Goal: Task Accomplishment & Management: Use online tool/utility

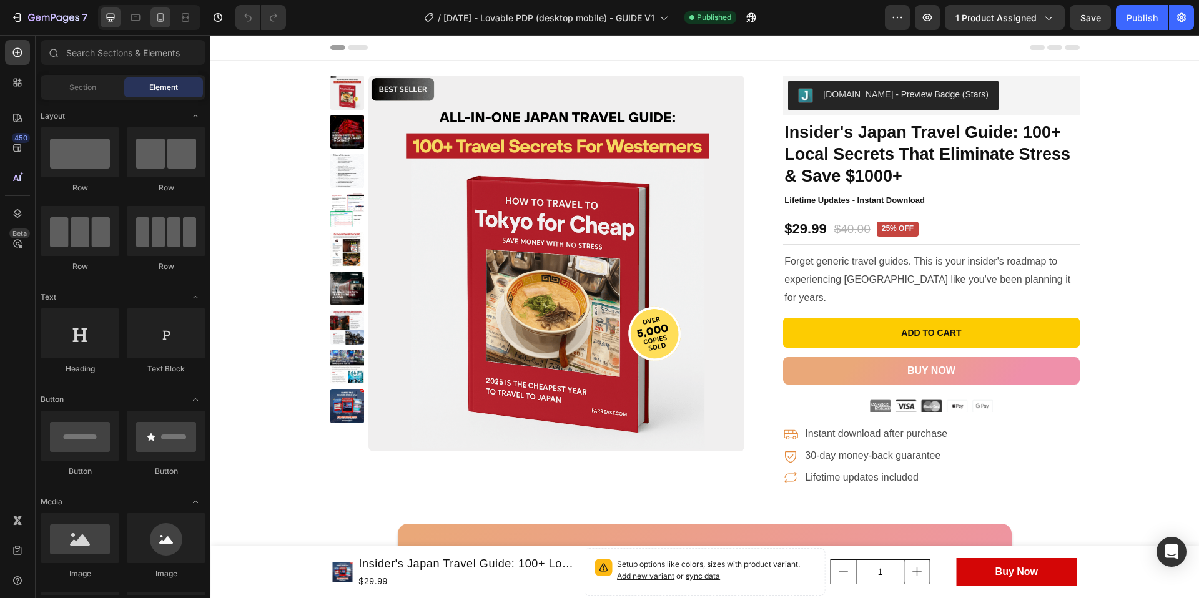
click at [162, 17] on icon at bounding box center [160, 17] width 12 height 12
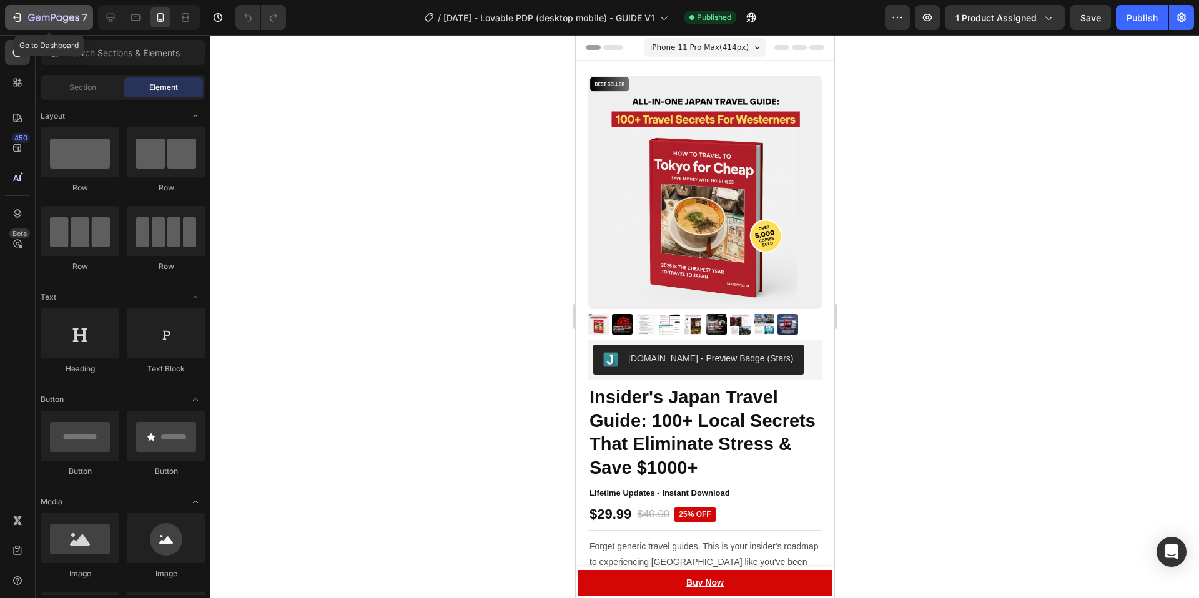
click at [6, 16] on button "7" at bounding box center [49, 17] width 88 height 25
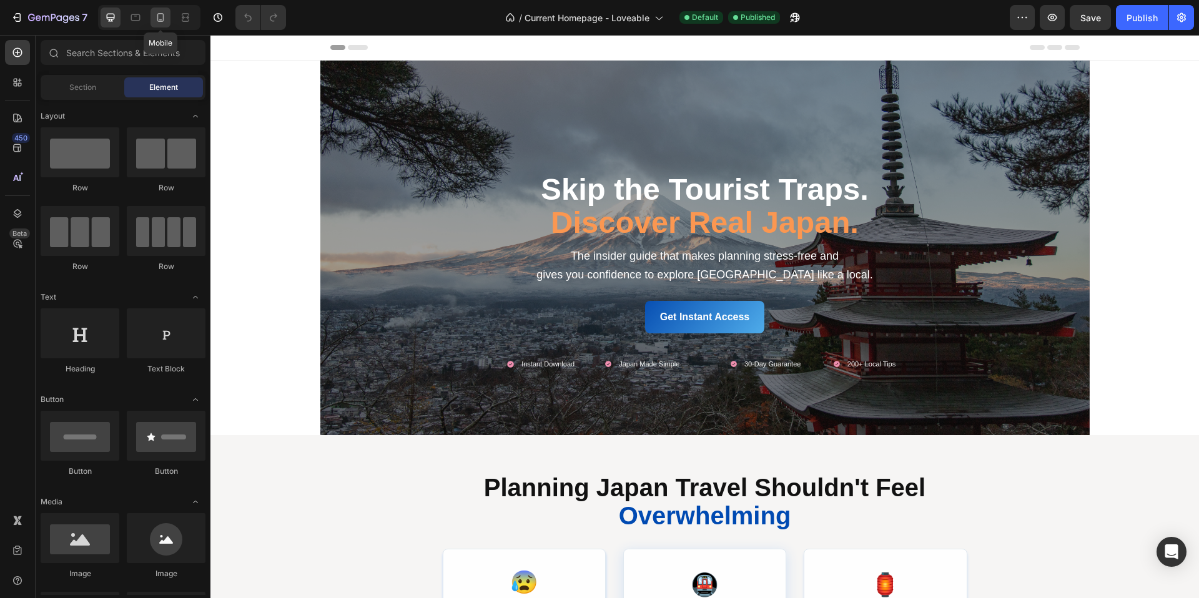
click at [160, 26] on div at bounding box center [161, 17] width 20 height 20
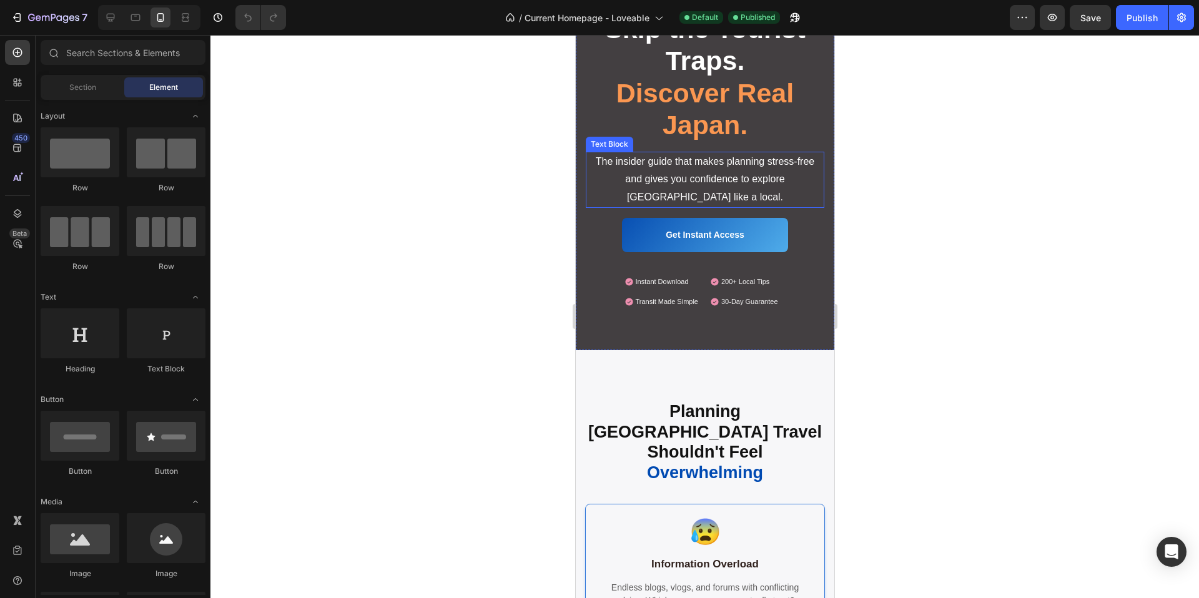
scroll to position [310, 0]
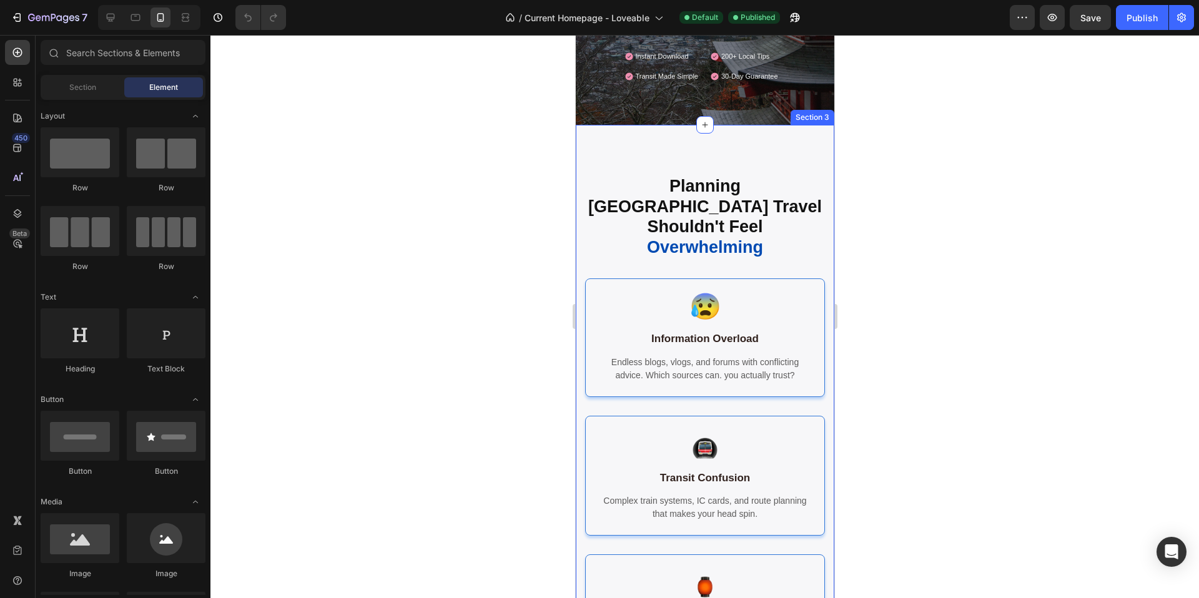
click at [579, 146] on div "Planning Japan Travel Shouldn't Feel Overwhelming Heading 😰 Heading Information…" at bounding box center [704, 517] width 259 height 784
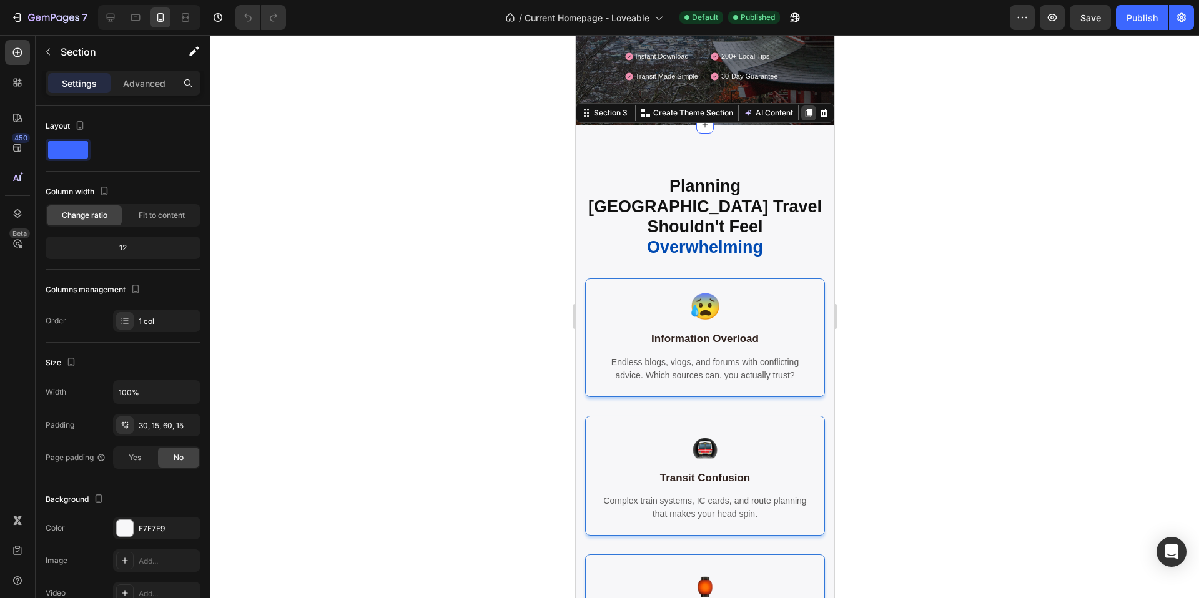
click at [811, 112] on icon at bounding box center [808, 113] width 7 height 9
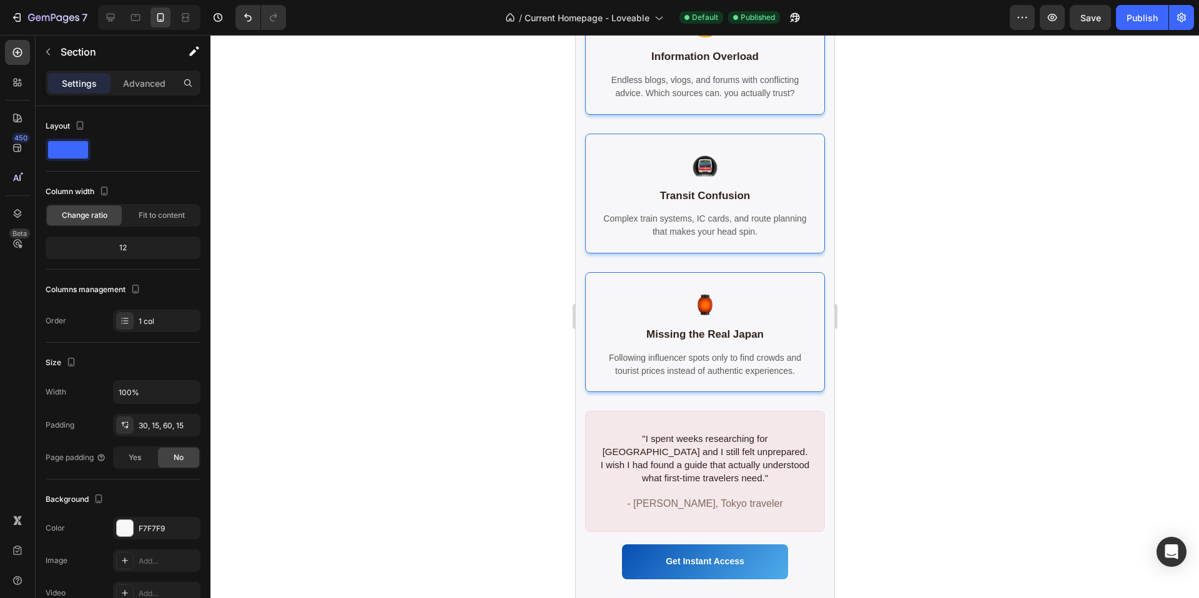
scroll to position [911, 0]
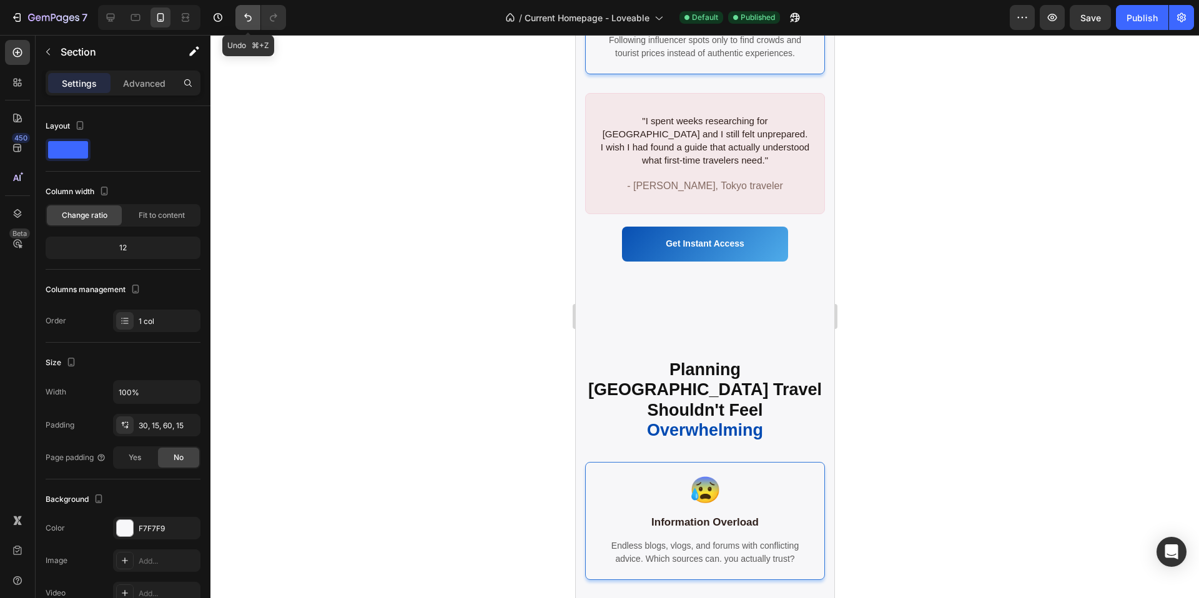
click at [243, 26] on button "Undo/Redo" at bounding box center [247, 17] width 25 height 25
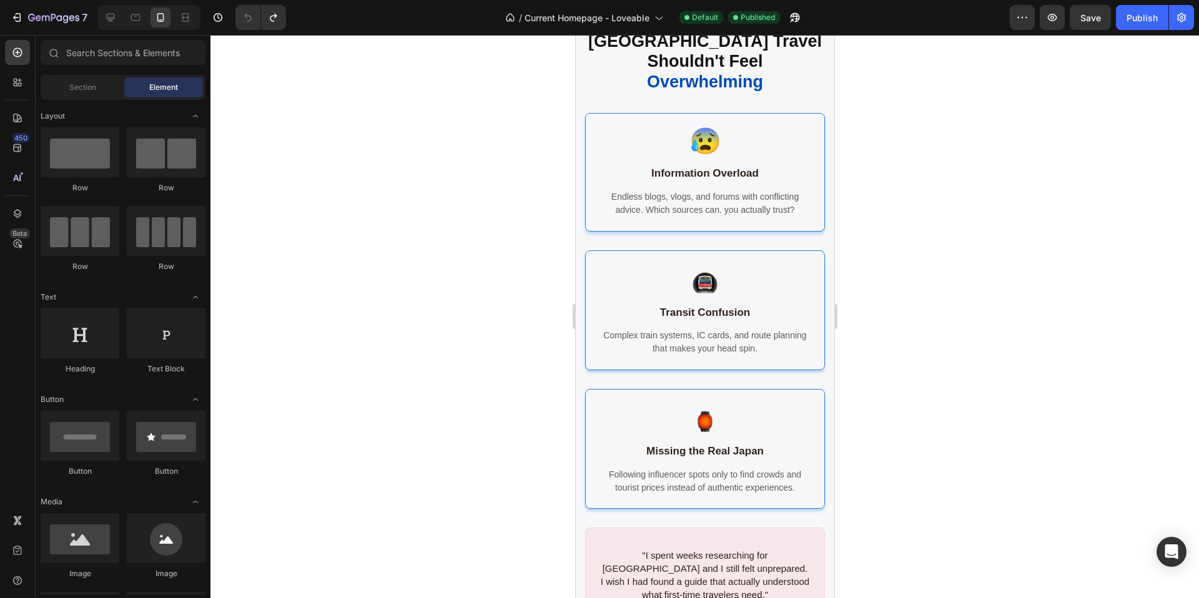
scroll to position [252, 0]
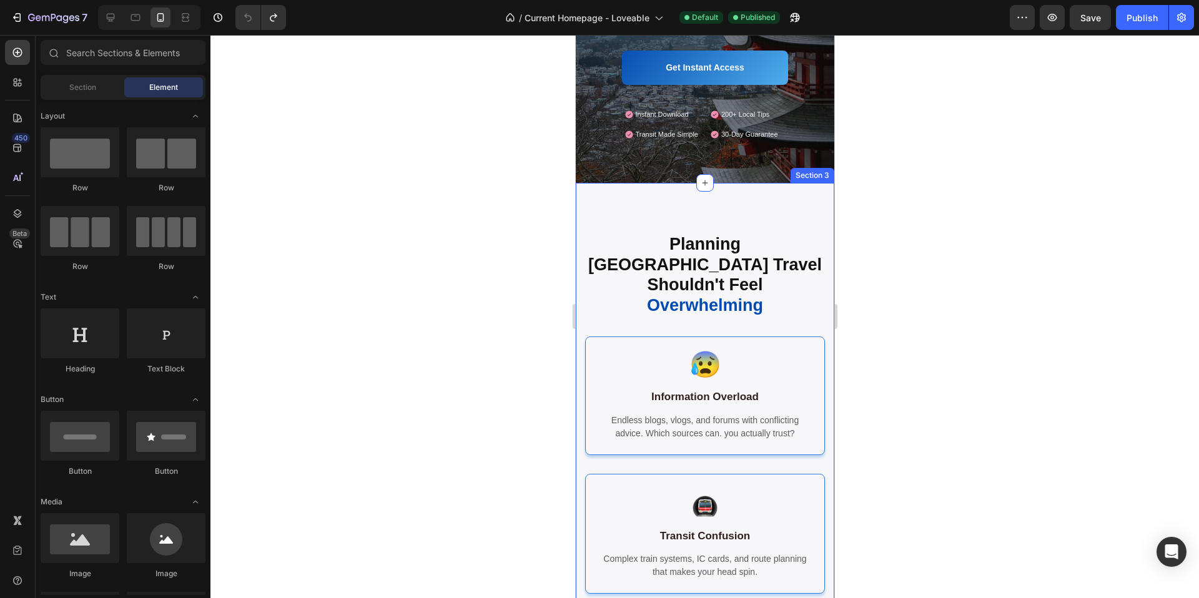
click at [578, 203] on div "Planning Japan Travel Shouldn't Feel Overwhelming Heading 😰 Heading Information…" at bounding box center [704, 575] width 259 height 784
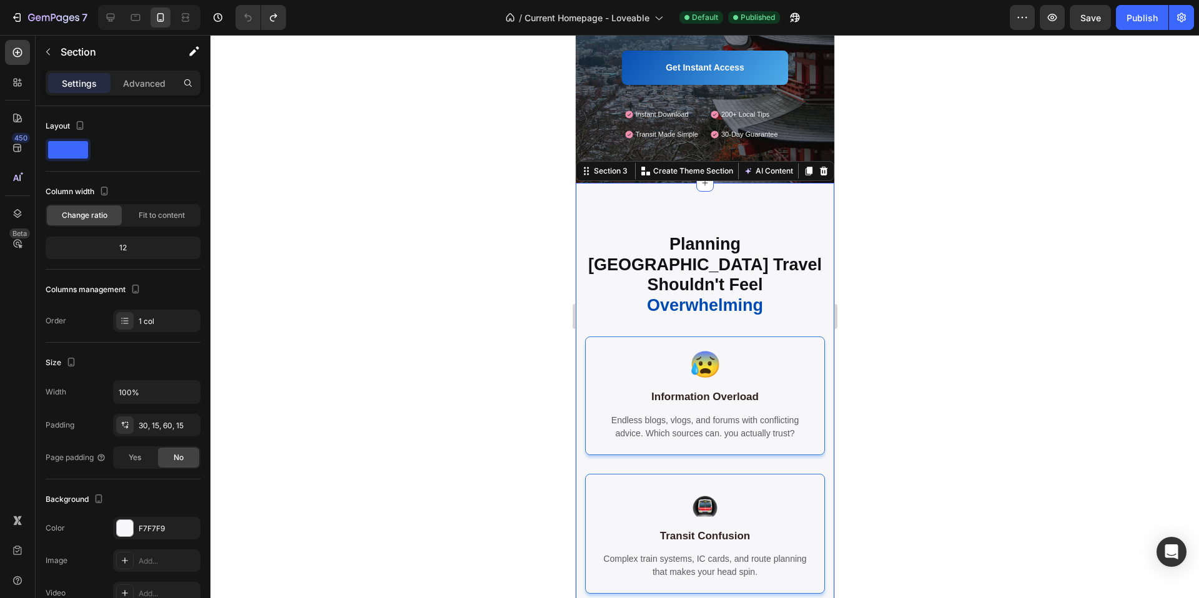
click at [602, 194] on div "Planning Japan Travel Shouldn't Feel Overwhelming Heading 😰 Heading Information…" at bounding box center [704, 575] width 259 height 784
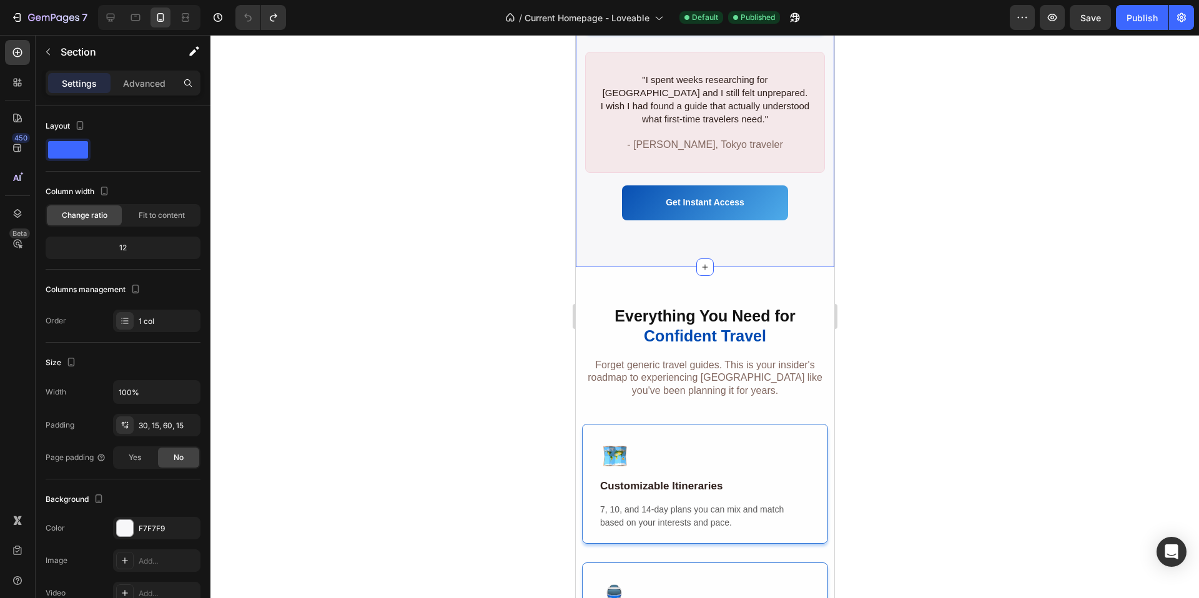
scroll to position [954, 0]
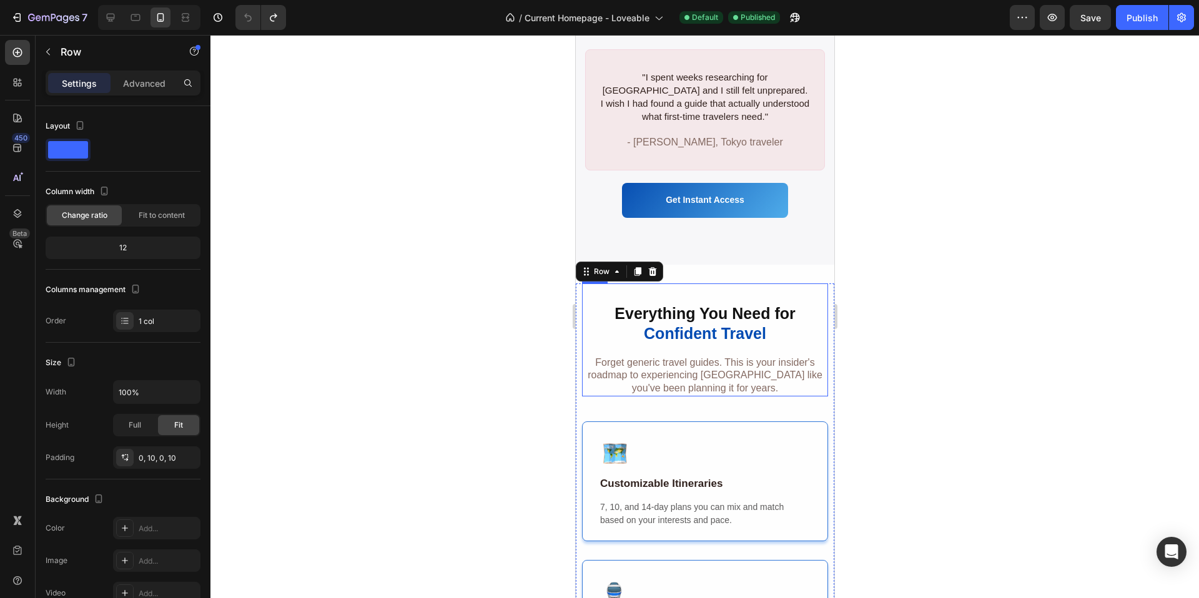
click at [796, 284] on div "Everything You Need for Confident Travel Heading Forget generic travel guides. …" at bounding box center [704, 340] width 246 height 113
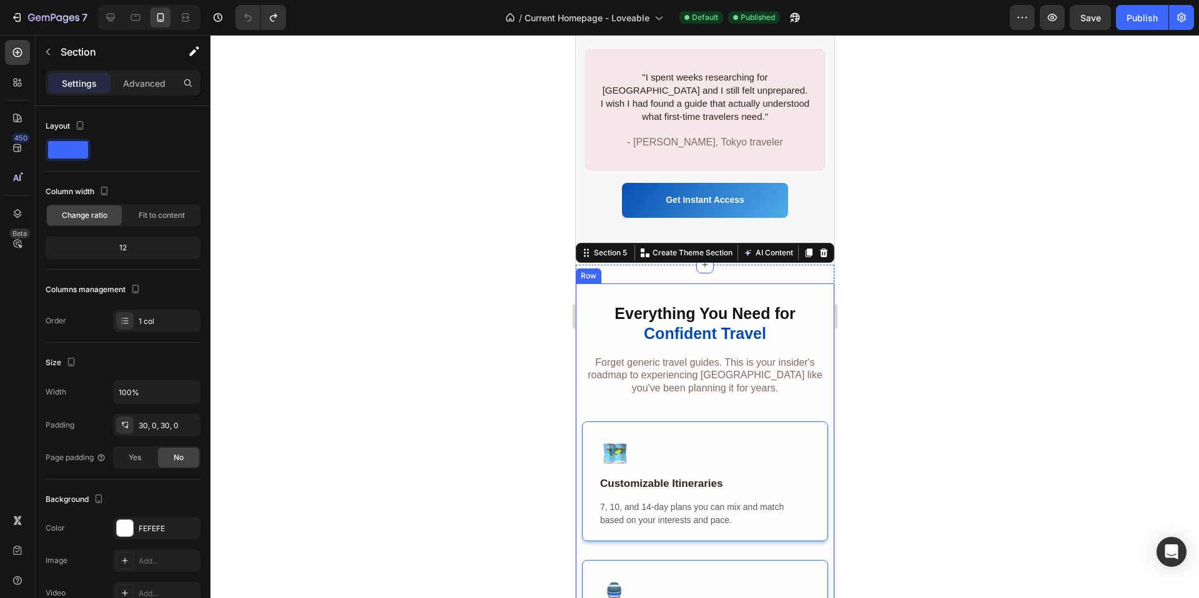
scroll to position [955, 0]
click at [804, 247] on icon at bounding box center [808, 252] width 10 height 10
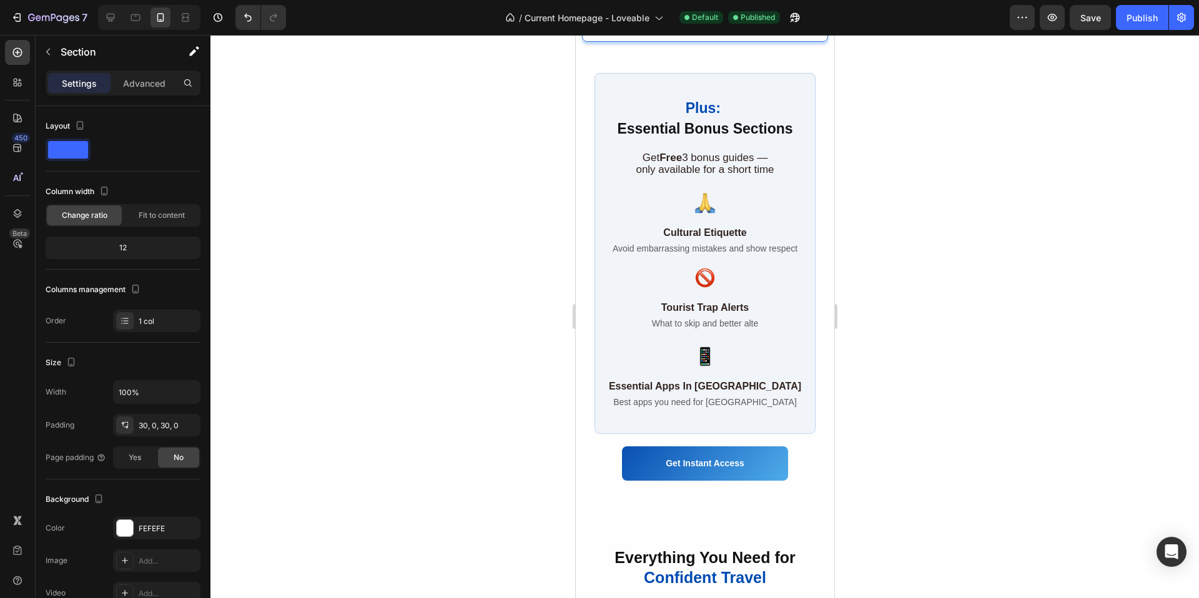
scroll to position [2562, 0]
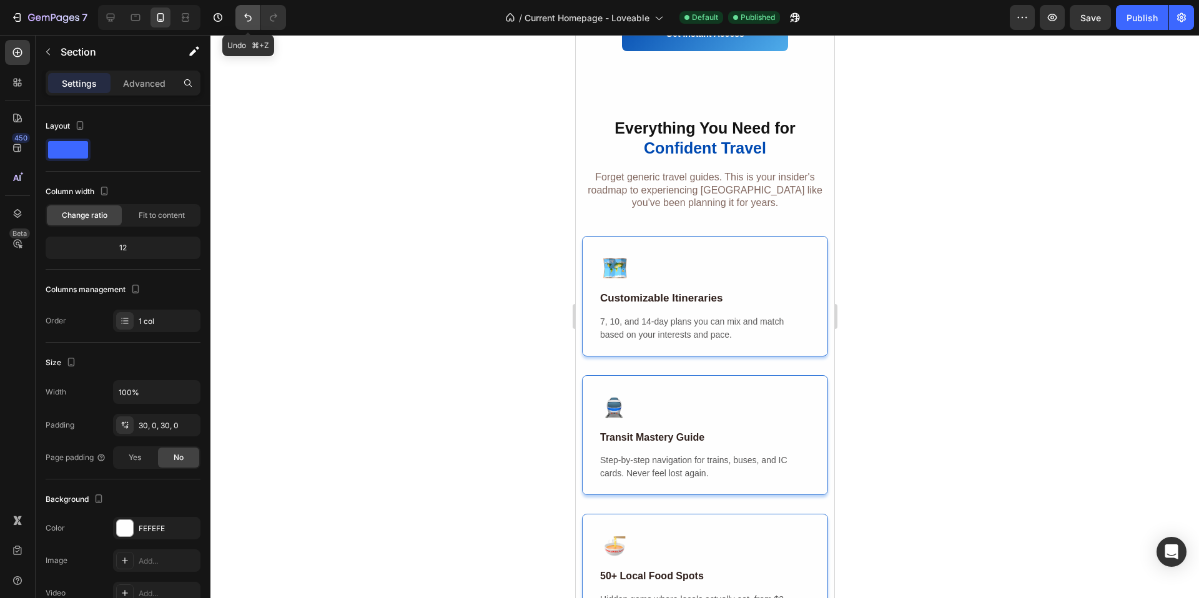
click at [244, 26] on button "Undo/Redo" at bounding box center [247, 17] width 25 height 25
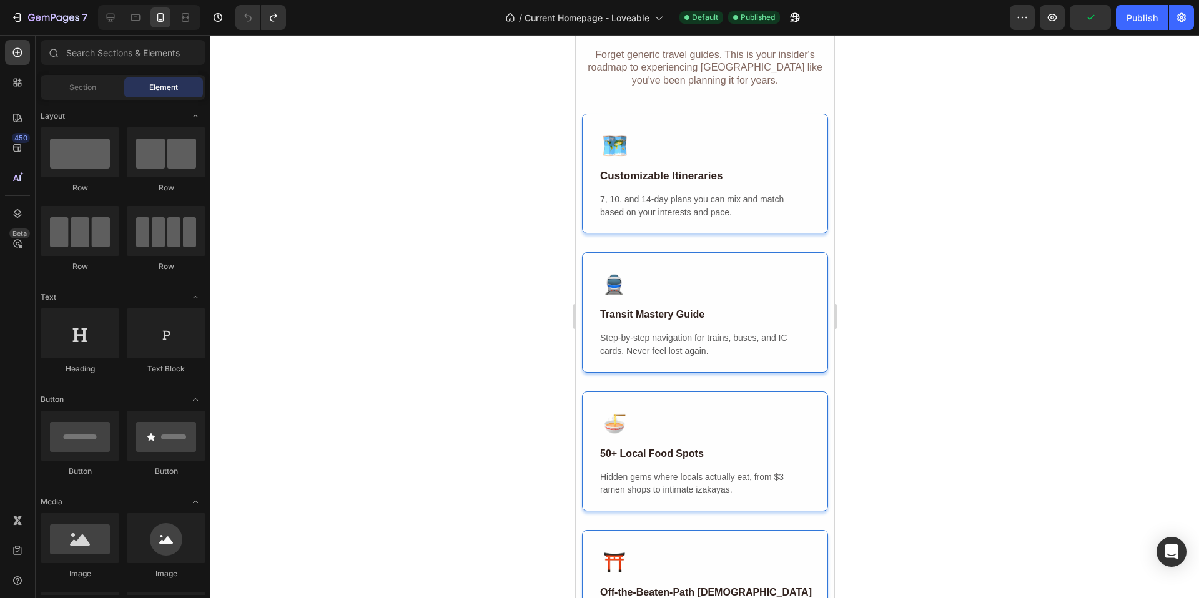
scroll to position [831, 0]
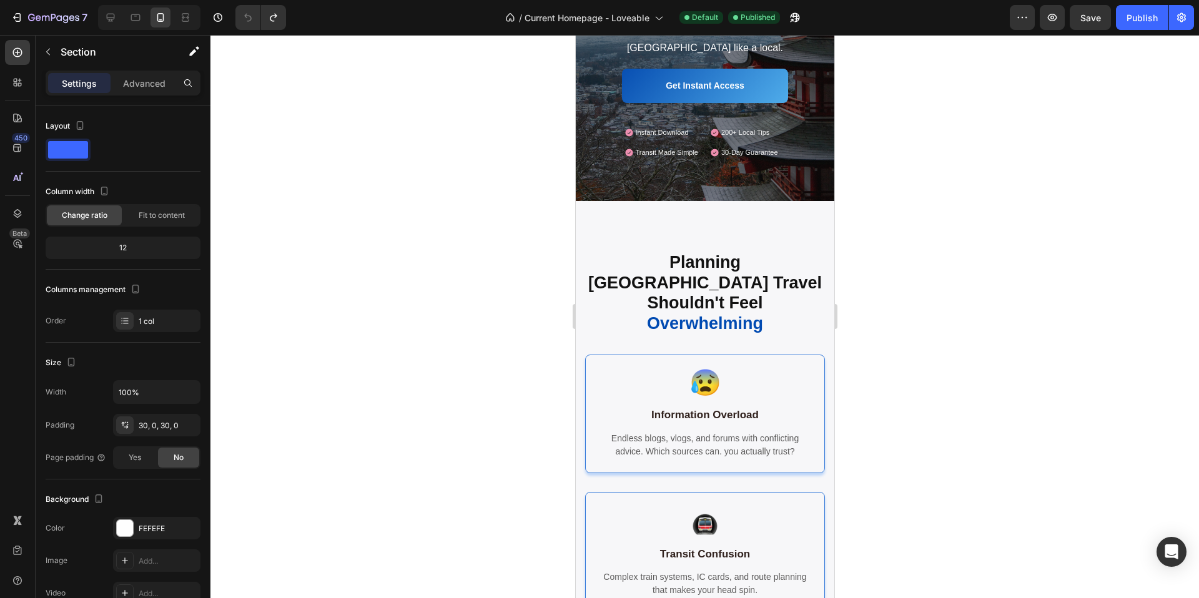
scroll to position [240, 0]
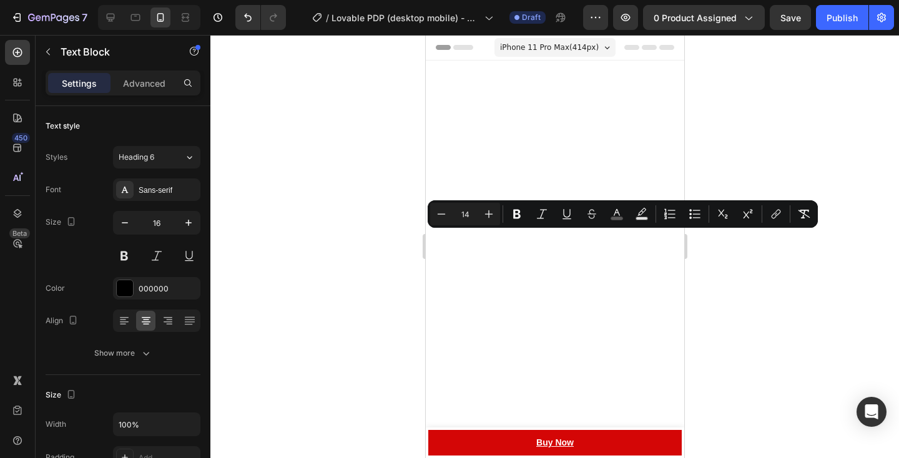
scroll to position [2826, 0]
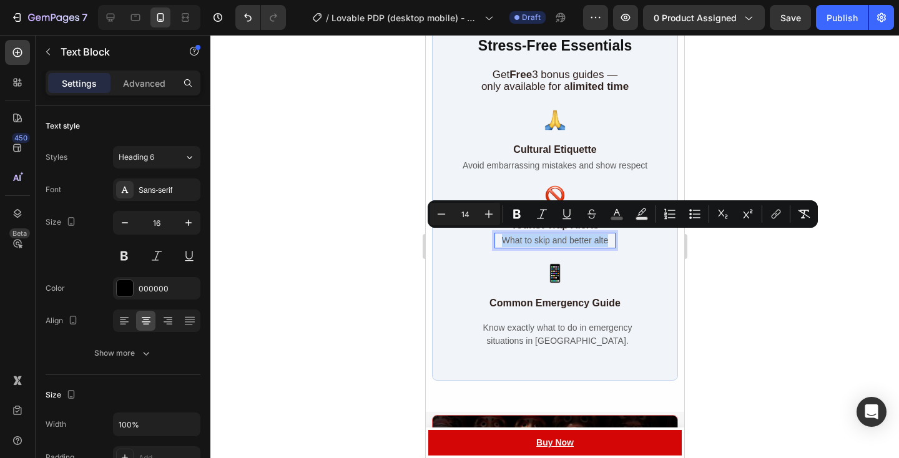
click at [598, 237] on span "What to skip and better alte" at bounding box center [554, 240] width 106 height 10
click at [531, 237] on span "What to skip and better alte" at bounding box center [554, 240] width 106 height 10
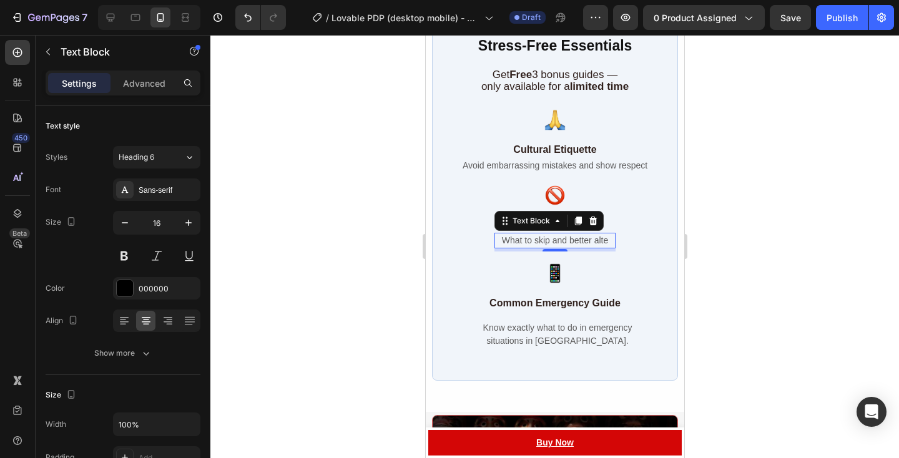
click at [610, 239] on div "What to skip and better alte Text Block 5" at bounding box center [554, 241] width 121 height 16
click at [602, 238] on span "What to skip and better alte" at bounding box center [554, 240] width 106 height 10
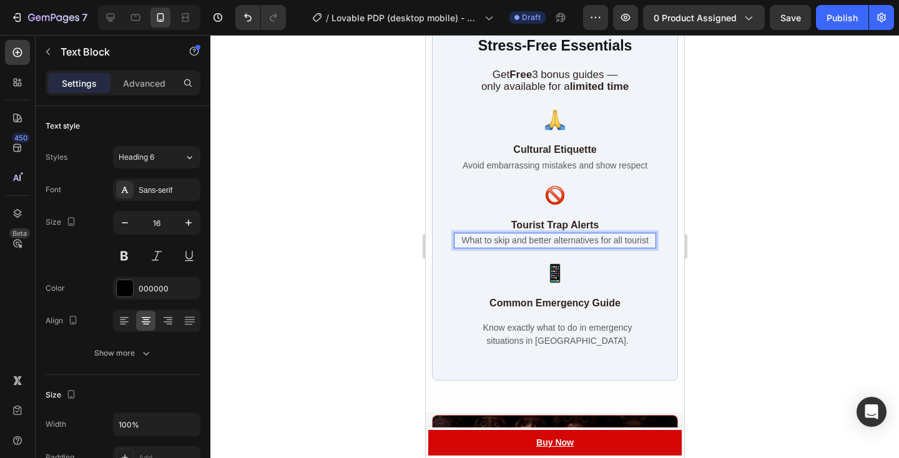
click at [635, 240] on span "What to skip and better alternatives for all tourist" at bounding box center [554, 240] width 187 height 10
click at [500, 239] on span "What to skip and better alternatives" at bounding box center [554, 240] width 137 height 10
click at [549, 241] on span "Know what to skip and better alternatives" at bounding box center [554, 240] width 159 height 10
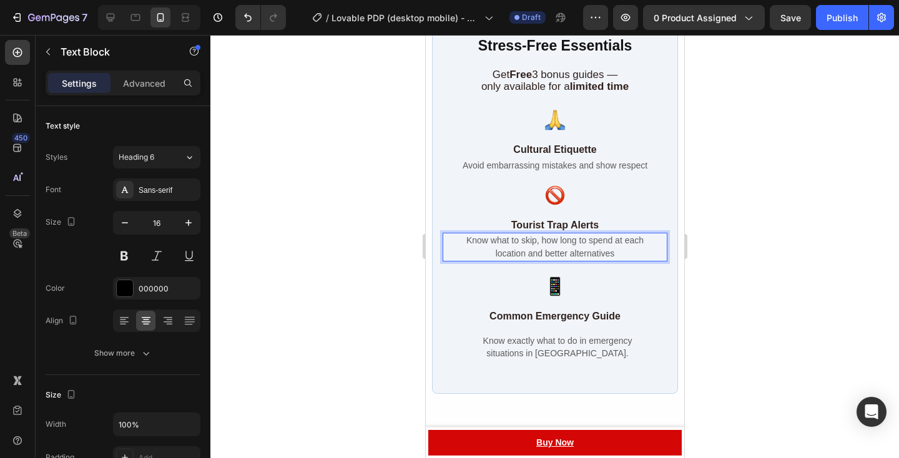
click at [619, 251] on p "Know what to skip, how long to spend at each location and better alternatives" at bounding box center [555, 247] width 210 height 26
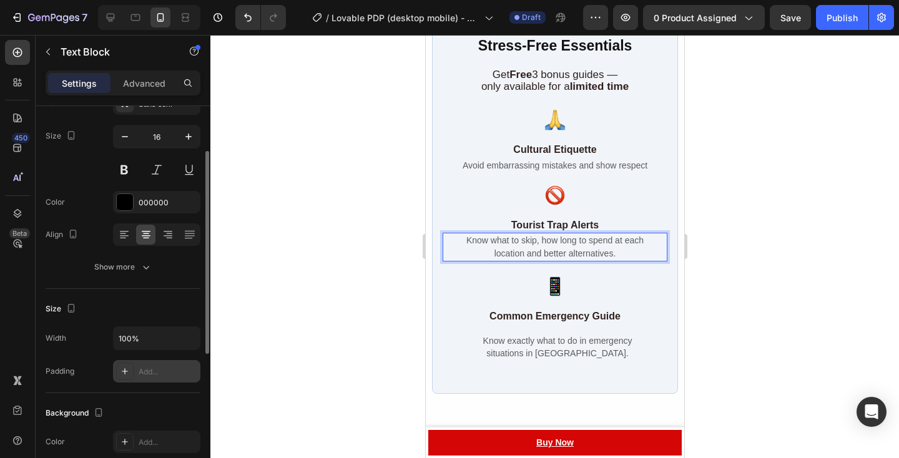
click at [133, 368] on div at bounding box center [124, 371] width 17 height 17
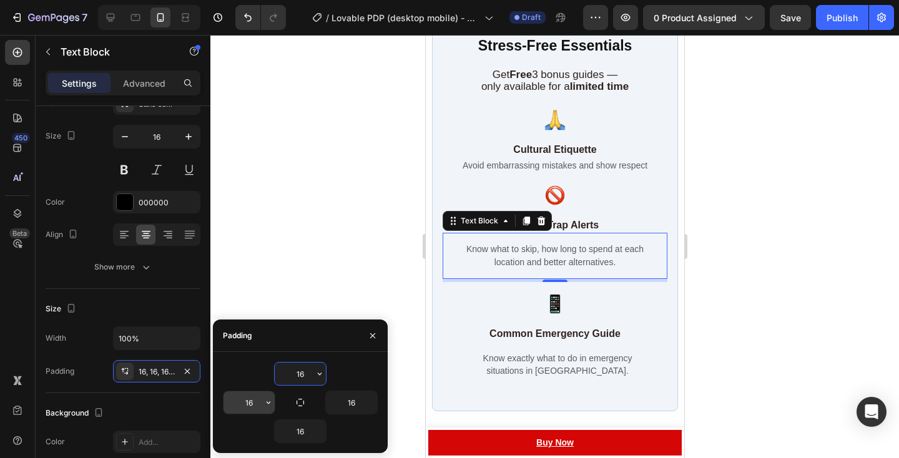
click at [260, 408] on input "16" at bounding box center [249, 403] width 51 height 22
click at [266, 403] on icon "button" at bounding box center [269, 403] width 10 height 10
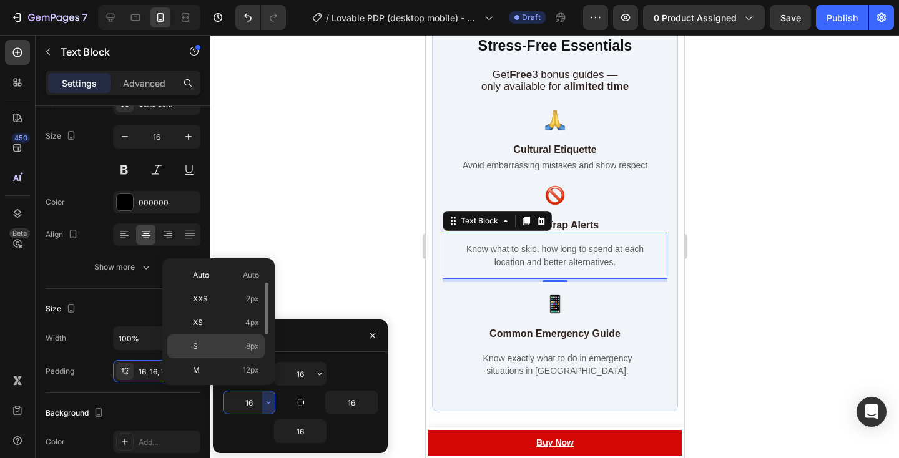
scroll to position [39, 0]
click at [252, 374] on span "24px" at bounding box center [250, 378] width 18 height 11
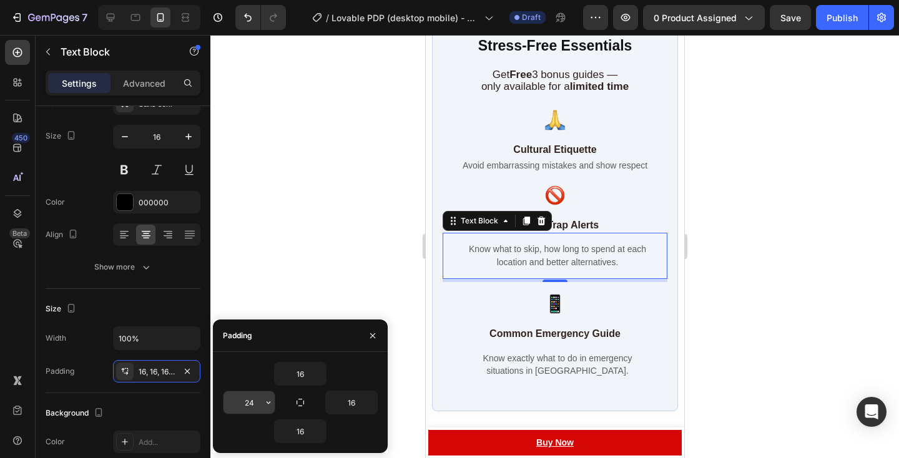
click at [257, 401] on input "24" at bounding box center [249, 403] width 51 height 22
click at [264, 402] on icon "button" at bounding box center [269, 403] width 10 height 10
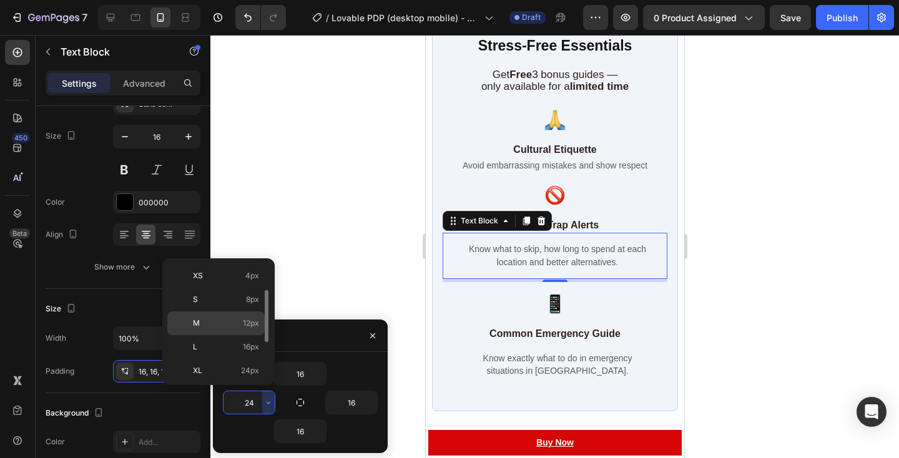
scroll to position [86, 0]
click at [252, 368] on div "2XL 32px" at bounding box center [215, 380] width 97 height 24
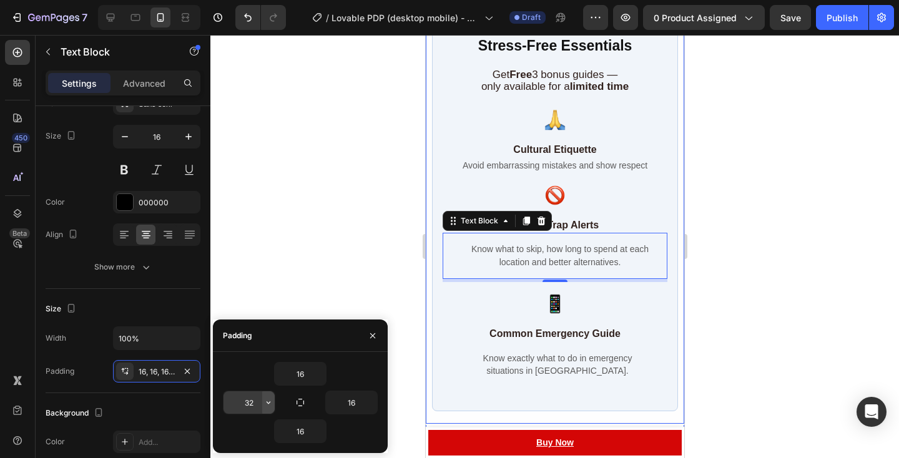
click at [272, 407] on icon "button" at bounding box center [269, 403] width 10 height 10
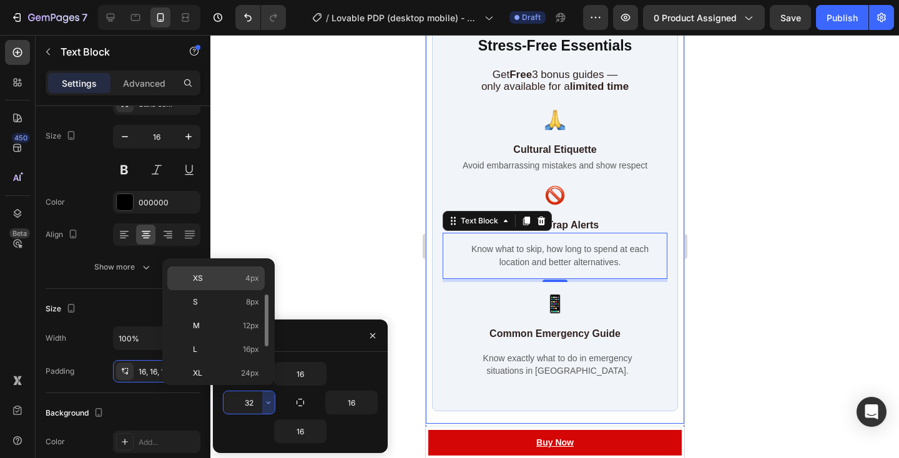
scroll to position [68, 0]
click at [245, 362] on div "XL 24px" at bounding box center [215, 374] width 97 height 24
type input "24"
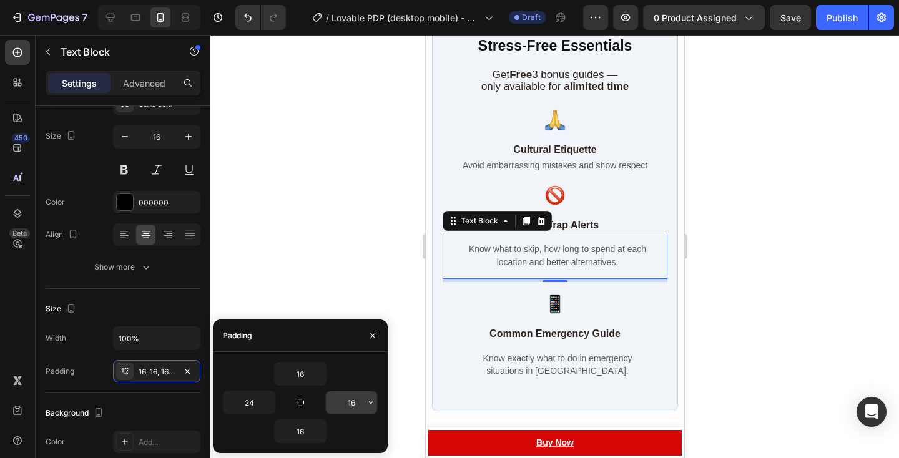
click at [358, 407] on input "16" at bounding box center [351, 403] width 51 height 22
click at [370, 407] on icon "button" at bounding box center [371, 403] width 10 height 10
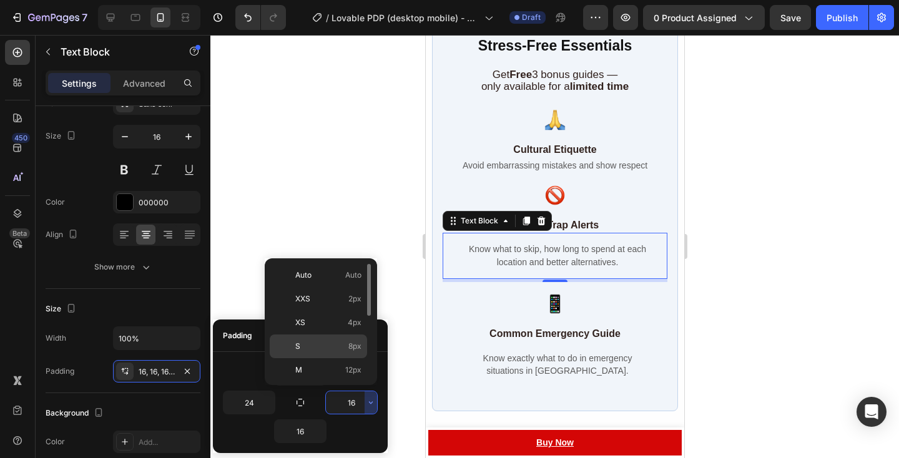
scroll to position [144, 0]
click at [347, 285] on div "XL 24px" at bounding box center [318, 297] width 97 height 24
type input "24"
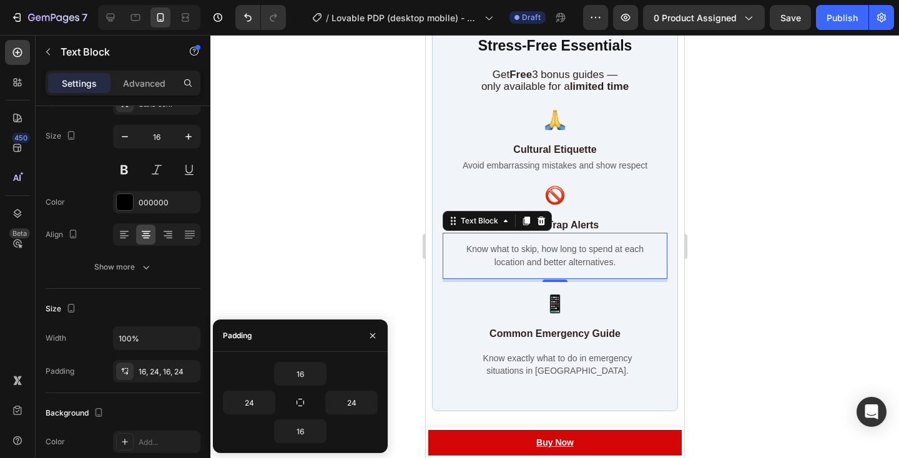
click at [705, 242] on div at bounding box center [554, 246] width 689 height 423
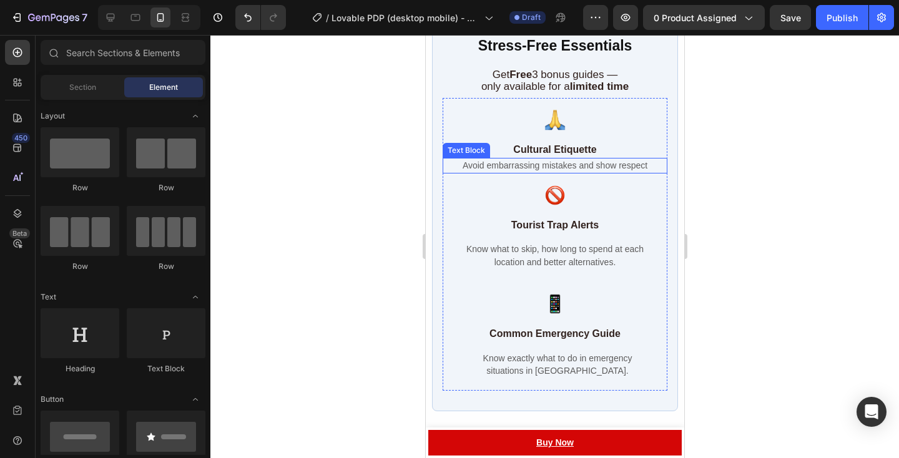
click at [611, 161] on span "Avoid embarrassing mistakes and show respect" at bounding box center [554, 165] width 185 height 10
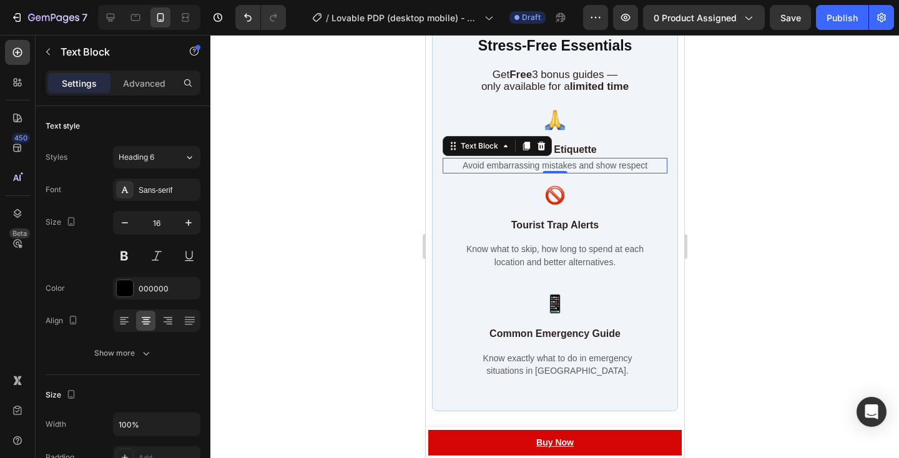
click at [611, 161] on span "Avoid embarrassing mistakes and show respect" at bounding box center [554, 165] width 185 height 10
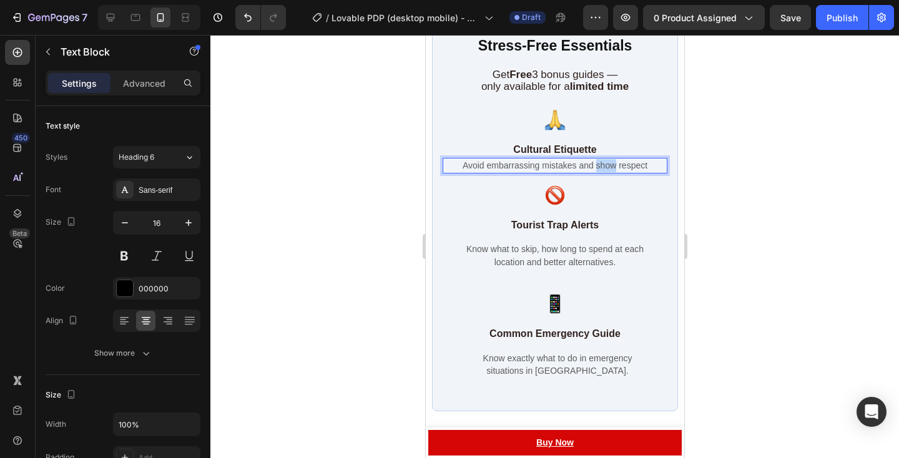
click at [611, 161] on span "Avoid embarrassing mistakes and show respect" at bounding box center [554, 165] width 185 height 10
click at [625, 161] on span "Avoid embarrassing mistakes and show respect" at bounding box center [554, 165] width 185 height 10
click at [652, 162] on p "Avoid embarrassing mistakes and show respect" at bounding box center [555, 165] width 210 height 13
click at [461, 160] on p "Avoid embarrassing mistakes and show respect" at bounding box center [555, 165] width 210 height 13
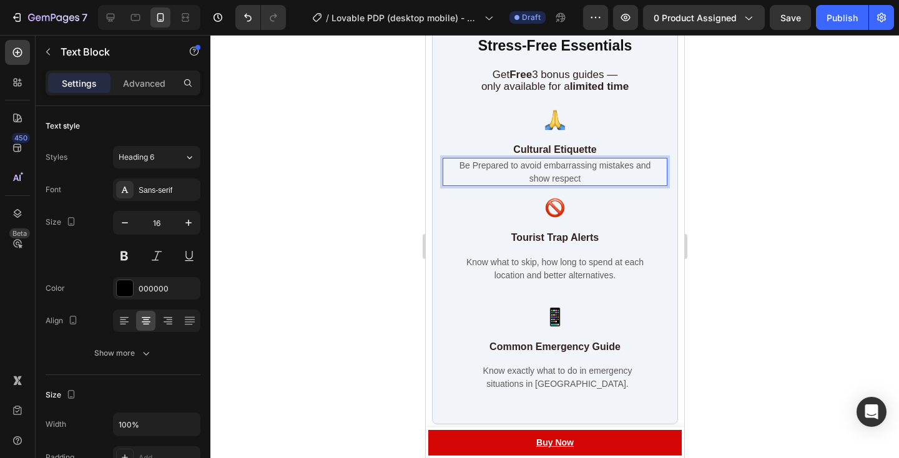
click at [599, 180] on p "Be Prepared to avoid embarrassing mistakes and show respect" at bounding box center [555, 172] width 210 height 26
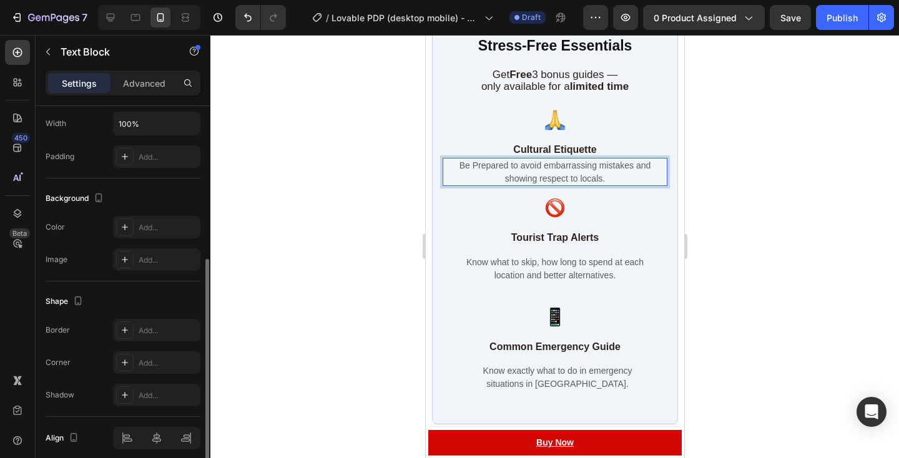
scroll to position [298, 0]
click at [122, 156] on icon at bounding box center [125, 160] width 10 height 10
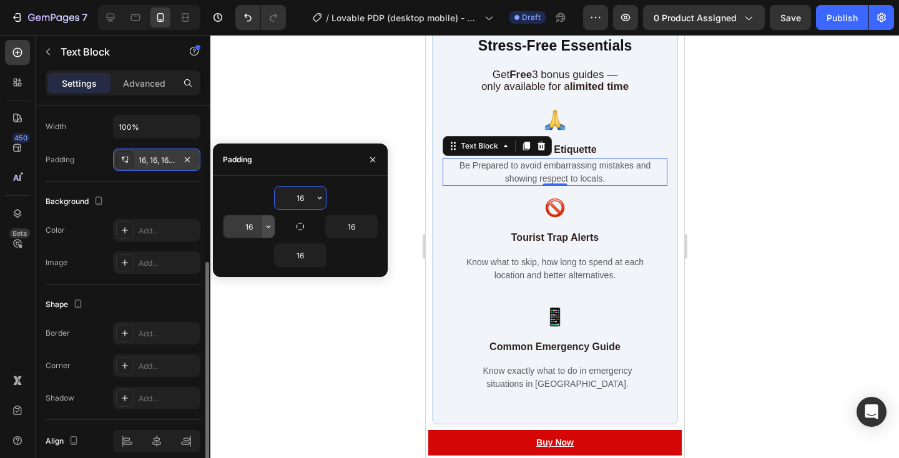
click at [264, 226] on icon "button" at bounding box center [269, 227] width 10 height 10
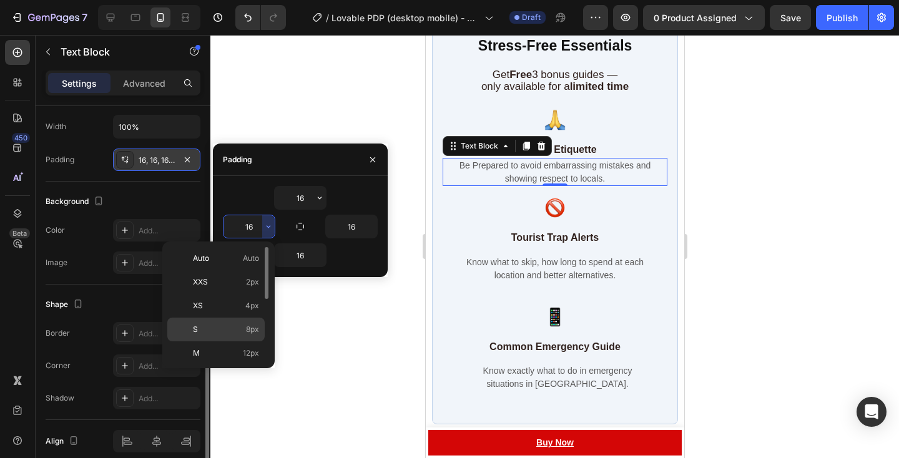
scroll to position [84, 0]
click at [246, 352] on div "2XL 32px" at bounding box center [215, 364] width 97 height 24
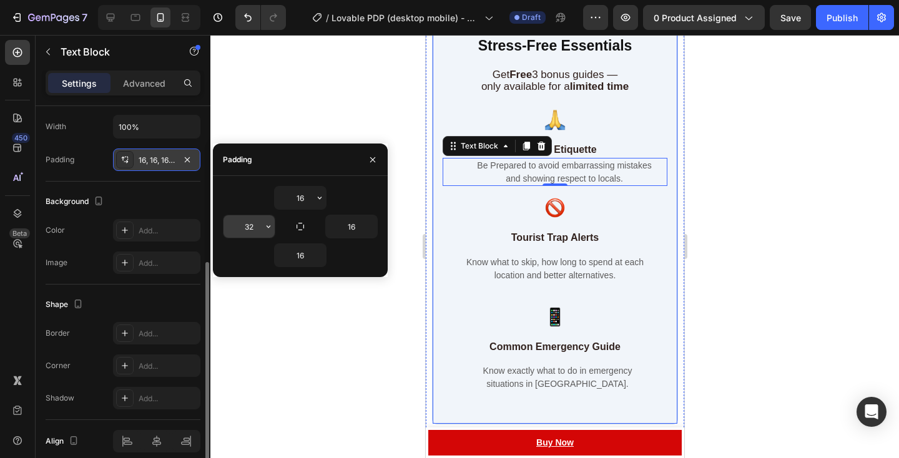
click at [259, 232] on input "32" at bounding box center [249, 226] width 51 height 22
click at [267, 232] on button "button" at bounding box center [268, 226] width 12 height 22
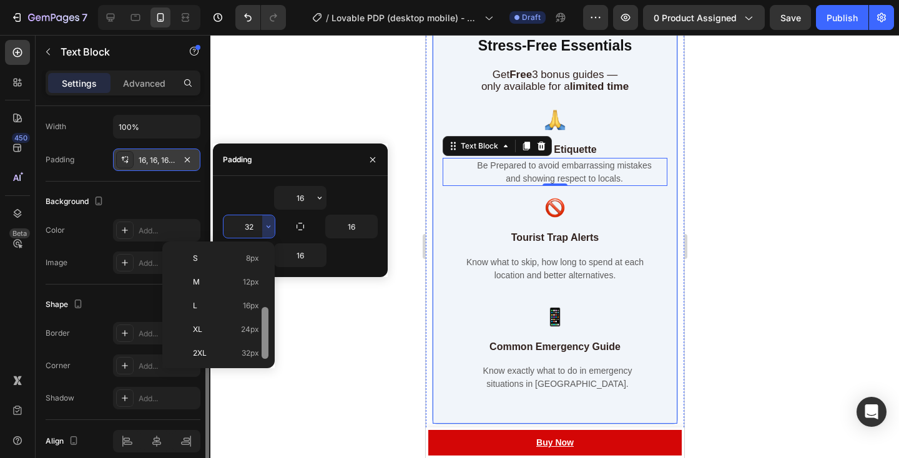
scroll to position [92, 0]
click at [254, 304] on span "24px" at bounding box center [250, 309] width 18 height 11
type input "24"
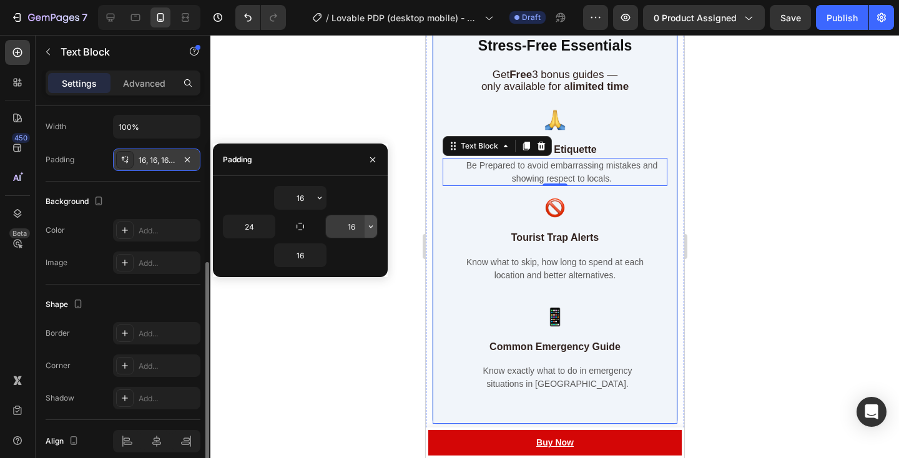
click at [372, 229] on icon "button" at bounding box center [371, 227] width 10 height 10
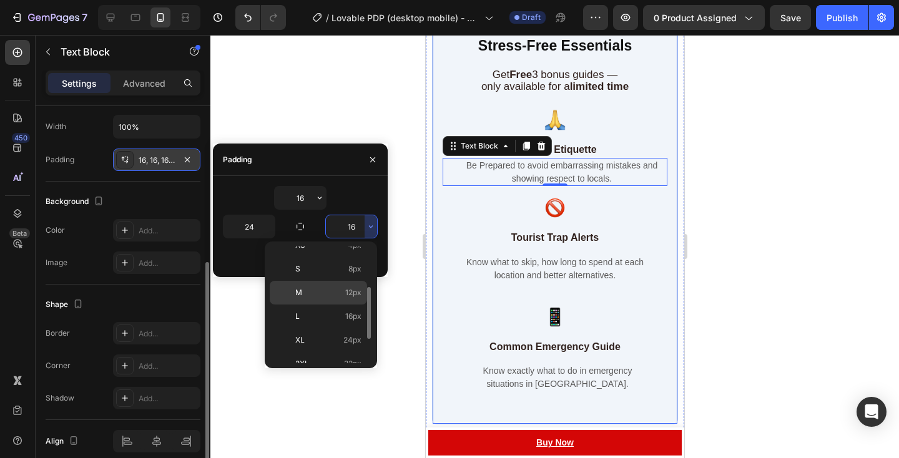
scroll to position [84, 0]
click at [347, 317] on span "24px" at bounding box center [352, 317] width 18 height 11
type input "24"
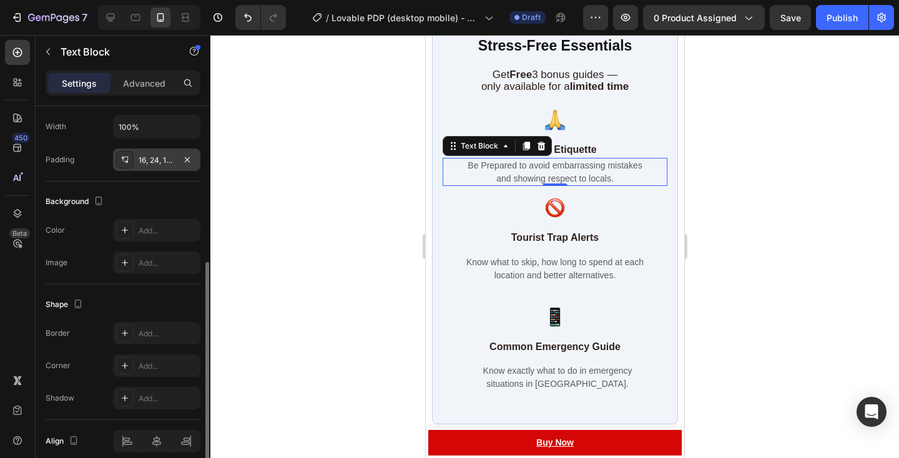
click at [727, 195] on div at bounding box center [554, 246] width 689 height 423
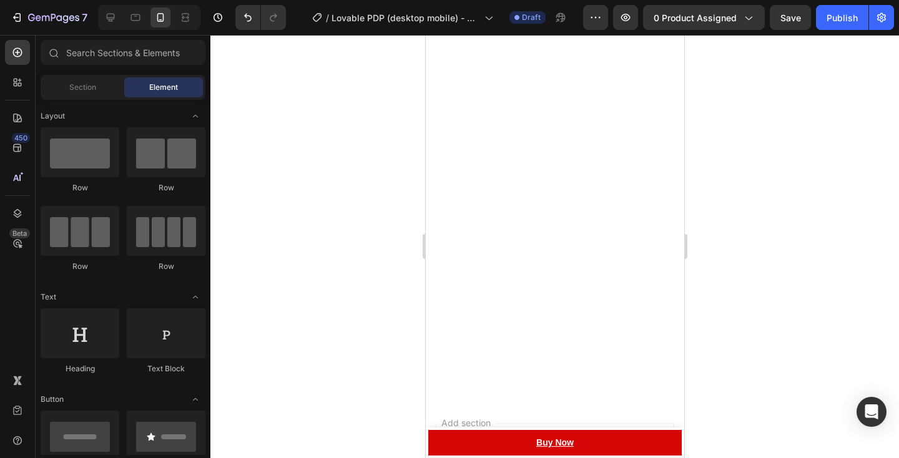
scroll to position [3718, 0]
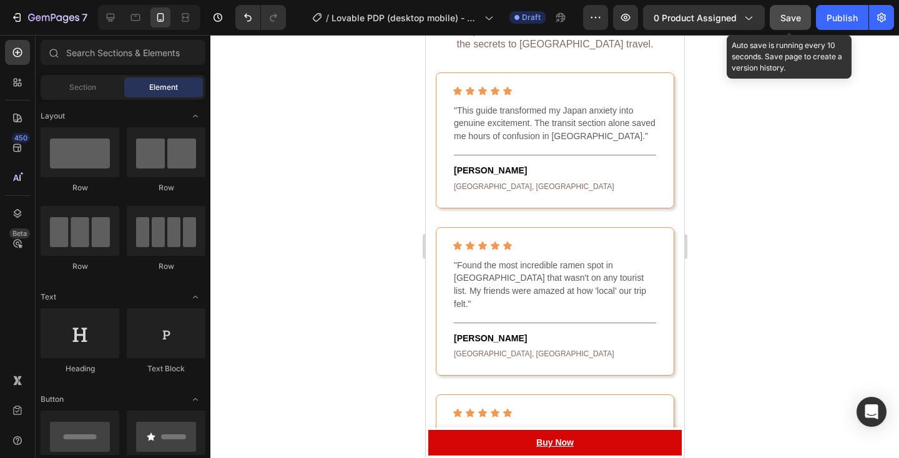
click at [799, 27] on button "Save" at bounding box center [790, 17] width 41 height 25
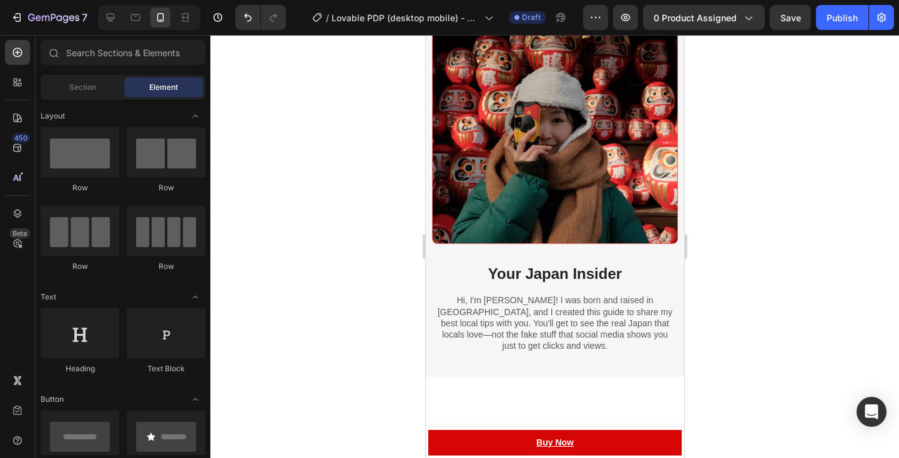
scroll to position [3129, 0]
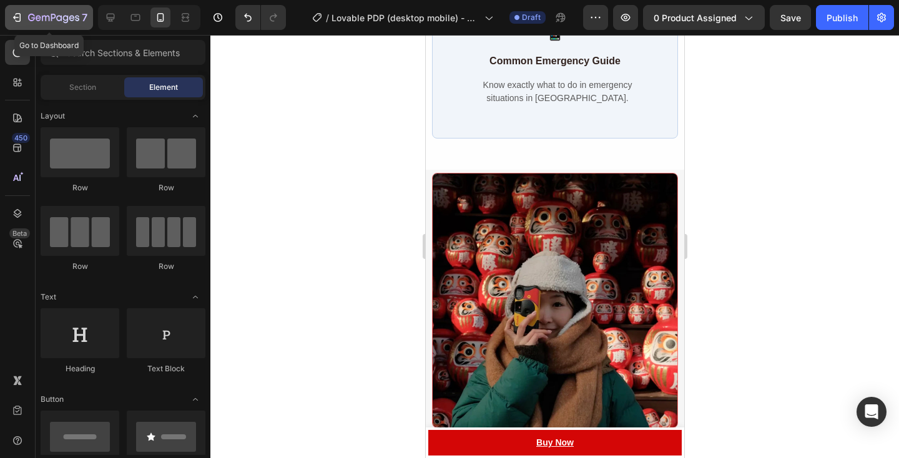
click at [34, 20] on icon "button" at bounding box center [53, 18] width 51 height 11
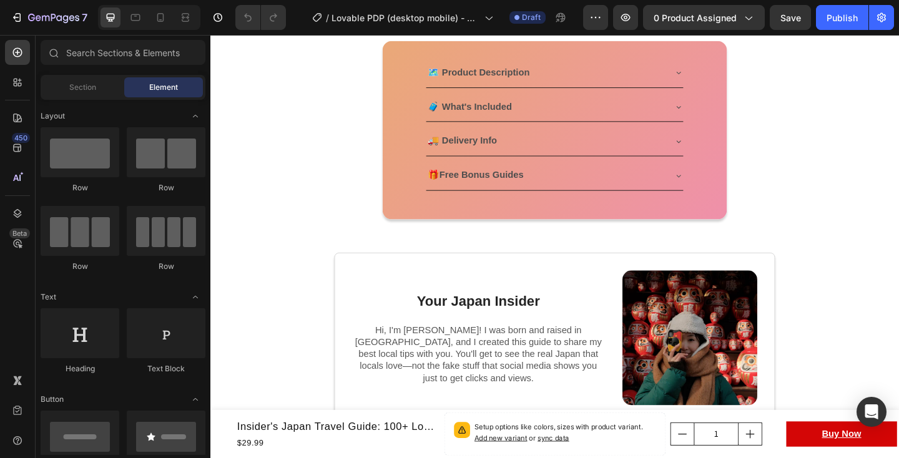
scroll to position [224, 0]
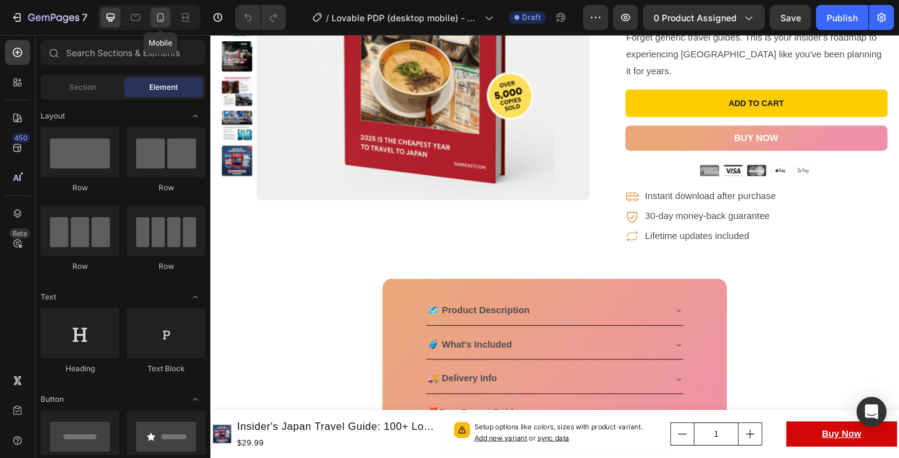
click at [163, 21] on icon at bounding box center [160, 17] width 7 height 9
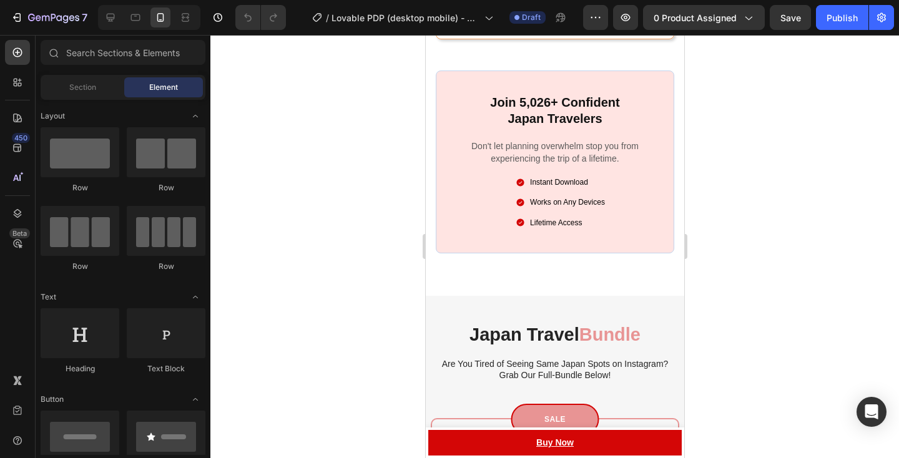
scroll to position [4317, 0]
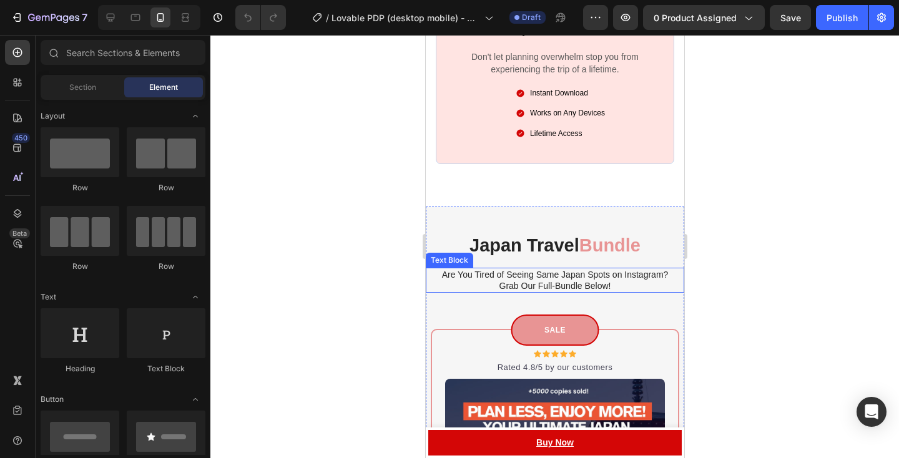
click at [523, 274] on p "Are You Tired of Seeing Same Japan Spots on Instagram? Grab Our Full-Bundle Bel…" at bounding box center [554, 280] width 231 height 22
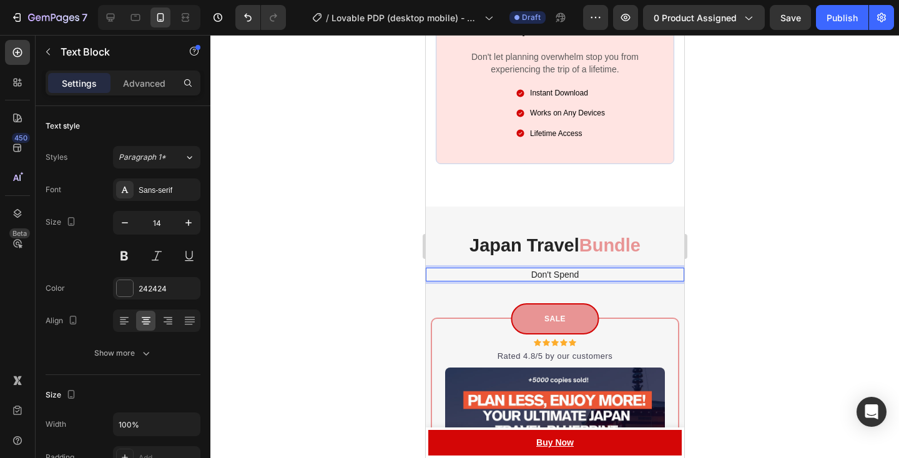
click at [571, 272] on p "Don't Spend" at bounding box center [554, 274] width 231 height 11
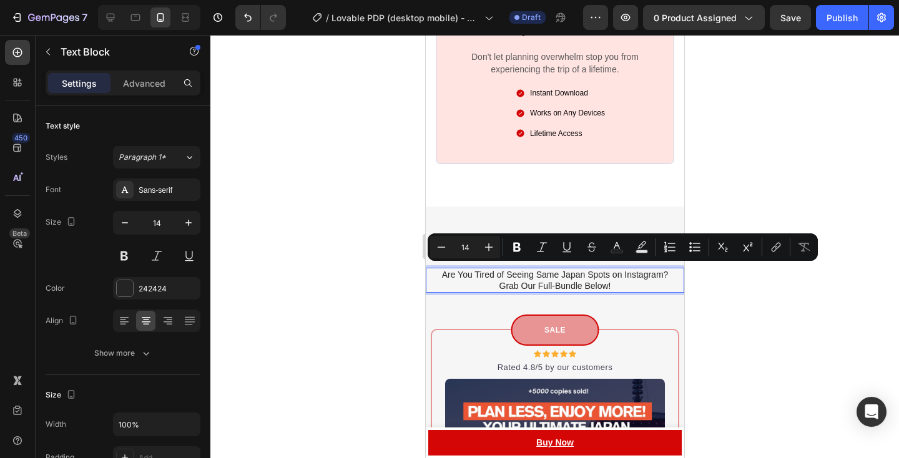
click at [759, 274] on div at bounding box center [554, 246] width 689 height 423
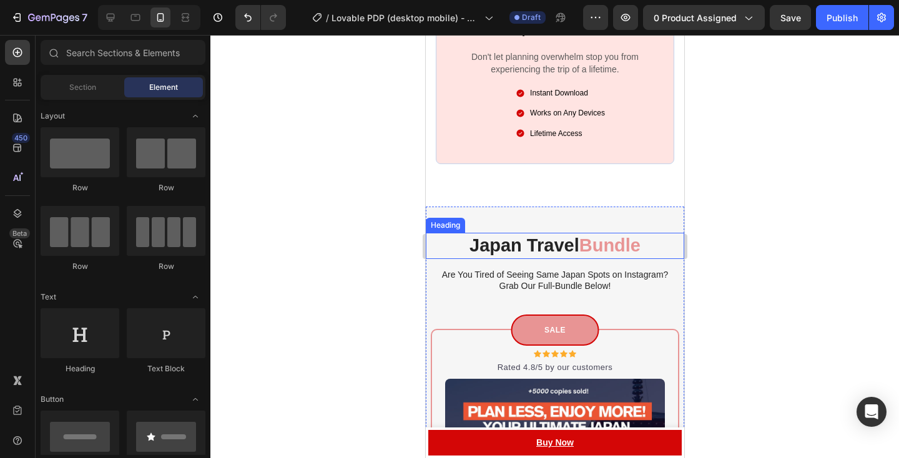
click at [490, 244] on h2 "Japan Travel Bundle" at bounding box center [555, 246] width 234 height 26
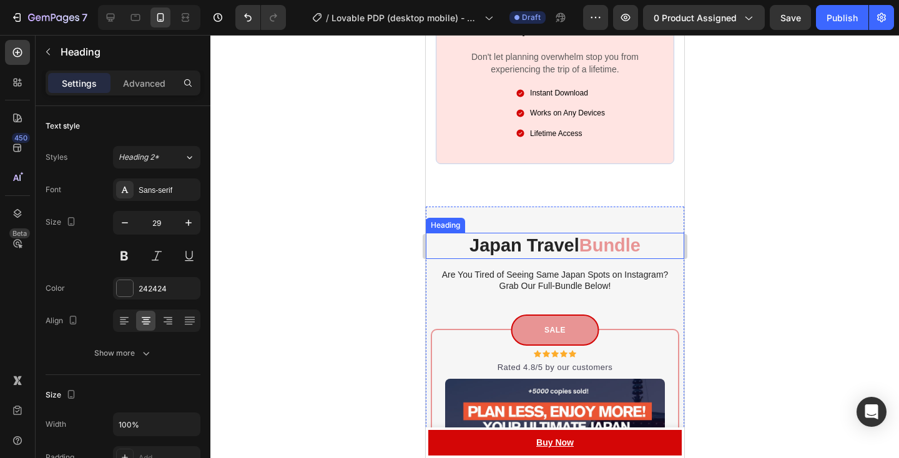
click at [490, 244] on h2 "Japan Travel Bundle" at bounding box center [555, 246] width 234 height 26
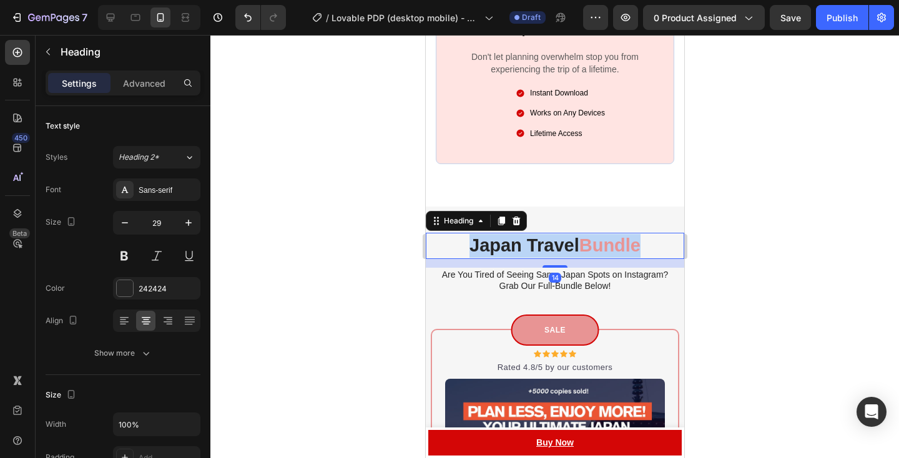
click at [490, 244] on p "Japan Travel Bundle" at bounding box center [555, 246] width 234 height 24
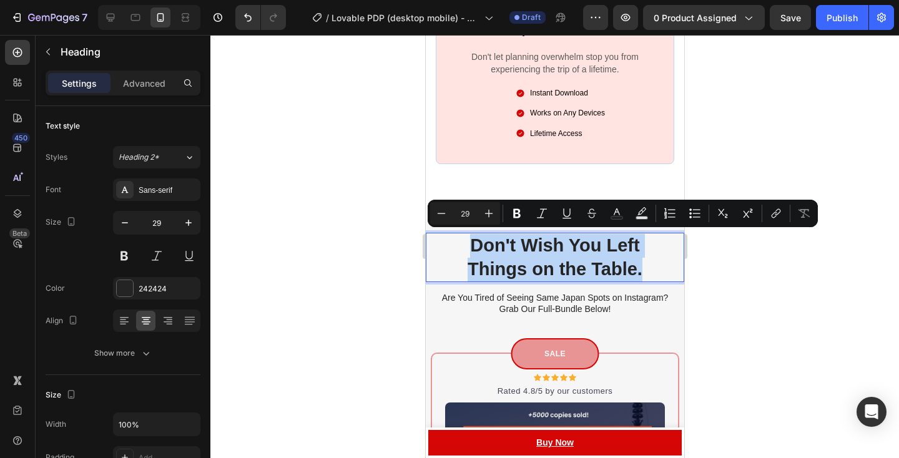
copy p "Don't Wish You Left Things on the Table."
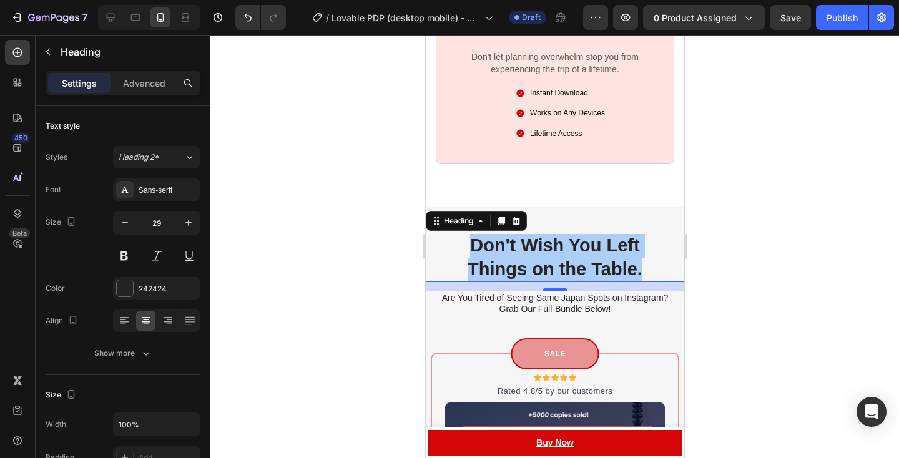
scroll to position [4331, 0]
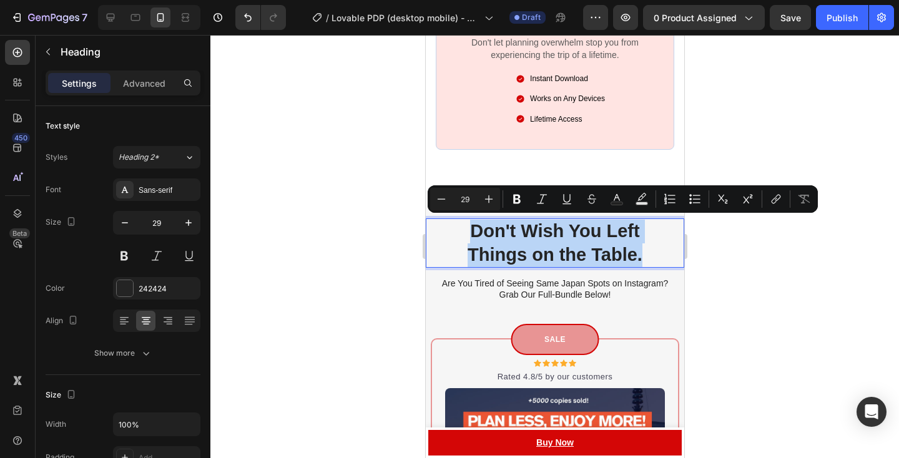
click at [532, 229] on p "Don't Wish You Left Things on the Table." at bounding box center [555, 243] width 234 height 47
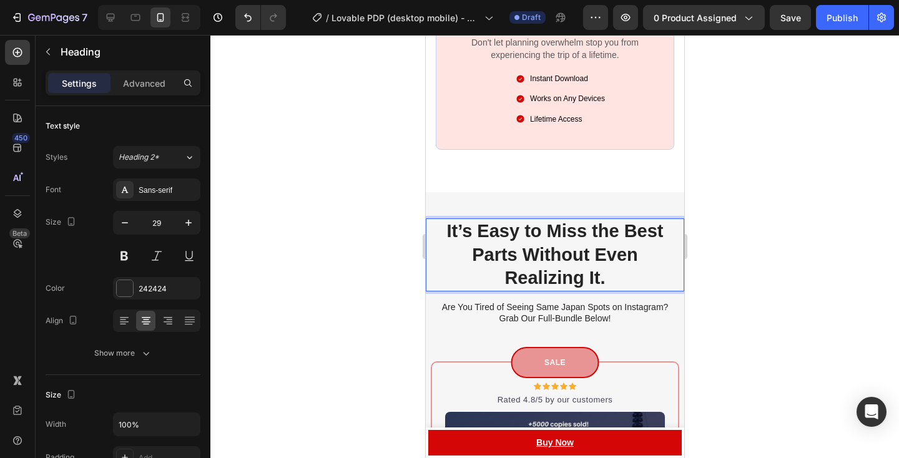
click at [477, 237] on p "It’s Easy to Miss the Best Parts Without Even Realizing It." at bounding box center [555, 255] width 234 height 71
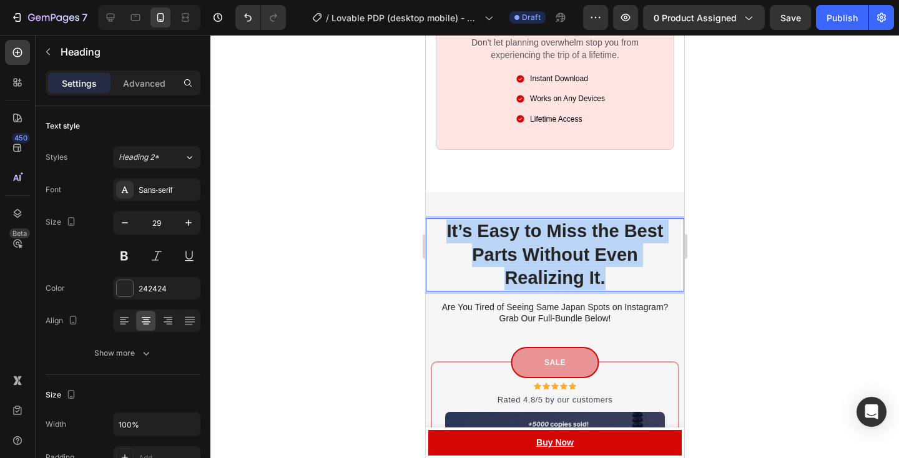
click at [477, 237] on p "It’s Easy to Miss the Best Parts Without Even Realizing It." at bounding box center [555, 255] width 234 height 71
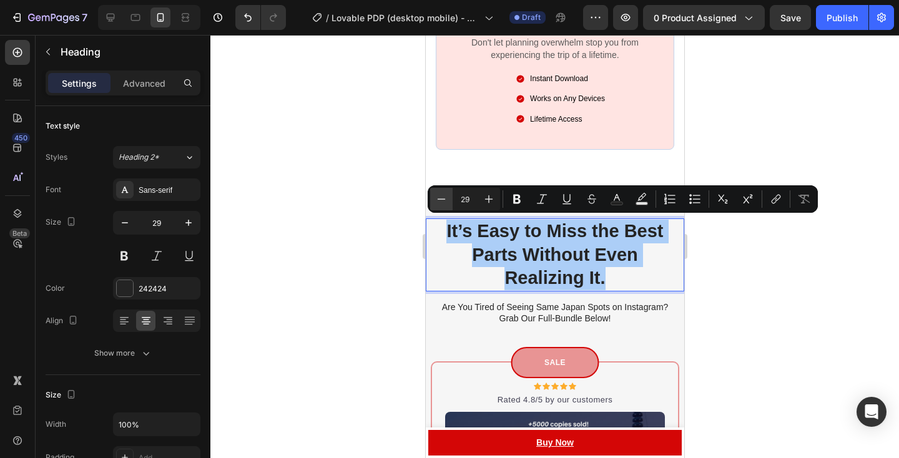
click at [442, 201] on icon "Editor contextual toolbar" at bounding box center [441, 199] width 12 height 12
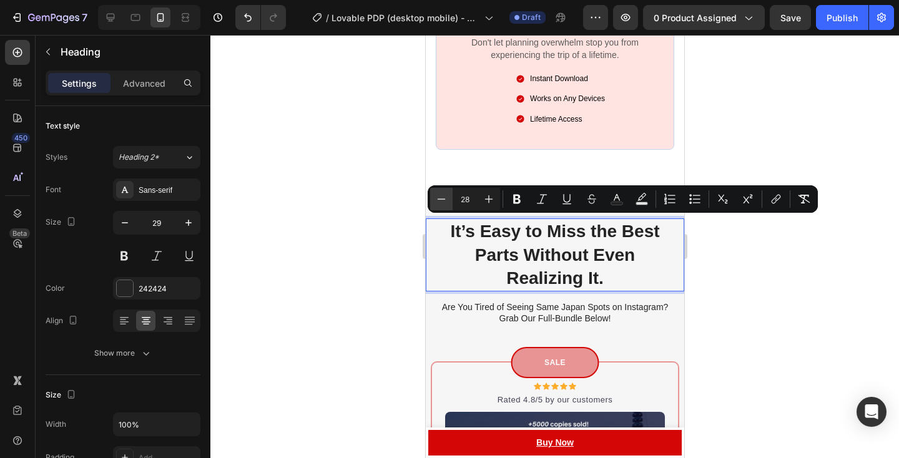
click at [442, 201] on icon "Editor contextual toolbar" at bounding box center [441, 199] width 12 height 12
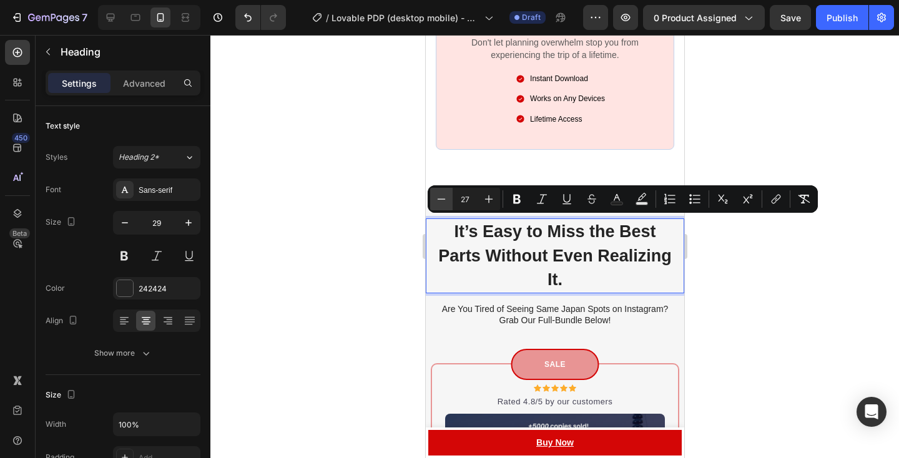
click at [442, 201] on icon "Editor contextual toolbar" at bounding box center [441, 199] width 12 height 12
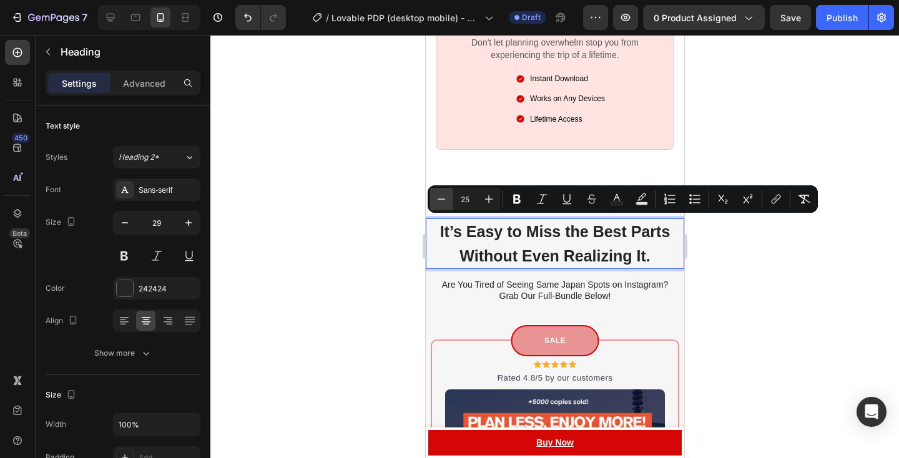
click at [442, 201] on icon "Editor contextual toolbar" at bounding box center [441, 199] width 12 height 12
type input "23"
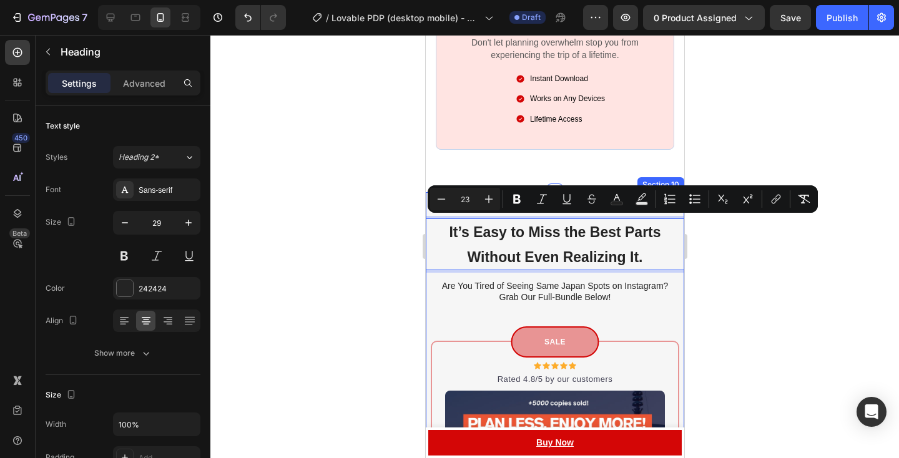
click at [577, 292] on p "Are You Tired of Seeing Same Japan Spots on Instagram? Grab Our Full-Bundle Bel…" at bounding box center [554, 291] width 231 height 22
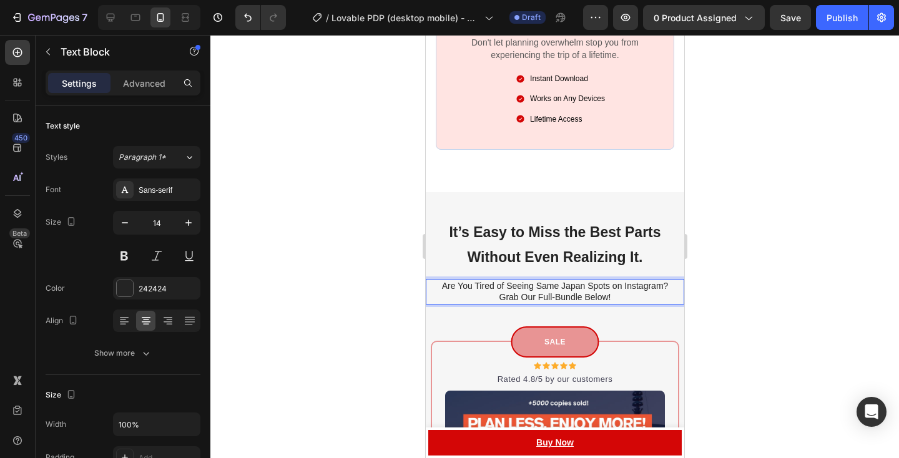
click at [448, 285] on p "Are You Tired of Seeing Same Japan Spots on Instagram? Grab Our Full-Bundle Bel…" at bounding box center [554, 291] width 231 height 22
click at [472, 287] on p "If You Tired of Seeing Same Japan Spots on Instagram? Grab Our Full-Bundle Belo…" at bounding box center [554, 291] width 231 height 22
click at [518, 297] on p "If You are Tired of Seeing Same Japan Spots on Instagram? Grab Our Full-Bundle …" at bounding box center [554, 291] width 231 height 22
click at [716, 295] on div at bounding box center [554, 246] width 689 height 423
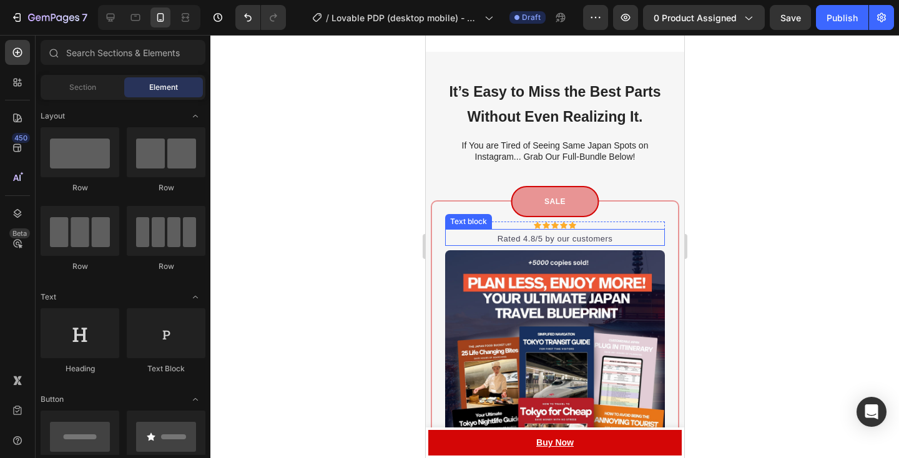
scroll to position [4486, 0]
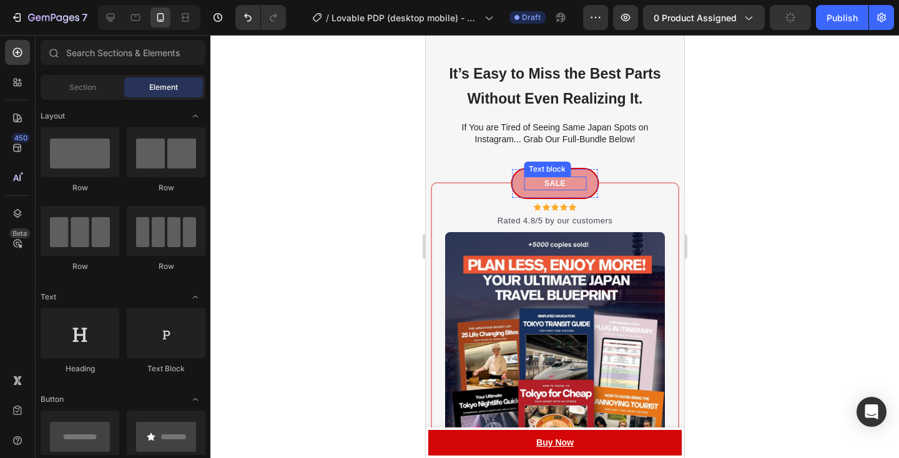
click at [547, 184] on p "SALE" at bounding box center [555, 183] width 60 height 11
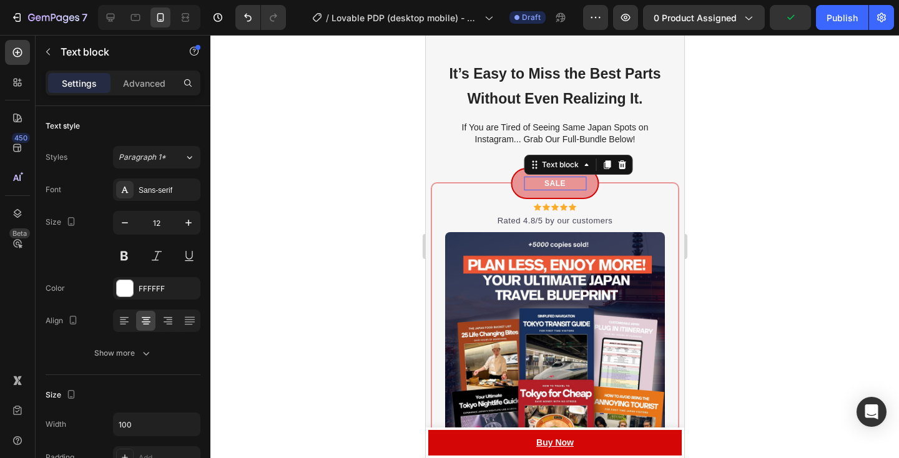
click at [547, 184] on p "SALE" at bounding box center [555, 183] width 60 height 11
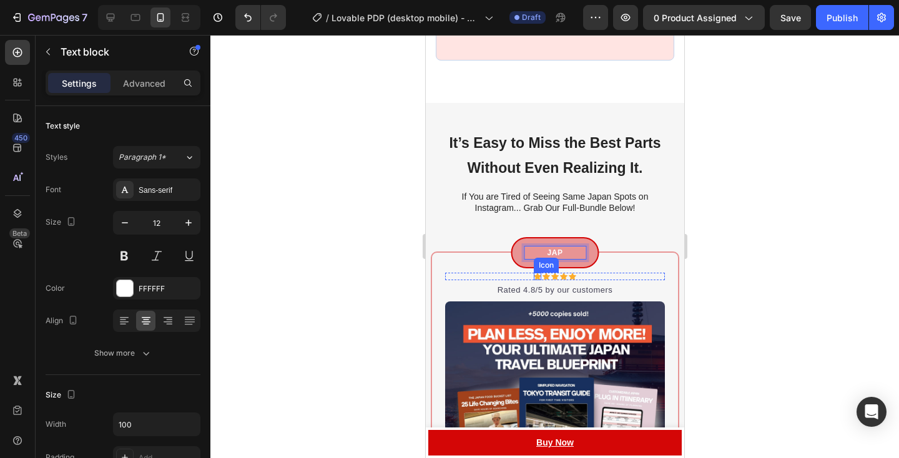
scroll to position [4419, 0]
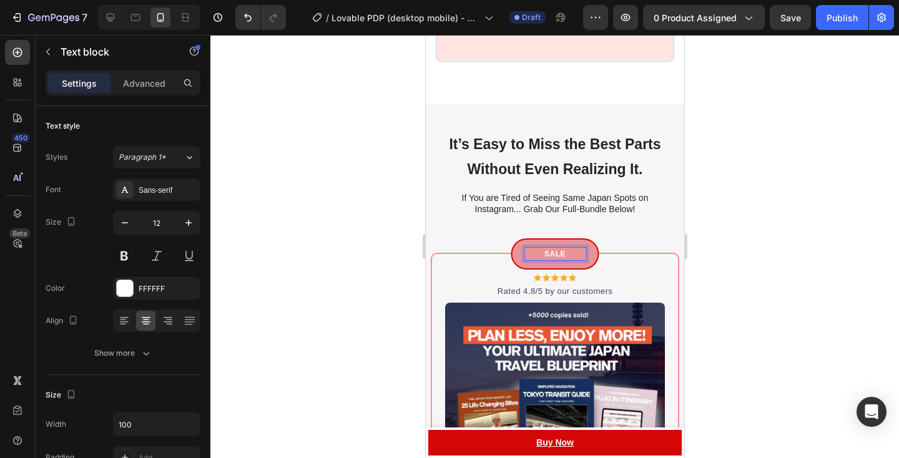
click at [764, 246] on div at bounding box center [554, 246] width 689 height 423
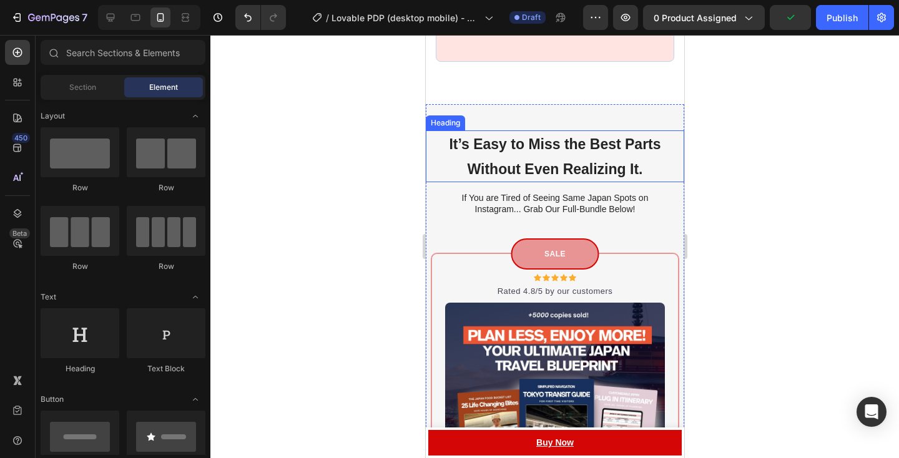
click at [626, 141] on span "It’s Easy to Miss the Best Parts Without Even Realizing It." at bounding box center [554, 156] width 212 height 41
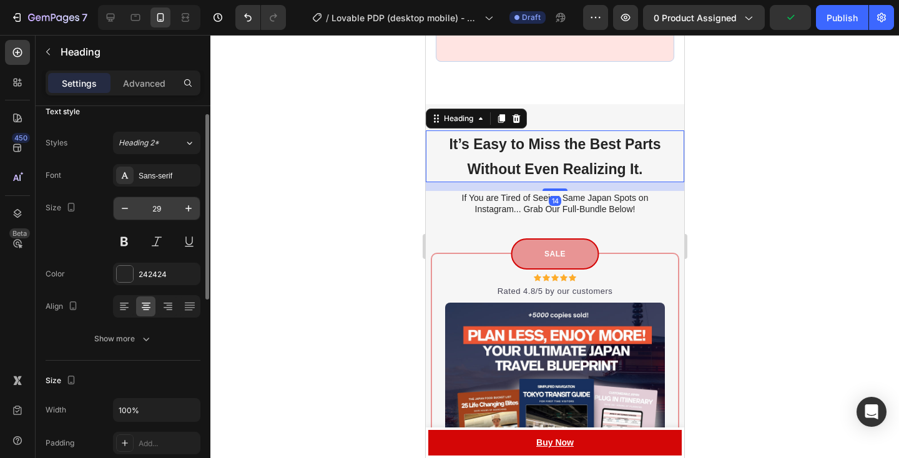
scroll to position [16, 0]
click at [185, 204] on icon "button" at bounding box center [188, 207] width 12 height 12
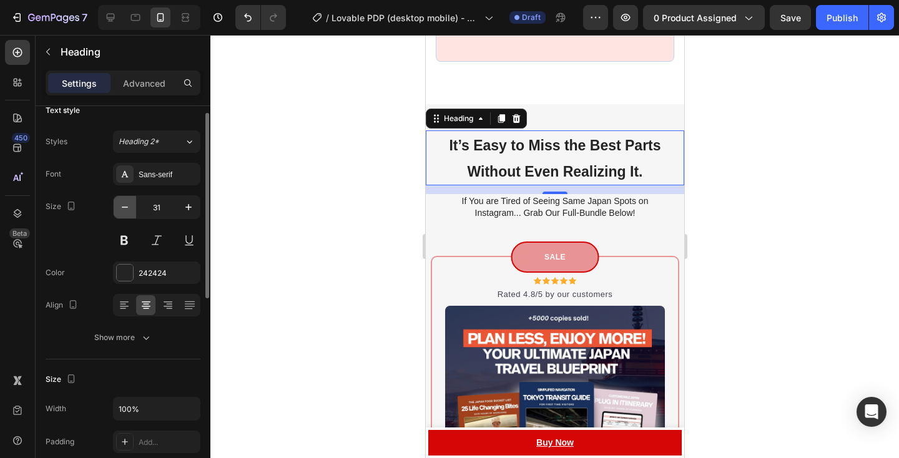
click at [118, 215] on button "button" at bounding box center [125, 207] width 22 height 22
type input "29"
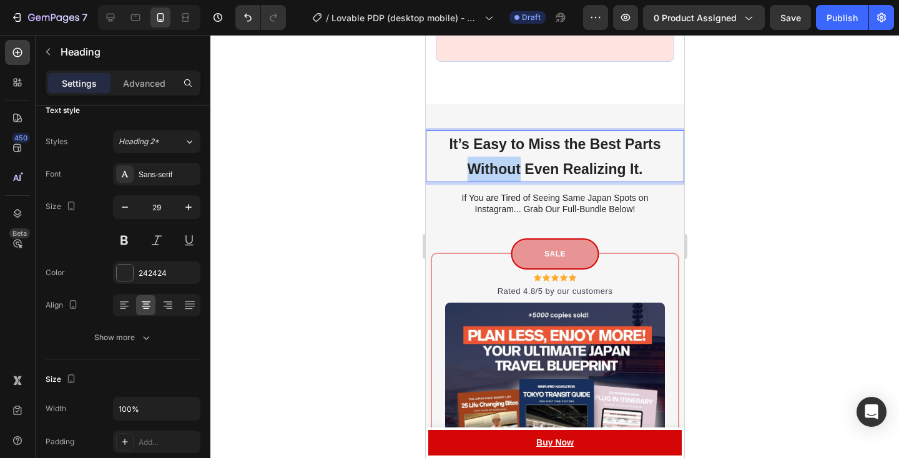
click at [480, 164] on span "It’s Easy to Miss the Best Parts Without Even Realizing It." at bounding box center [554, 156] width 212 height 41
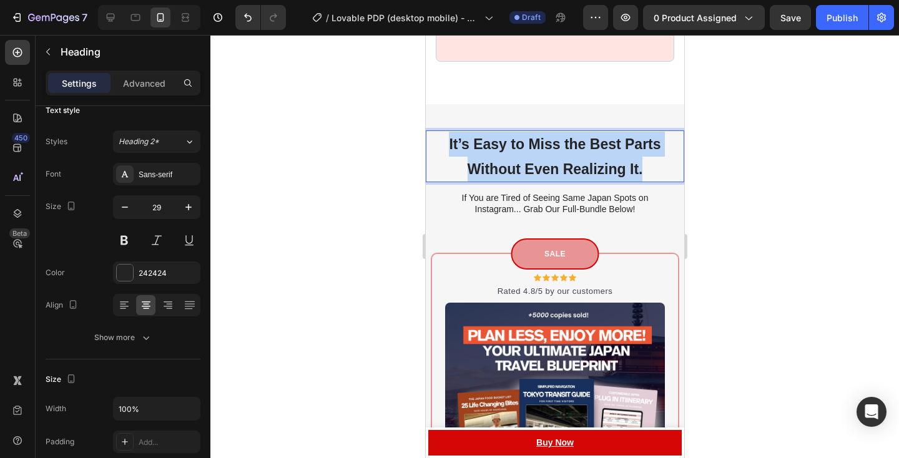
click at [480, 164] on span "It’s Easy to Miss the Best Parts Without Even Realizing It." at bounding box center [554, 156] width 212 height 41
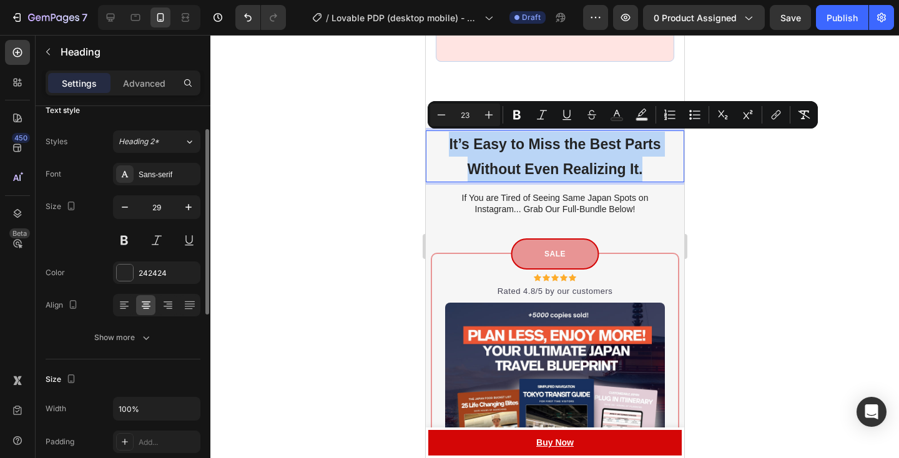
scroll to position [31, 0]
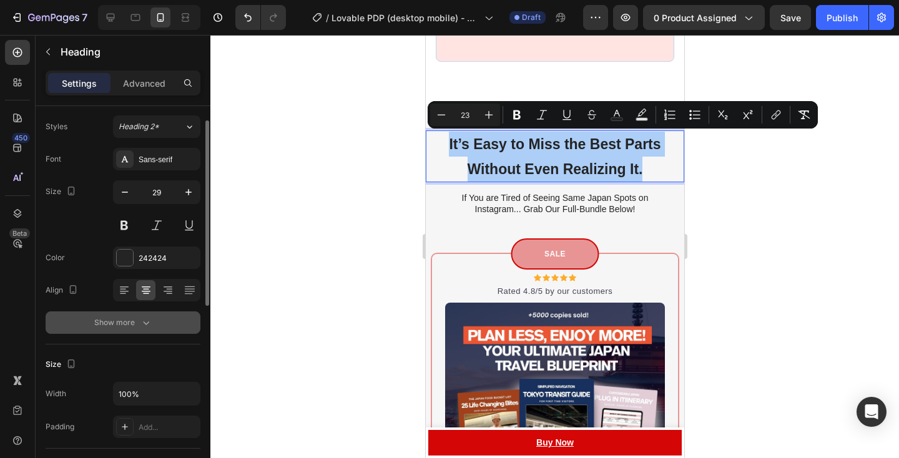
click at [136, 321] on div "Show more" at bounding box center [123, 323] width 58 height 12
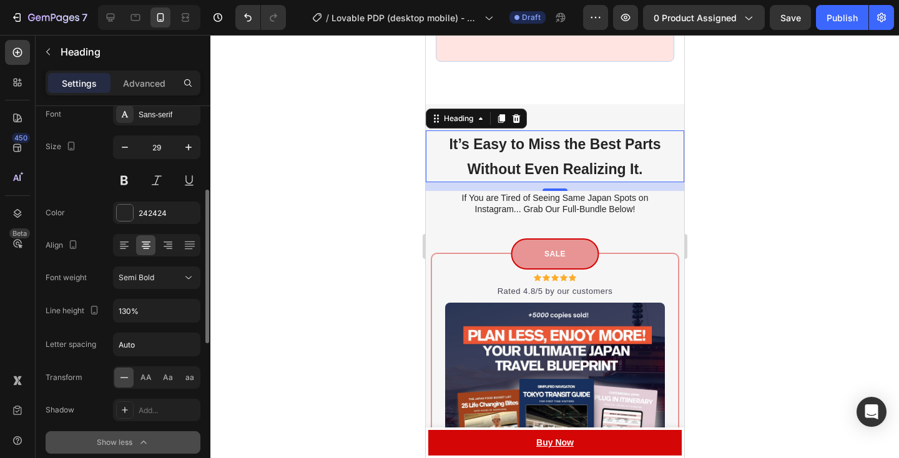
scroll to position [124, 0]
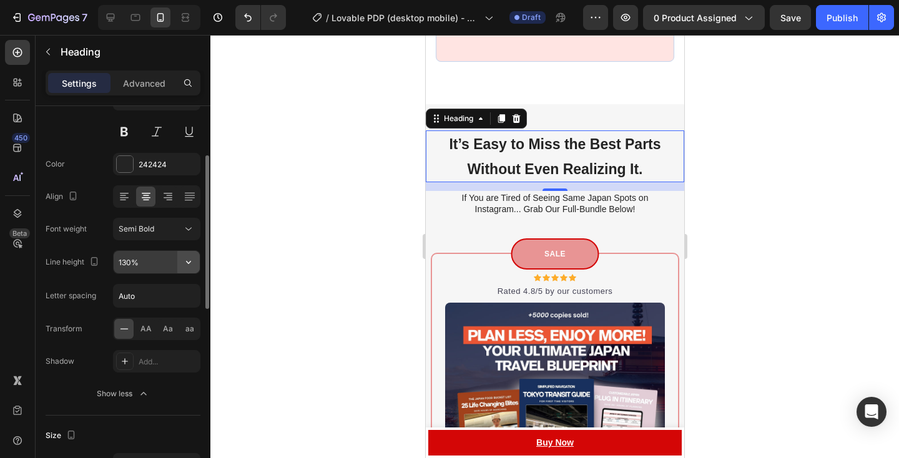
click at [190, 264] on icon "button" at bounding box center [188, 262] width 12 height 12
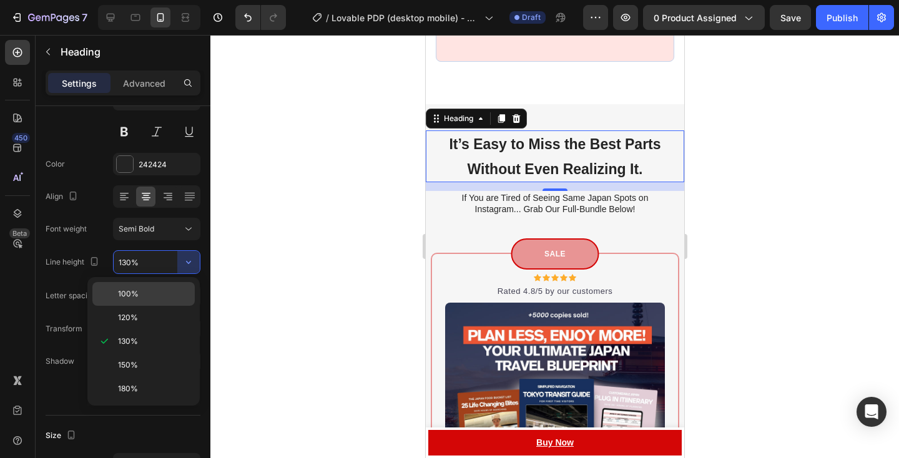
click at [147, 292] on p "100%" at bounding box center [153, 294] width 71 height 11
type input "100%"
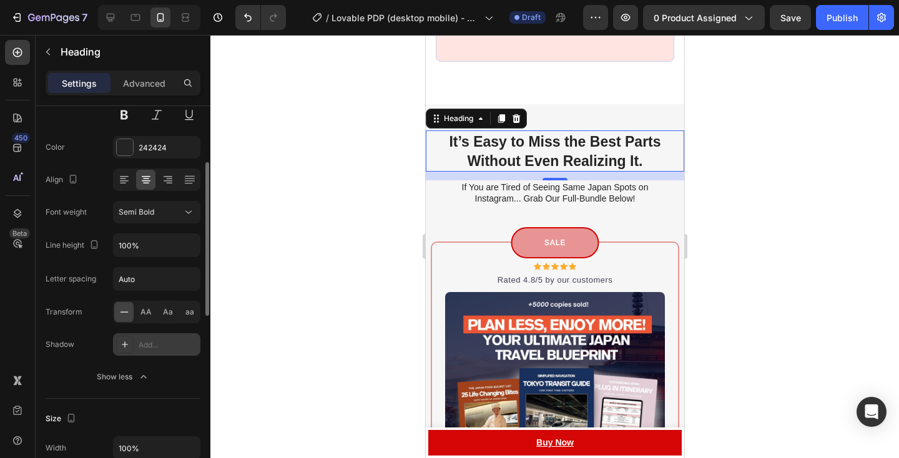
scroll to position [156, 0]
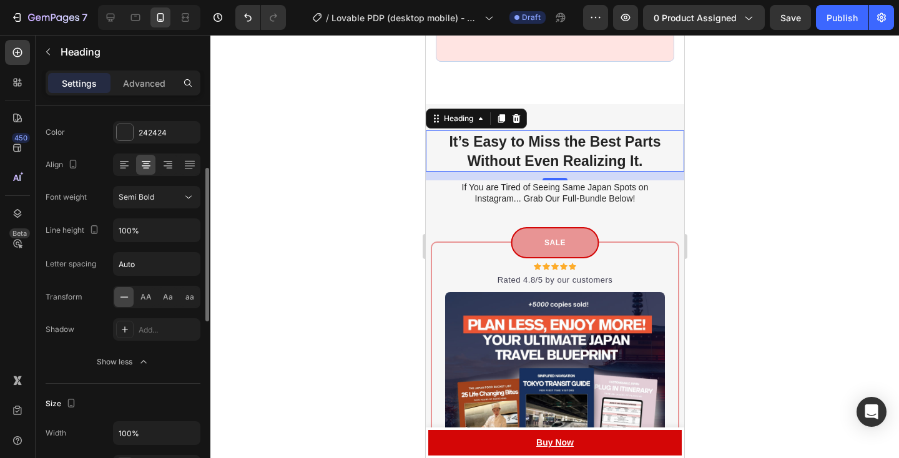
click at [126, 175] on div at bounding box center [156, 165] width 87 height 22
click at [124, 167] on icon at bounding box center [124, 165] width 12 height 12
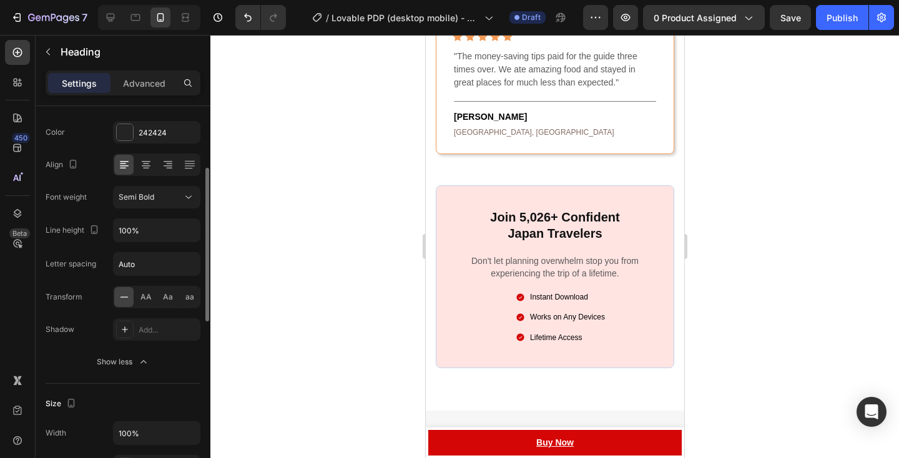
scroll to position [4123, 0]
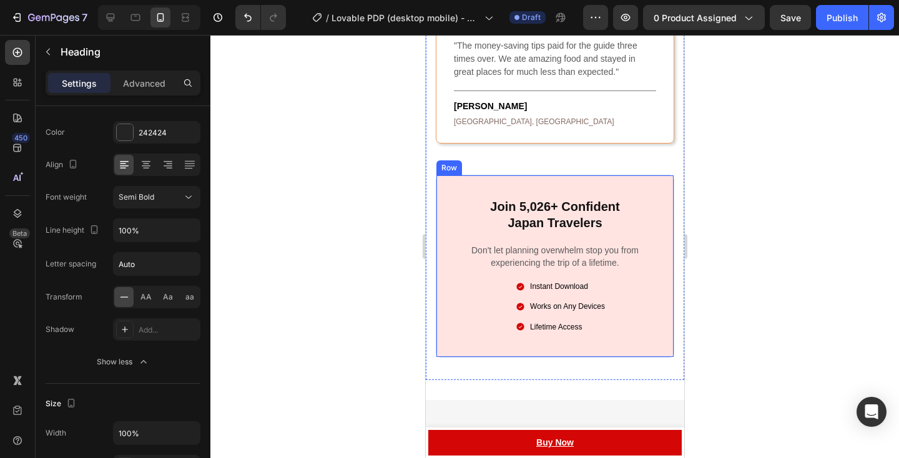
click at [643, 187] on div "Join 5,026+ Confident Japan Travelers Heading Don't let planning overwhelm stop…" at bounding box center [554, 266] width 239 height 183
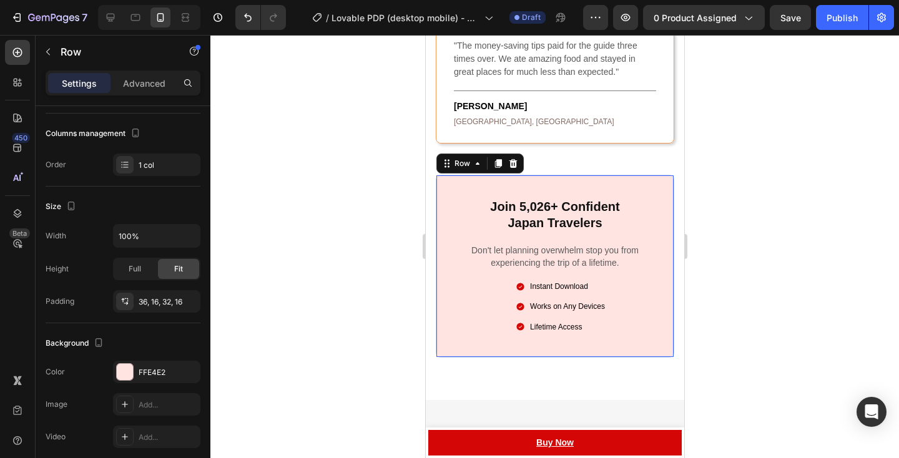
scroll to position [0, 0]
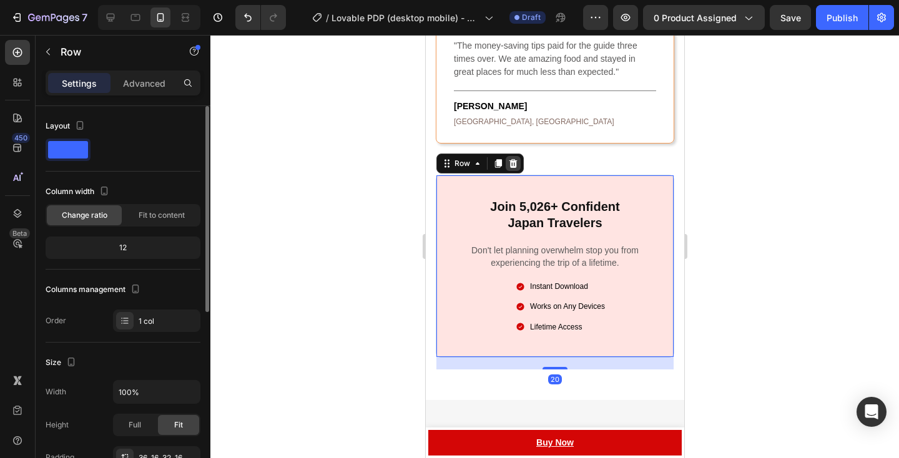
click at [515, 161] on icon at bounding box center [513, 163] width 8 height 9
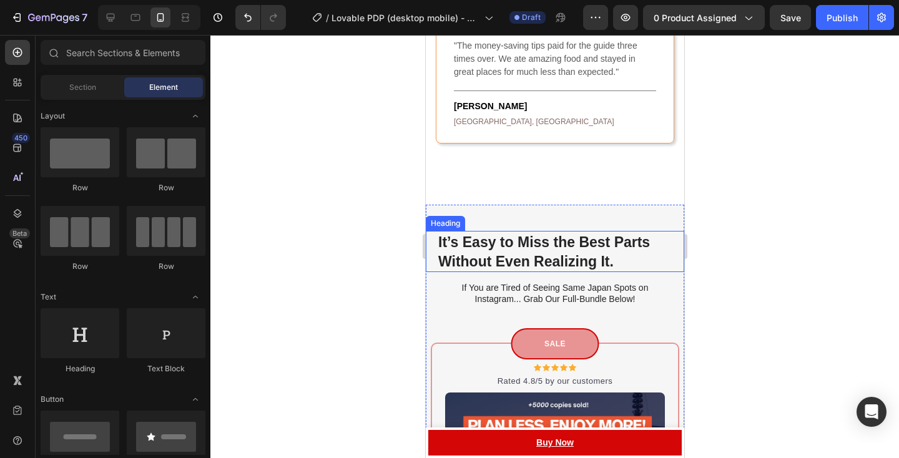
click at [532, 240] on span "It’s Easy to Miss the Best Parts Without Even Realizing It." at bounding box center [544, 252] width 212 height 36
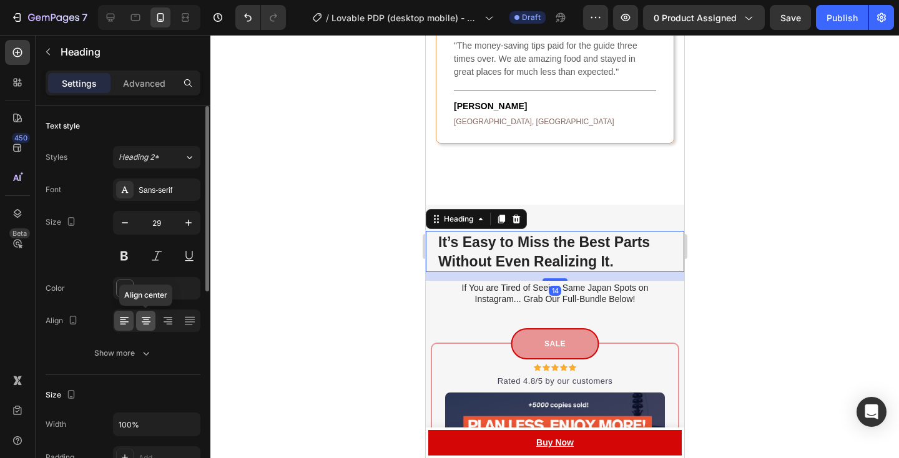
click at [143, 320] on icon at bounding box center [146, 320] width 6 height 1
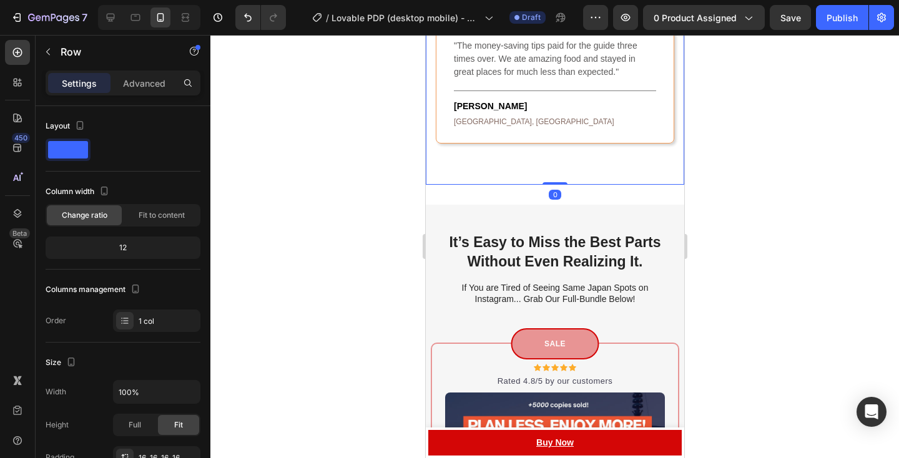
click at [647, 255] on h2 "It’s Easy to Miss the Best Parts Without Even Realizing It." at bounding box center [555, 251] width 234 height 41
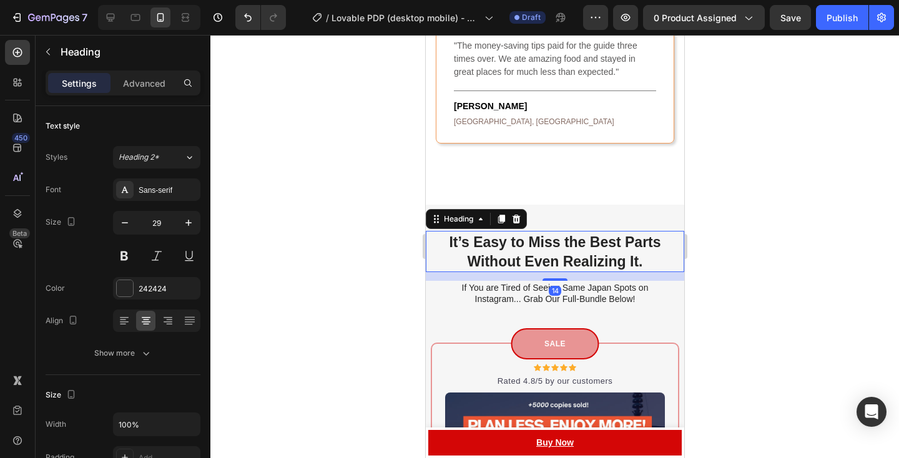
click at [647, 255] on h2 "It’s Easy to Miss the Best Parts Without Even Realizing It." at bounding box center [555, 251] width 234 height 41
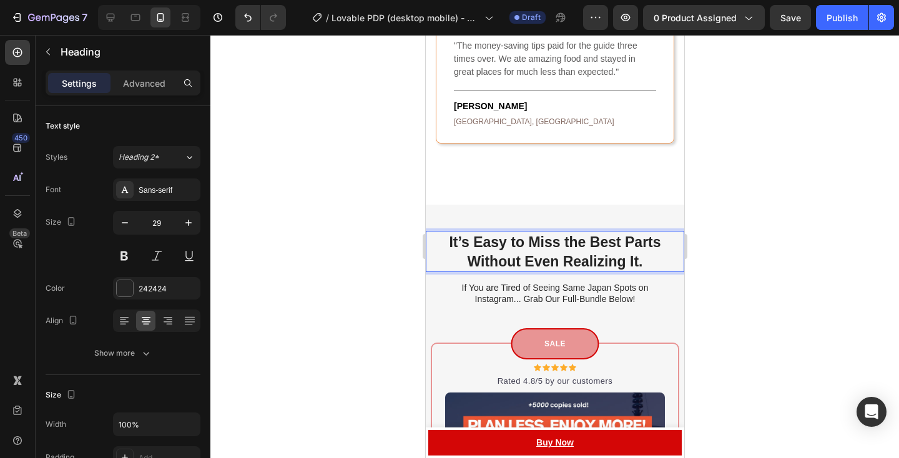
click at [647, 255] on p "It’s Easy to Miss the Best Parts Without Even Realizing It." at bounding box center [555, 251] width 234 height 39
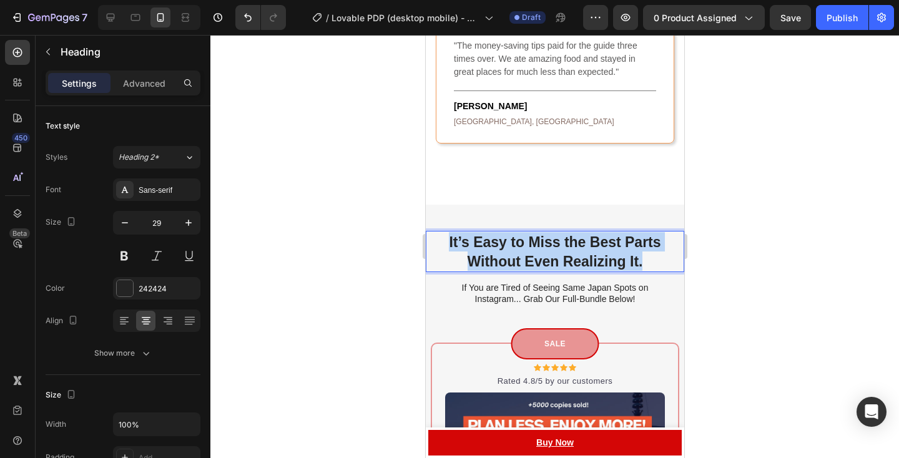
click at [647, 255] on p "It’s Easy to Miss the Best Parts Without Even Realizing It." at bounding box center [555, 251] width 234 height 39
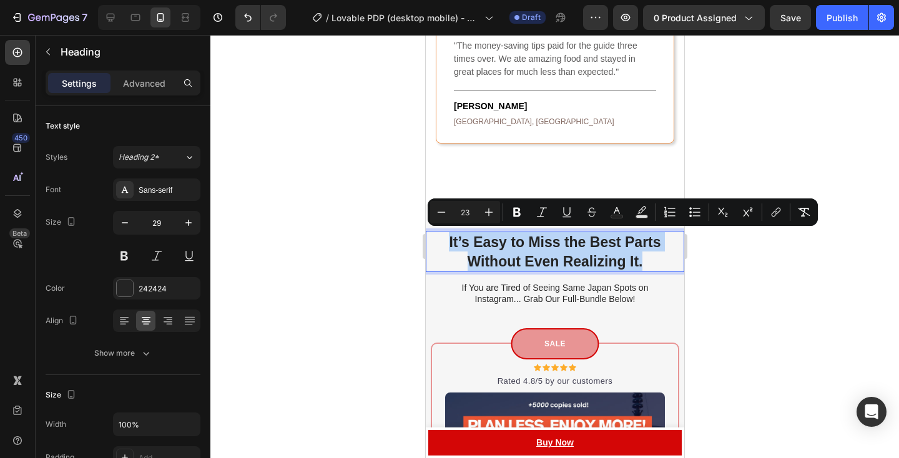
click at [683, 262] on div "It’s Easy to Miss the Best Parts Without Even Realizing It. Heading 14" at bounding box center [554, 251] width 259 height 41
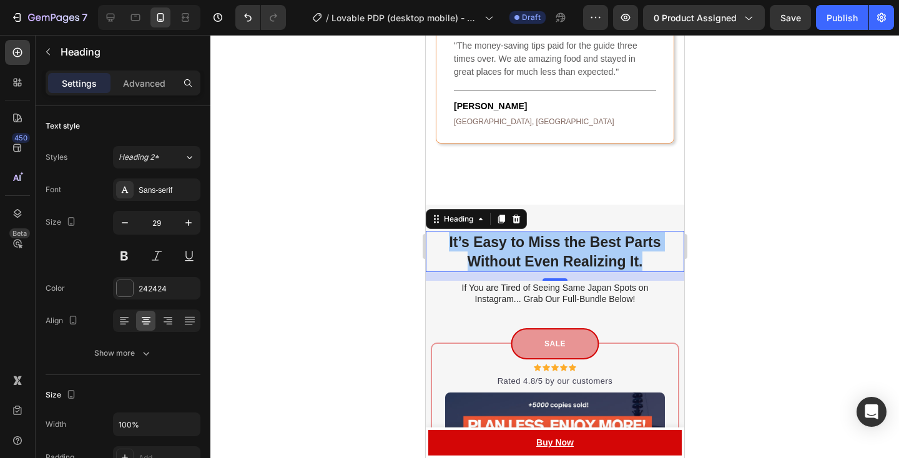
click at [748, 319] on div at bounding box center [554, 246] width 689 height 423
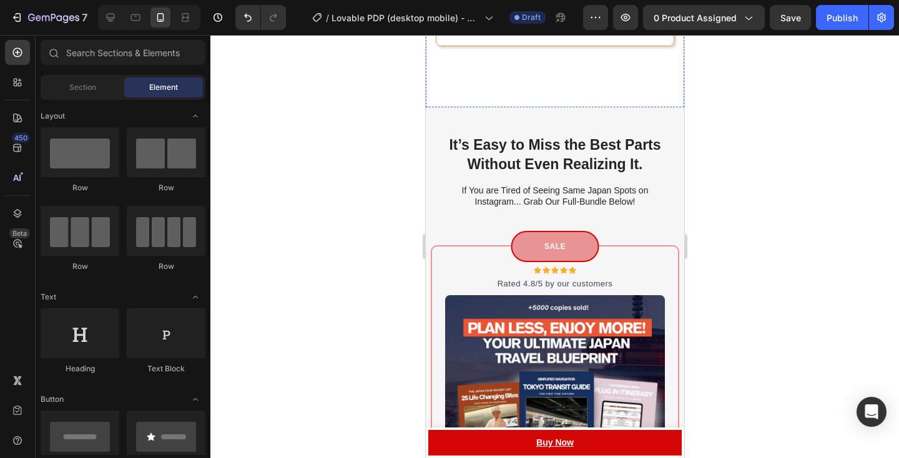
scroll to position [4292, 0]
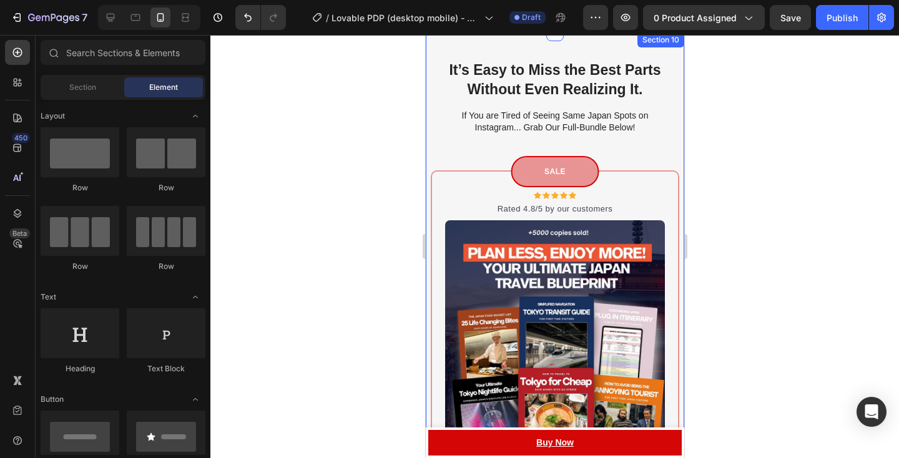
click at [608, 97] on span "It’s Easy to Miss the Best Parts Without Even Realizing It." at bounding box center [554, 80] width 212 height 36
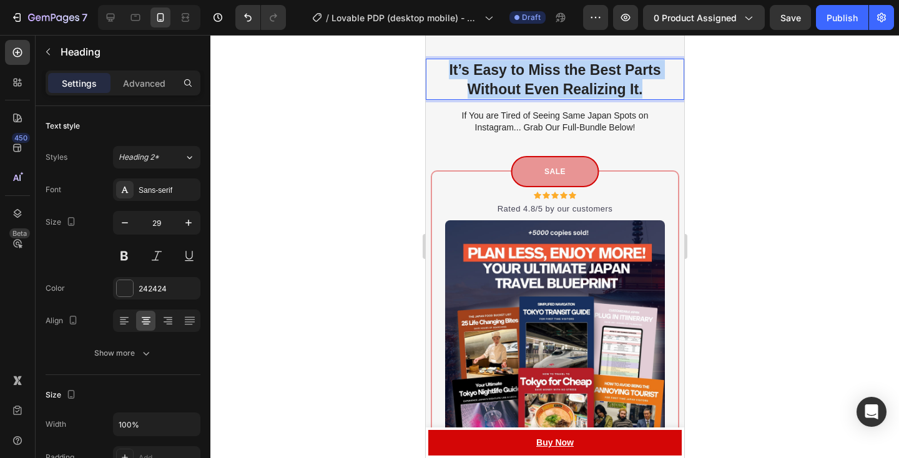
click at [608, 97] on span "It’s Easy to Miss the Best Parts Without Even Realizing It." at bounding box center [554, 80] width 212 height 36
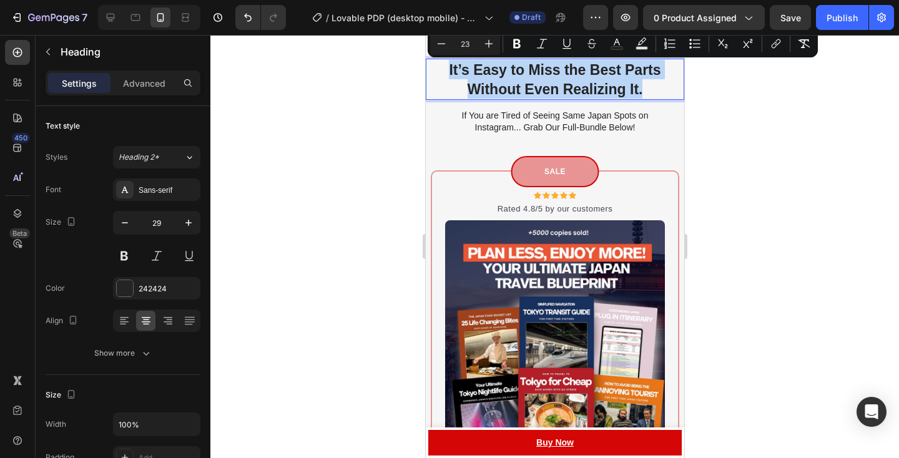
click at [591, 94] on span "It’s Easy to Miss the Best Parts Without Even Realizing It." at bounding box center [554, 80] width 212 height 36
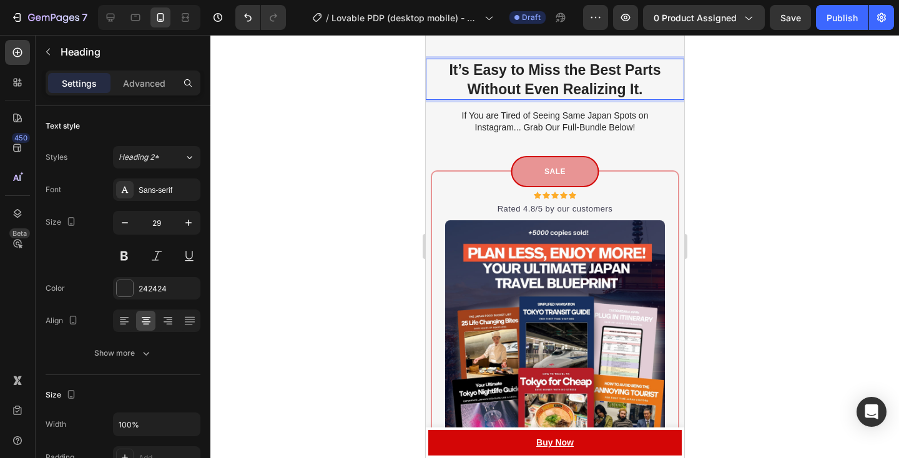
click at [475, 94] on span "It’s Easy to Miss the Best Parts Without Even Realizing It." at bounding box center [554, 80] width 212 height 36
drag, startPoint x: 473, startPoint y: 94, endPoint x: 636, endPoint y: 89, distance: 163.7
click at [636, 89] on span "It’s Easy to Miss the Best Parts Without Even Realizing It." at bounding box center [554, 80] width 212 height 36
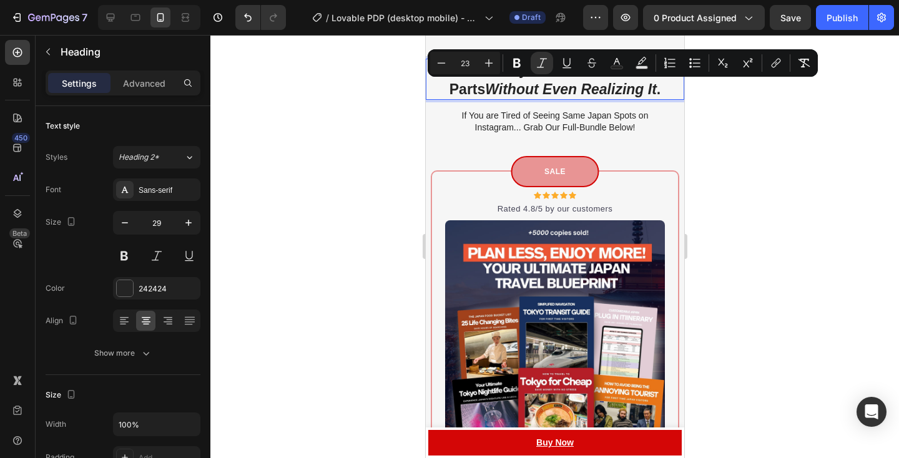
click at [696, 116] on div at bounding box center [554, 246] width 689 height 423
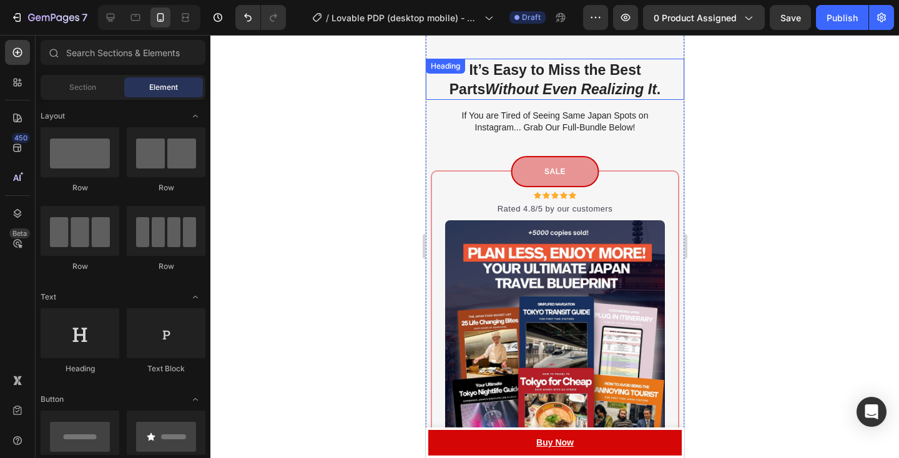
click at [623, 96] on icon "Without Even Realizing It" at bounding box center [571, 89] width 172 height 16
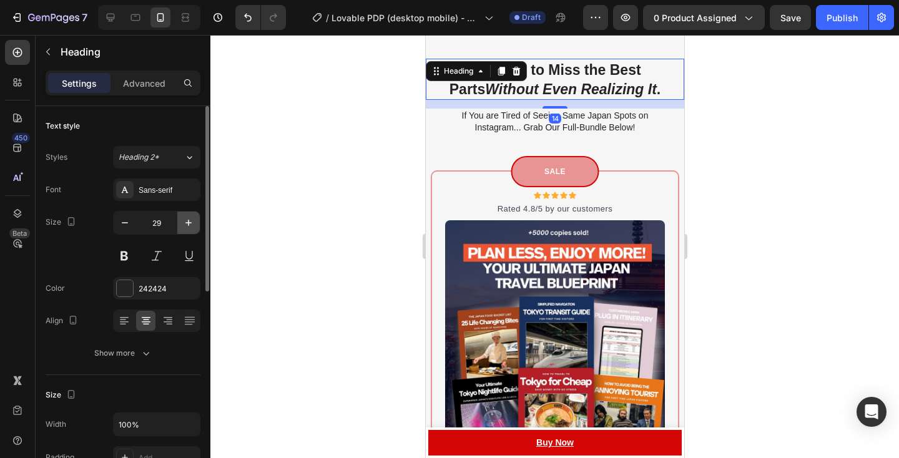
click at [185, 222] on icon "button" at bounding box center [188, 223] width 12 height 12
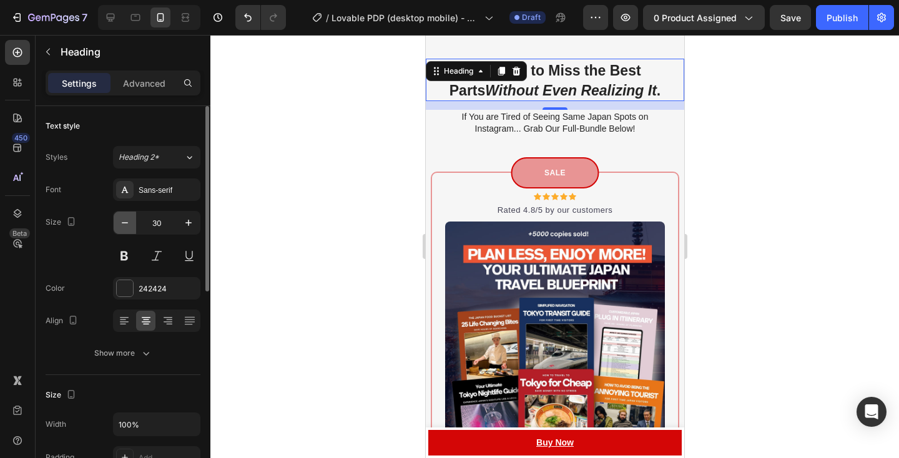
click at [130, 231] on button "button" at bounding box center [125, 223] width 22 height 22
type input "29"
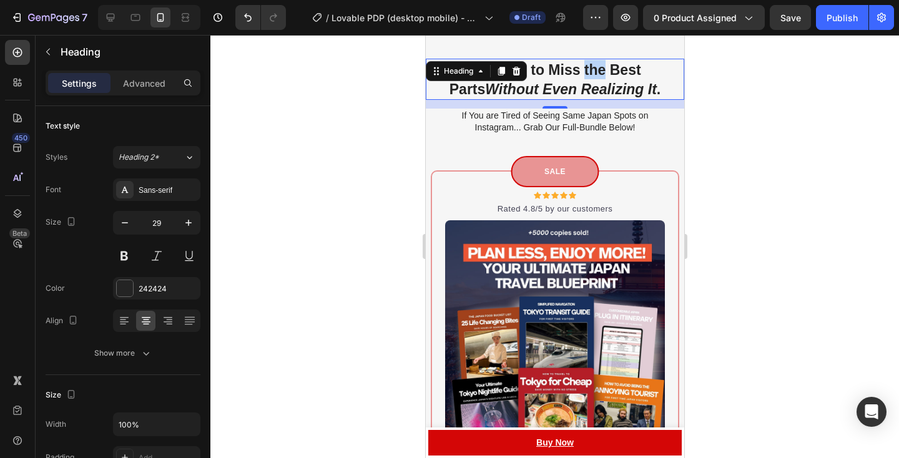
click at [575, 67] on span "It’s Easy to Miss the Best Parts Without Even Realizing It ." at bounding box center [554, 80] width 211 height 36
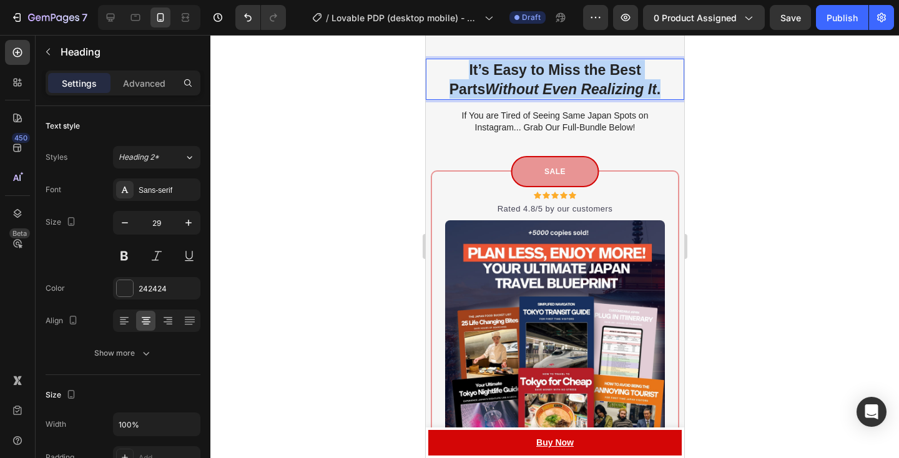
click at [575, 67] on span "It’s Easy to Miss the Best Parts Without Even Realizing It ." at bounding box center [554, 80] width 211 height 36
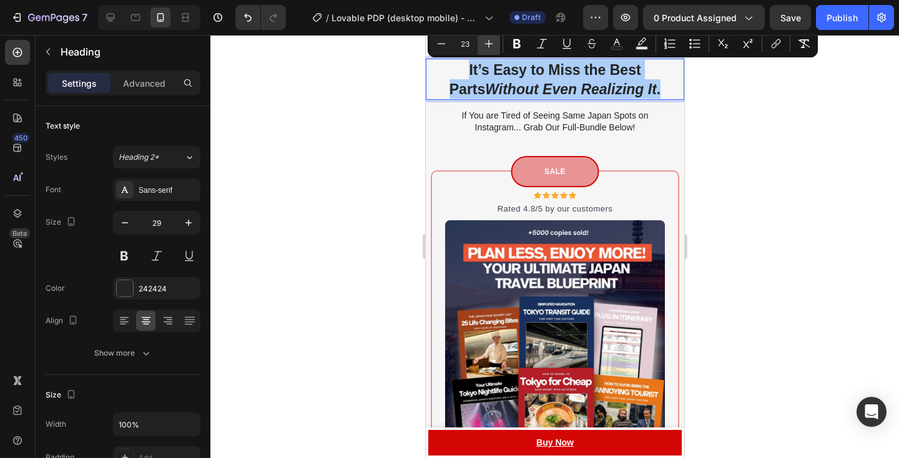
click at [483, 44] on icon "Editor contextual toolbar" at bounding box center [489, 43] width 12 height 12
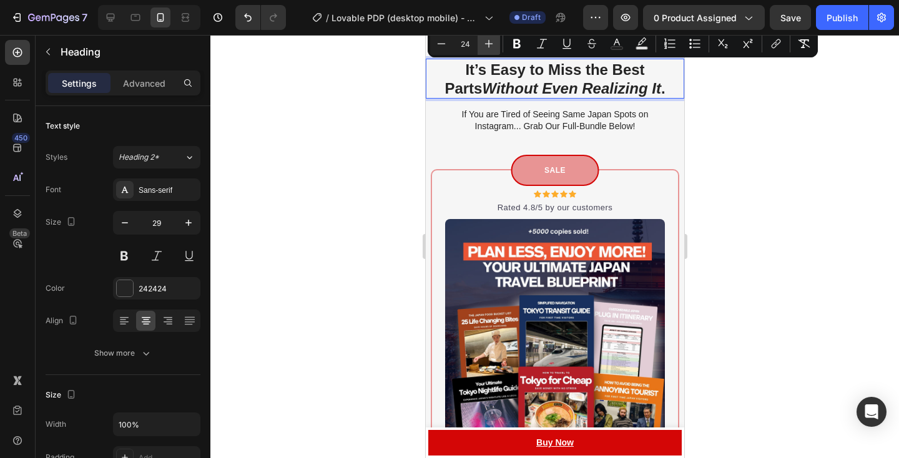
click at [483, 44] on icon "Editor contextual toolbar" at bounding box center [489, 43] width 12 height 12
click at [444, 49] on icon "Editor contextual toolbar" at bounding box center [441, 43] width 12 height 12
type input "24"
click at [743, 202] on div at bounding box center [554, 246] width 689 height 423
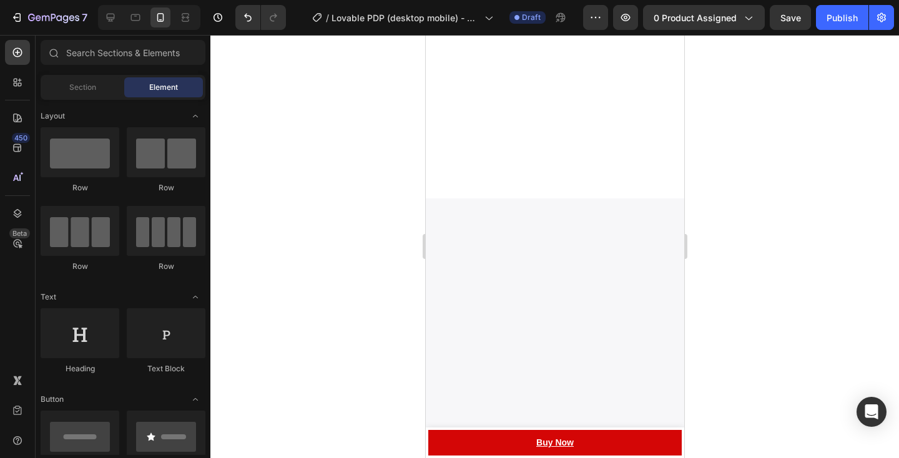
scroll to position [0, 0]
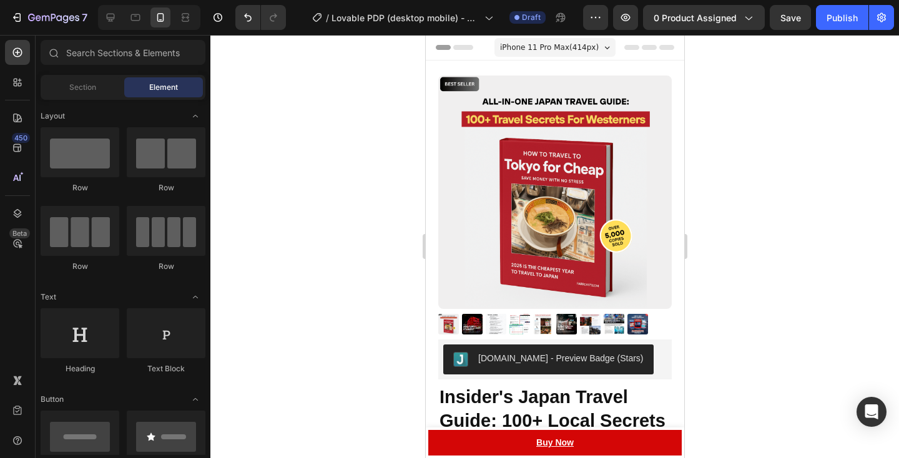
click at [573, 57] on div "iPhone 11 Pro Max ( 414 px) iPhone 13 Mini iPhone 13 Pro iPhone 11 Pro Max iPho…" at bounding box center [554, 48] width 121 height 25
click at [573, 52] on span "iPhone 11 Pro Max ( 414 px)" at bounding box center [549, 47] width 99 height 12
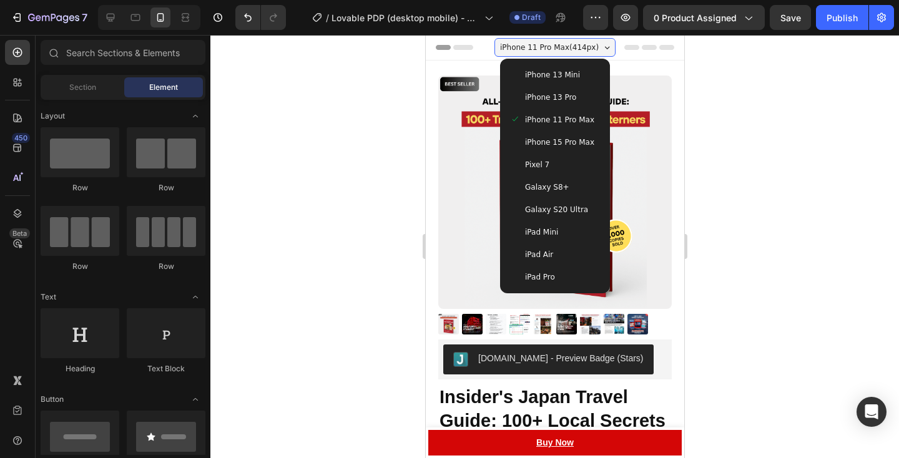
click at [573, 81] on div "iPhone 13 Mini" at bounding box center [555, 75] width 100 height 22
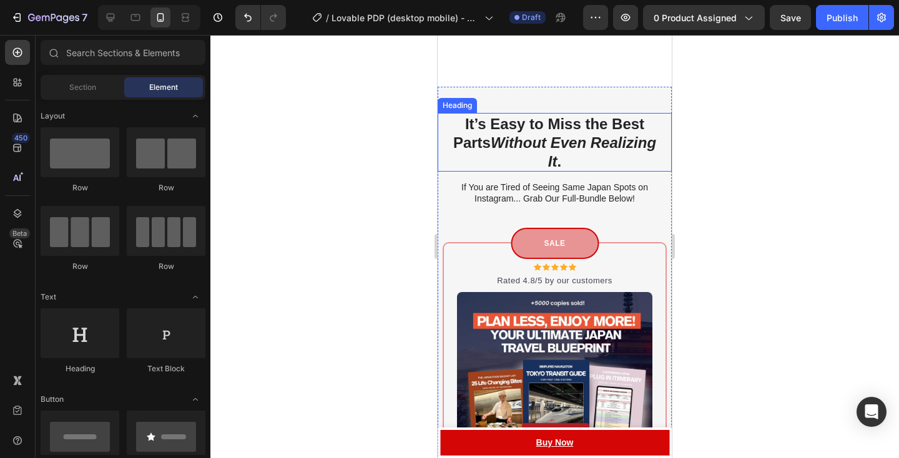
scroll to position [4260, 0]
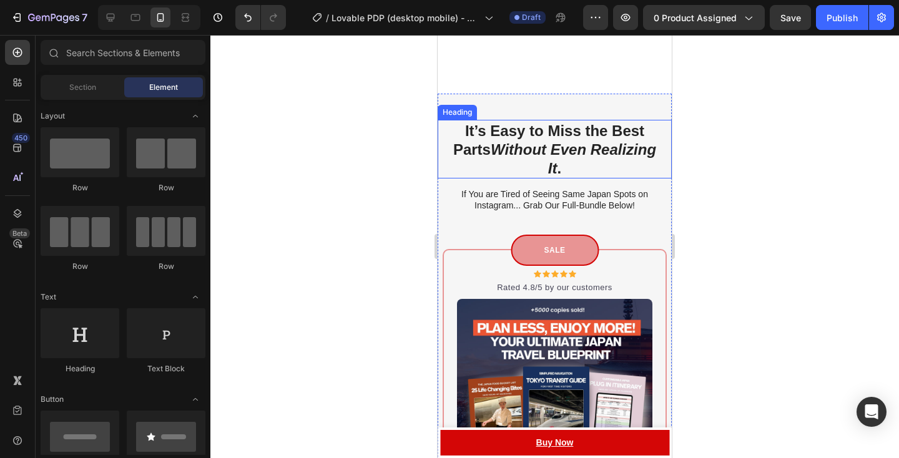
click at [541, 154] on h2 "It’s Easy to Miss the Best Parts Without Even Realizing It ." at bounding box center [554, 149] width 209 height 59
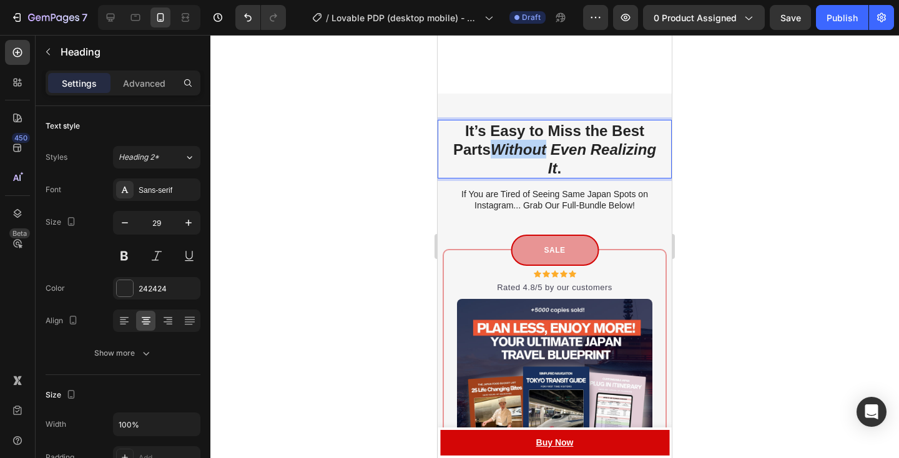
click at [508, 142] on icon "Without Even Realizing It" at bounding box center [573, 159] width 165 height 36
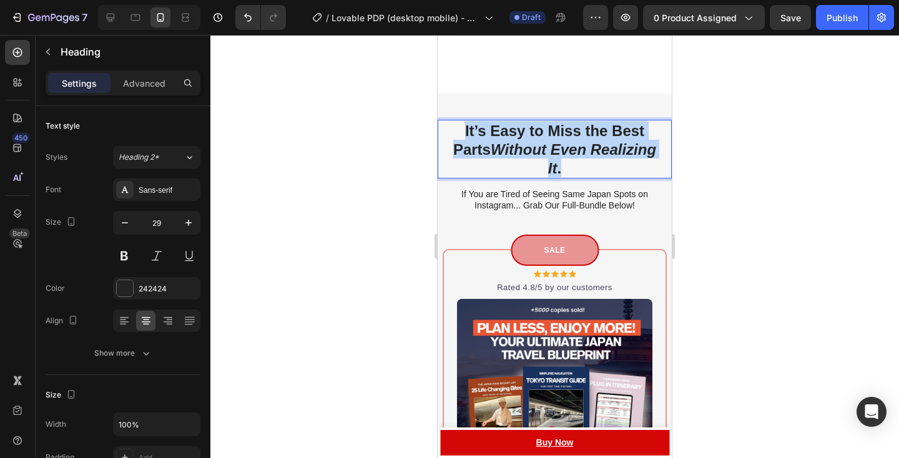
click at [508, 142] on icon "Without Even Realizing It" at bounding box center [573, 159] width 165 height 36
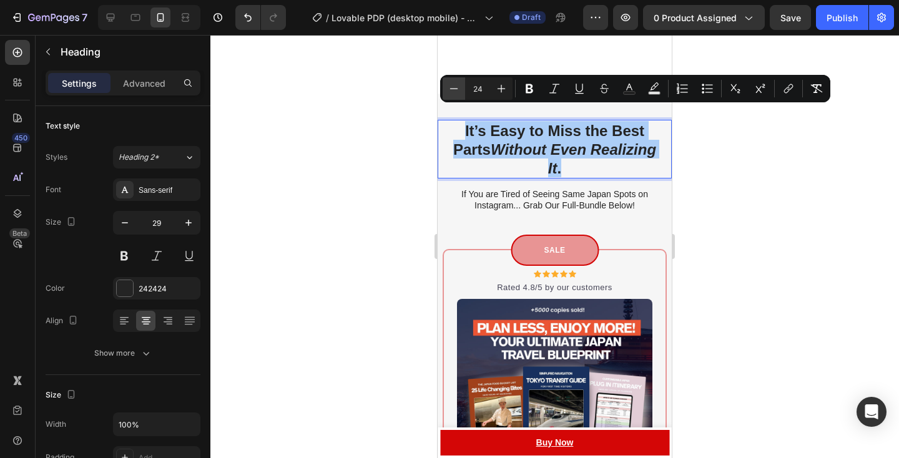
click at [460, 93] on button "Minus" at bounding box center [454, 88] width 22 height 22
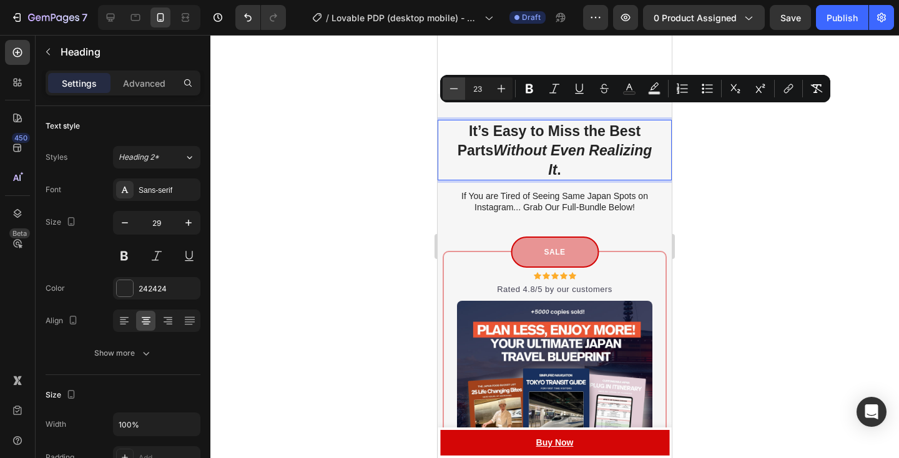
click at [460, 93] on button "Minus" at bounding box center [454, 88] width 22 height 22
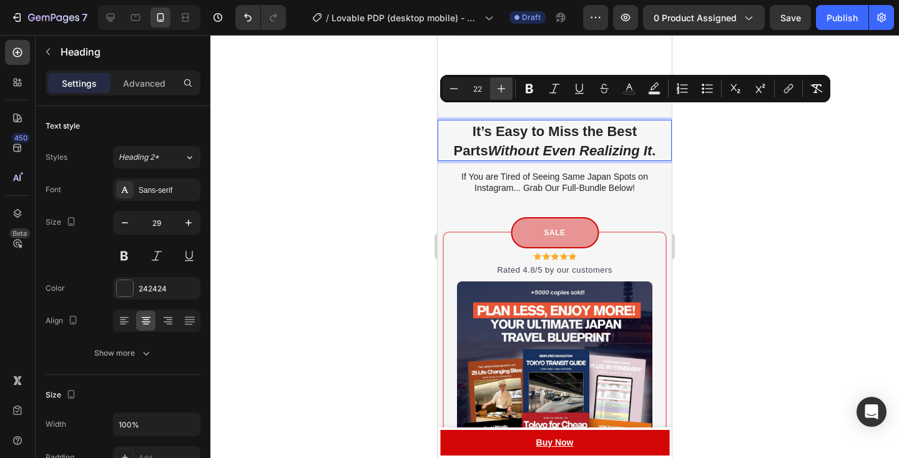
click at [508, 91] on button "Plus" at bounding box center [501, 88] width 22 height 22
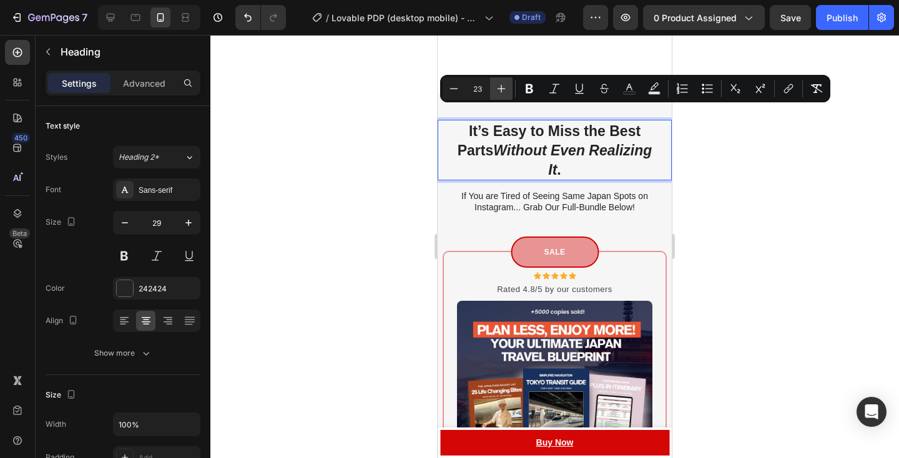
click at [508, 91] on button "Plus" at bounding box center [501, 88] width 22 height 22
type input "24"
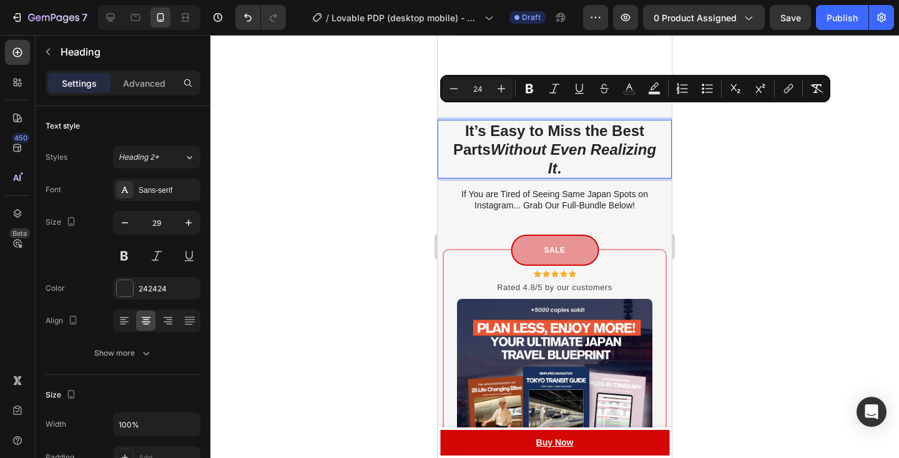
click at [634, 154] on p "It’s Easy to Miss the Best Parts Without Even Realizing It ." at bounding box center [554, 149] width 209 height 56
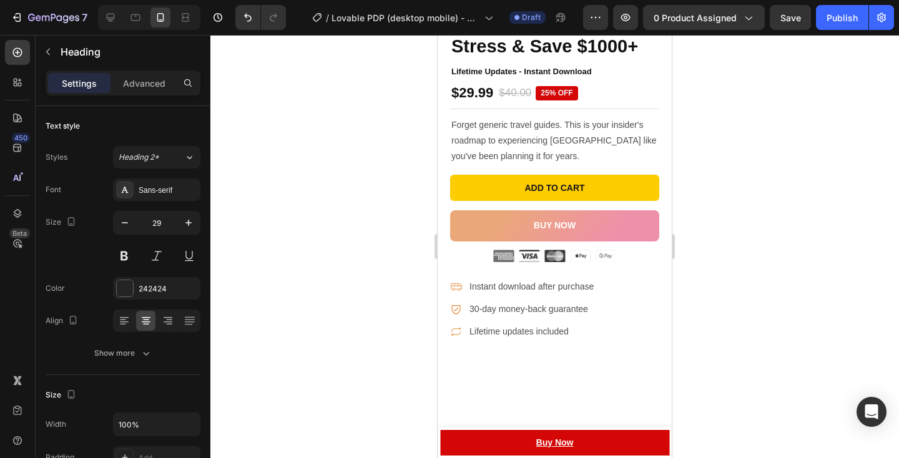
scroll to position [0, 0]
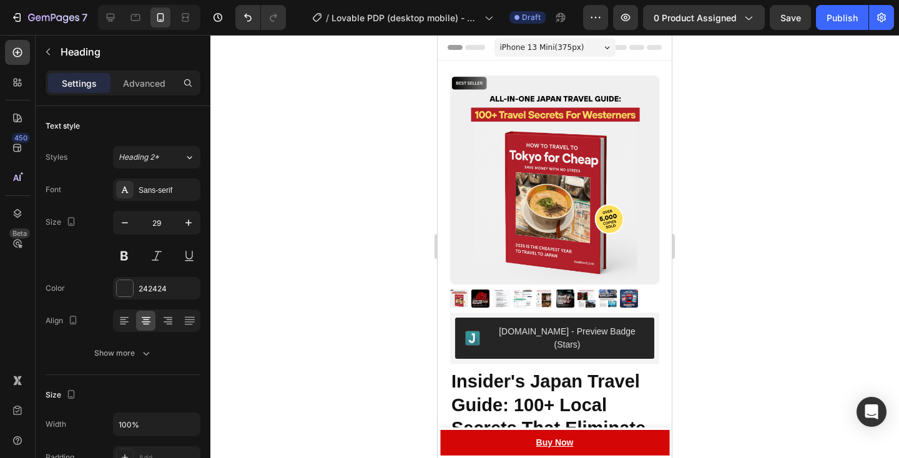
click at [525, 45] on span "iPhone 13 Mini ( 375 px)" at bounding box center [542, 47] width 84 height 12
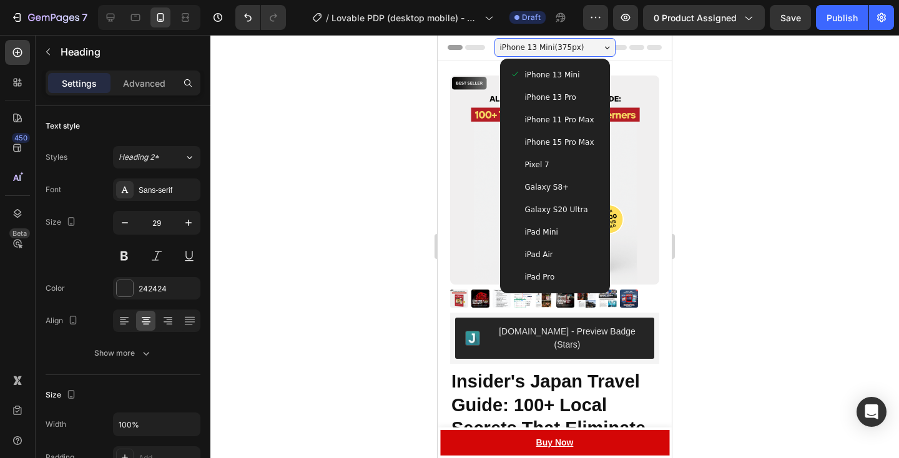
click at [545, 102] on span "iPhone 13 Pro" at bounding box center [550, 97] width 51 height 12
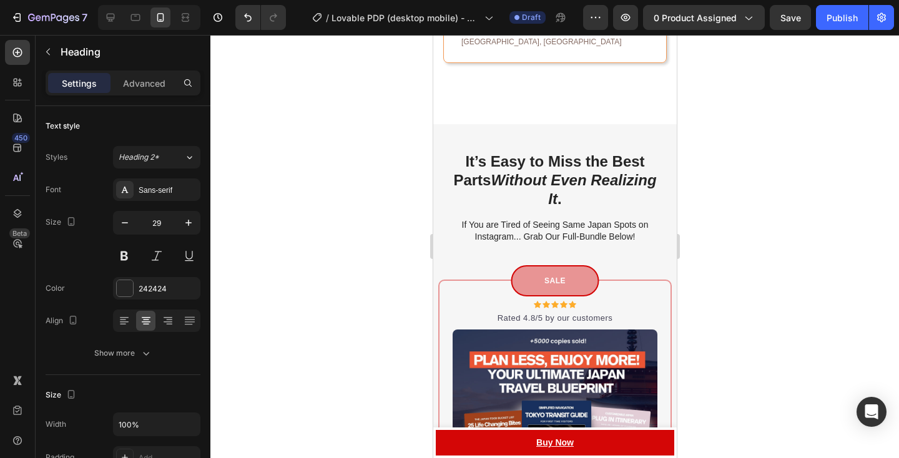
scroll to position [4232, 0]
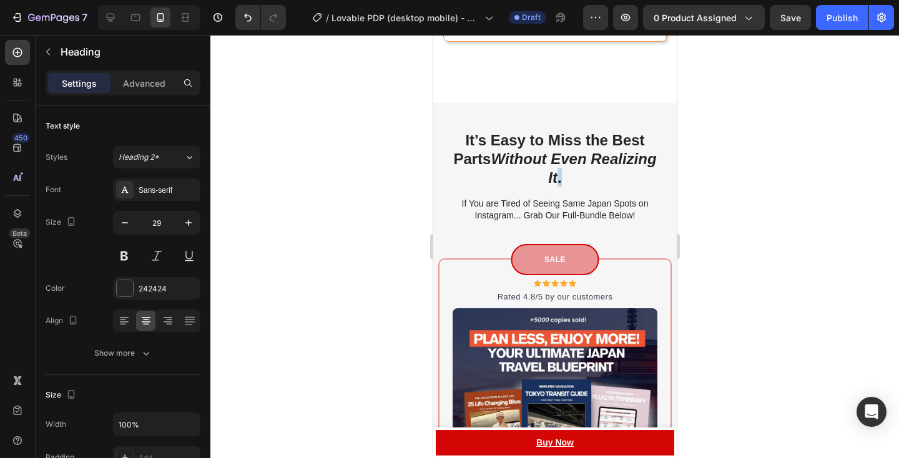
click at [556, 151] on icon "Without Even Realizing It" at bounding box center [572, 169] width 165 height 36
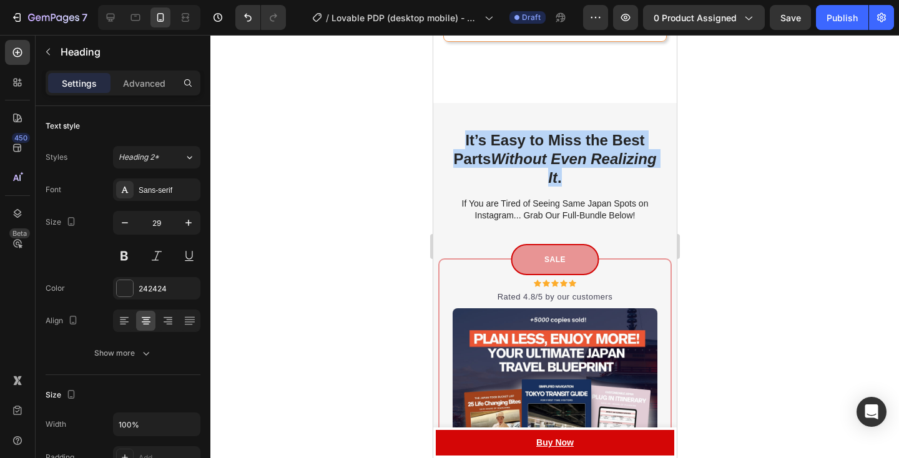
click at [556, 151] on icon "Without Even Realizing It" at bounding box center [572, 169] width 165 height 36
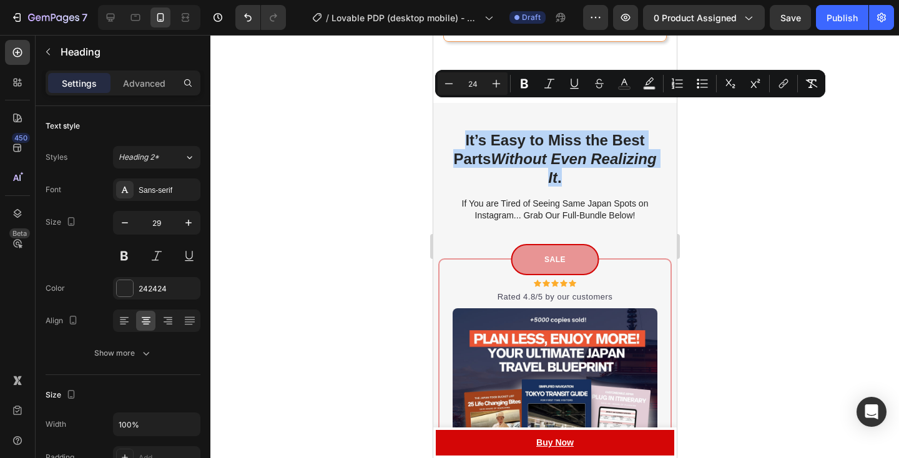
click at [556, 151] on icon "Without Even Realizing It" at bounding box center [572, 169] width 165 height 36
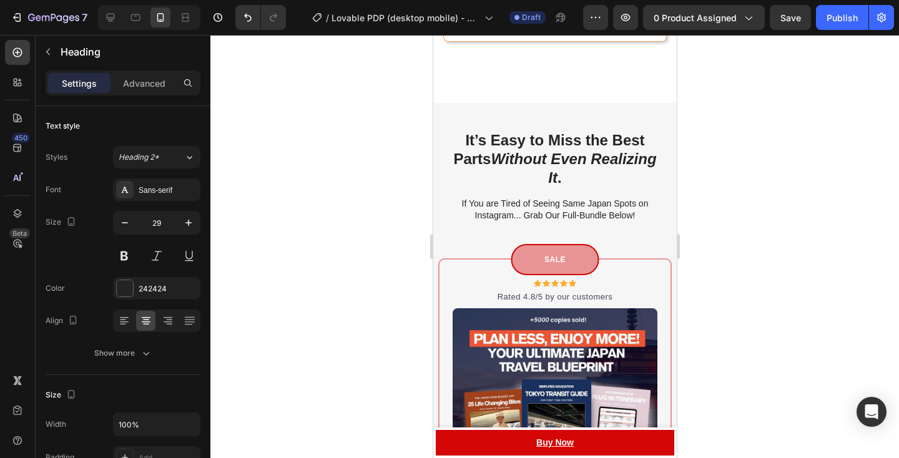
click at [543, 151] on icon "Without Even Realizing It" at bounding box center [572, 169] width 165 height 36
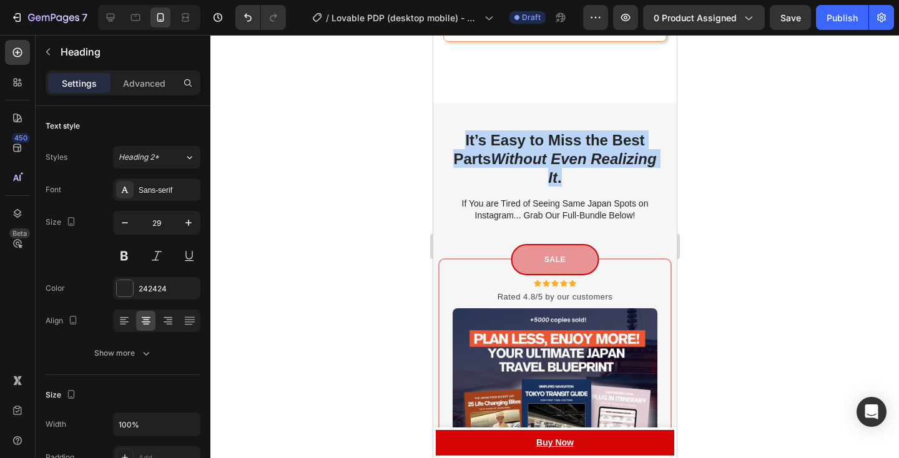
click at [543, 151] on icon "Without Even Realizing It" at bounding box center [572, 169] width 165 height 36
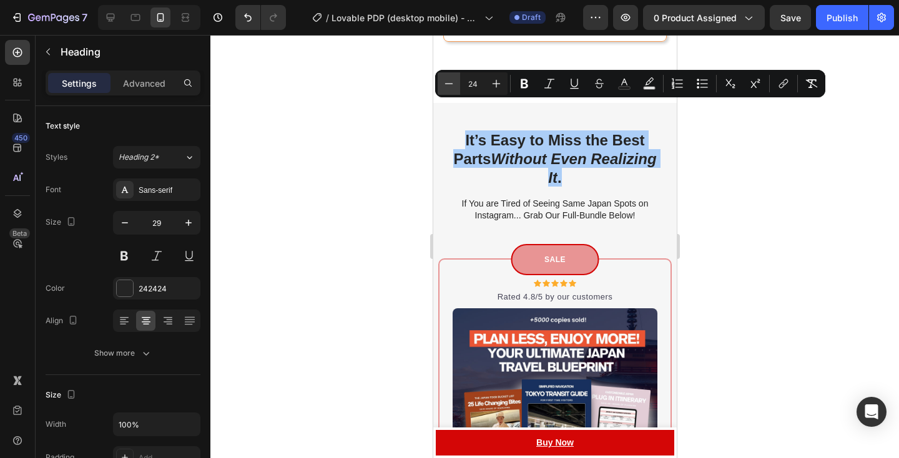
click at [455, 76] on button "Minus" at bounding box center [449, 83] width 22 height 22
type input "23"
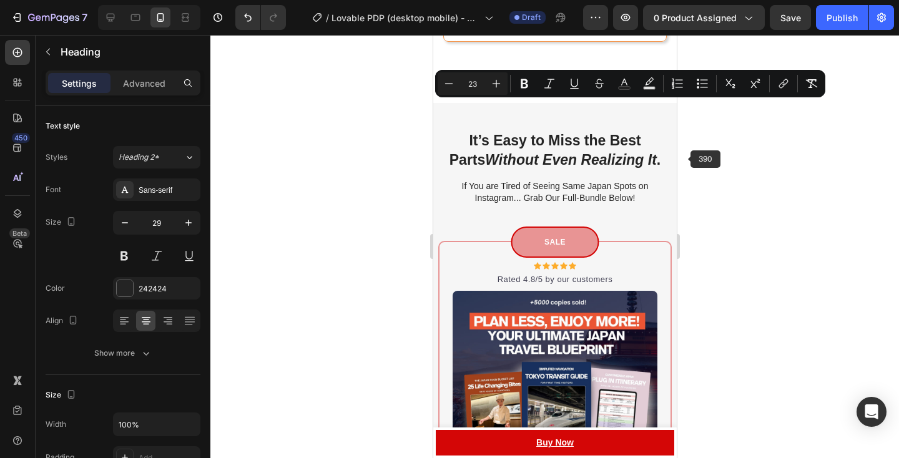
click at [705, 157] on div at bounding box center [554, 246] width 689 height 423
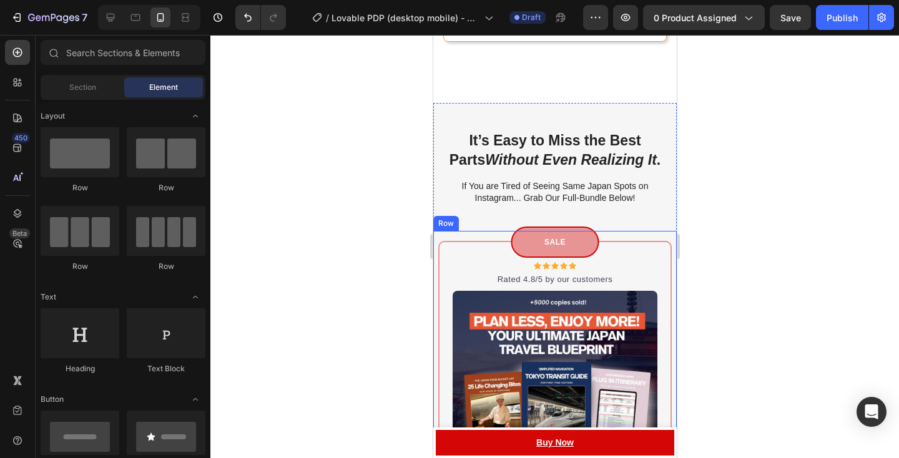
scroll to position [4214, 0]
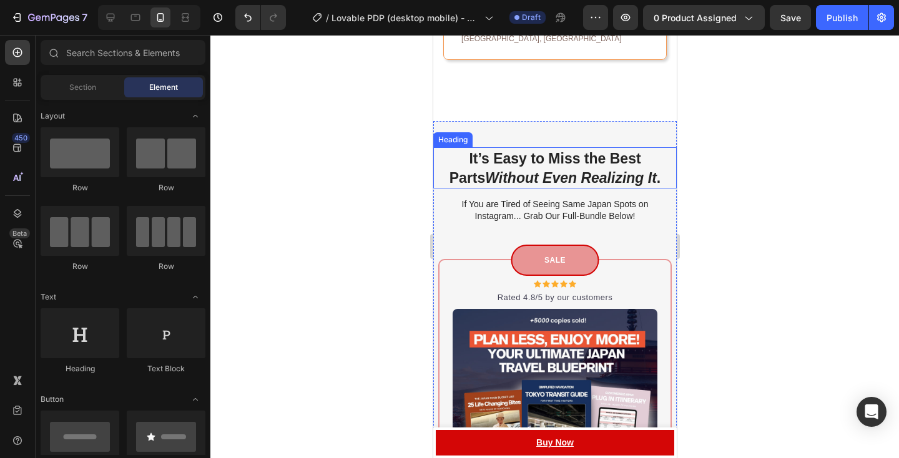
click at [611, 151] on span "It’s Easy to Miss the Best Parts Without Even Realizing It ." at bounding box center [554, 169] width 211 height 36
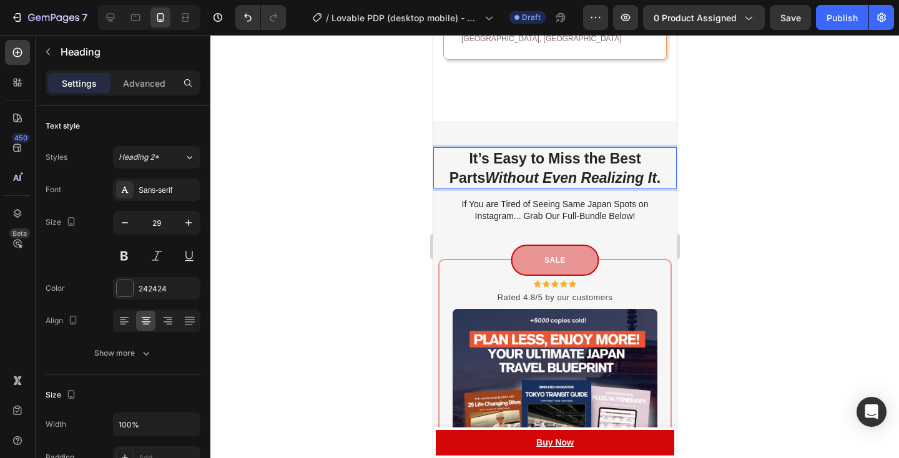
click at [583, 151] on span "It’s Easy to Miss the Best Parts Without Even Realizing It ." at bounding box center [554, 169] width 211 height 36
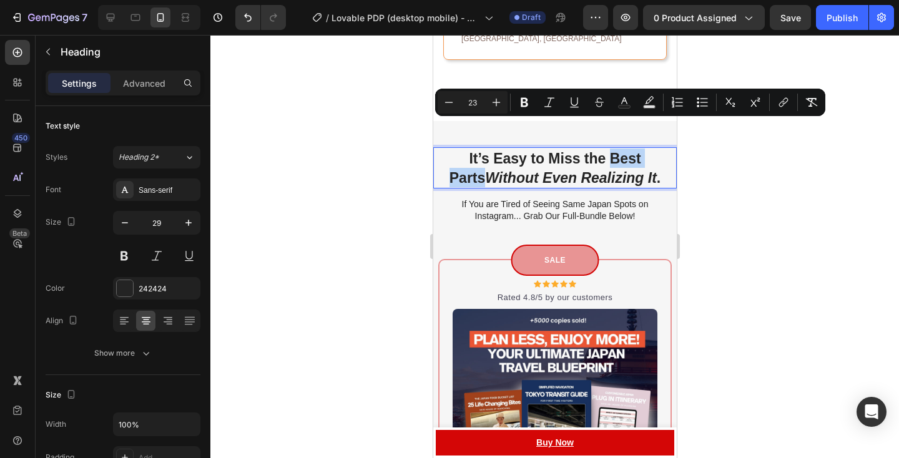
drag, startPoint x: 591, startPoint y: 129, endPoint x: 665, endPoint y: 131, distance: 73.7
click at [665, 147] on div "It’s Easy to Miss the Best Parts Without Even Realizing It . Heading 14" at bounding box center [555, 167] width 244 height 41
click at [620, 107] on rect "Editor contextual toolbar" at bounding box center [625, 107] width 12 height 3
type input "242424"
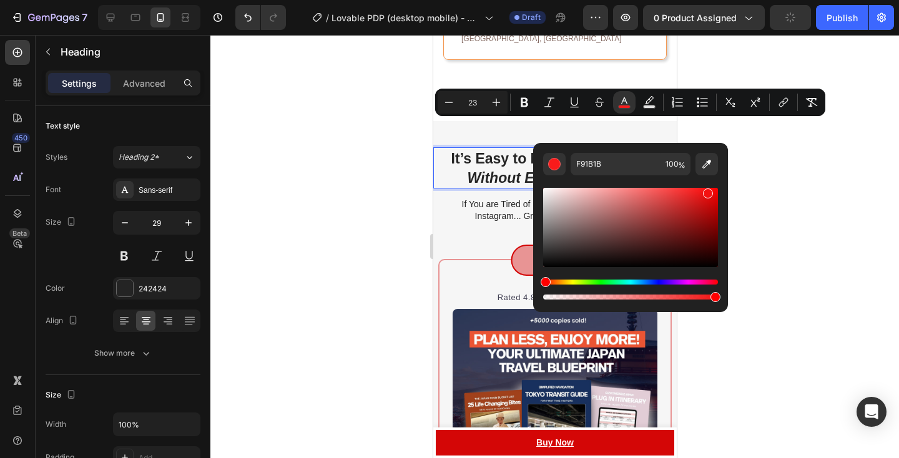
type input "F40E0E"
drag, startPoint x: 693, startPoint y: 193, endPoint x: 708, endPoint y: 190, distance: 14.6
click at [708, 190] on div "Editor contextual toolbar" at bounding box center [630, 227] width 175 height 79
click at [756, 194] on div at bounding box center [554, 246] width 689 height 423
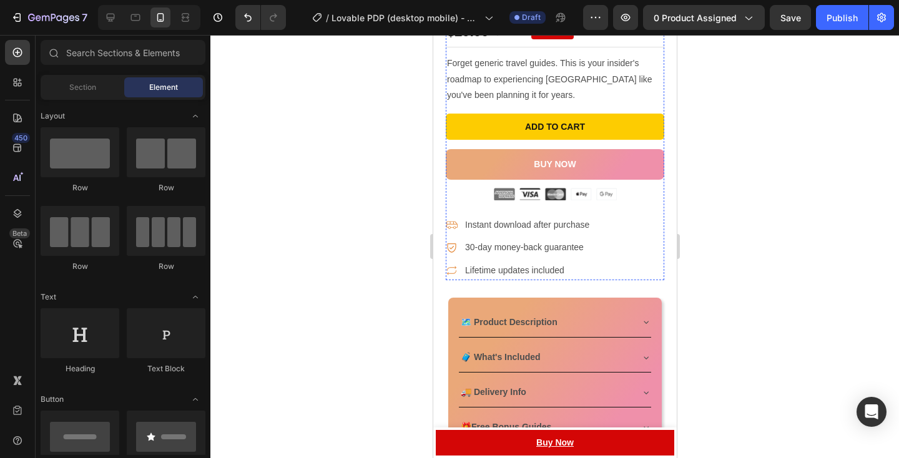
scroll to position [478, 0]
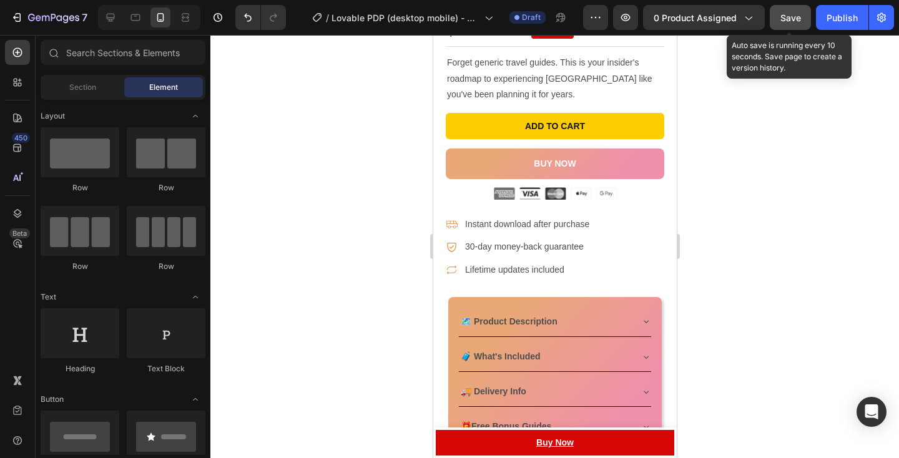
click at [790, 29] on button "Save" at bounding box center [790, 17] width 41 height 25
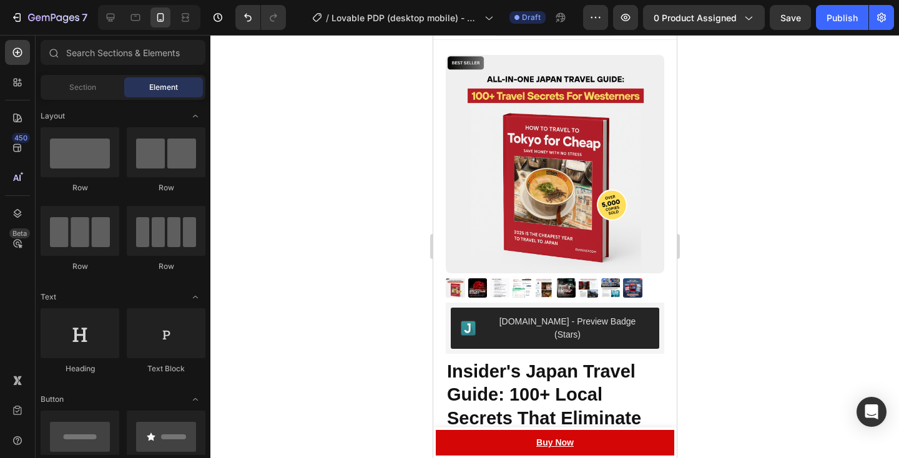
scroll to position [0, 0]
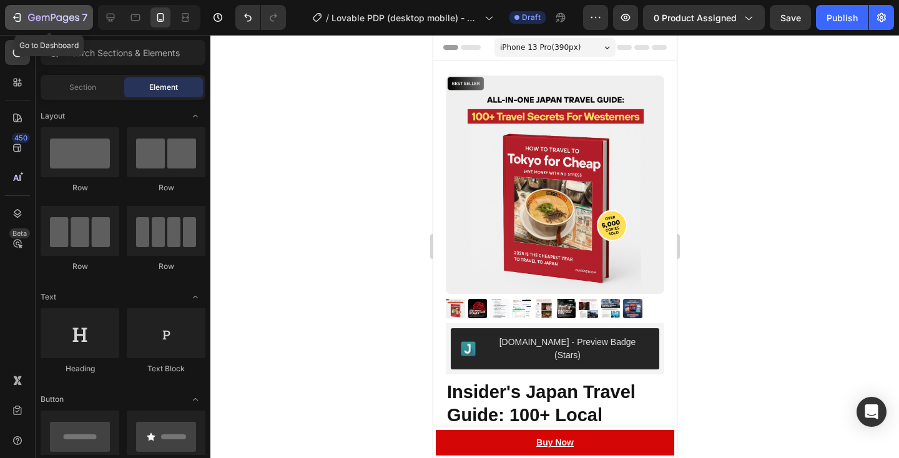
click at [21, 22] on icon "button" at bounding box center [17, 17] width 12 height 12
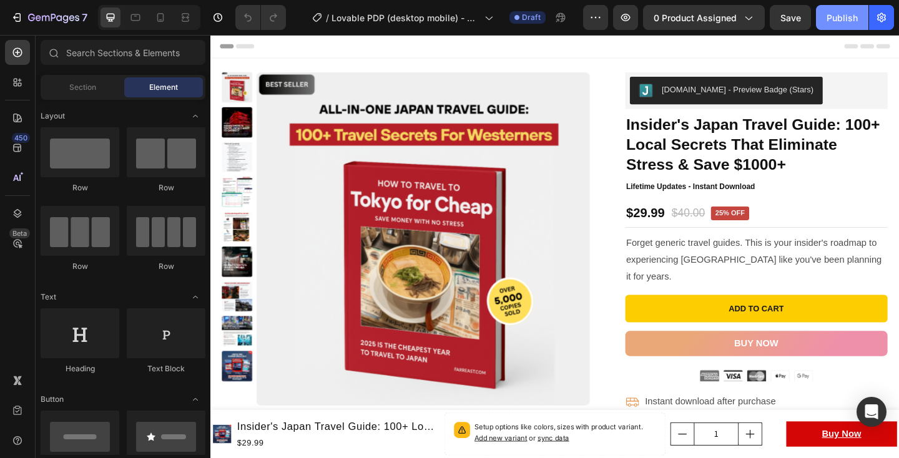
click at [846, 23] on div "Publish" at bounding box center [842, 17] width 31 height 13
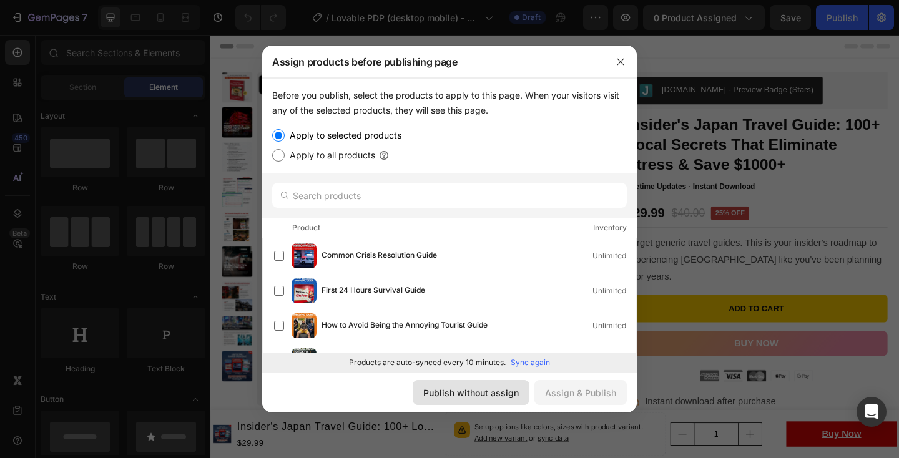
click at [495, 395] on div "Publish without assign" at bounding box center [471, 393] width 96 height 13
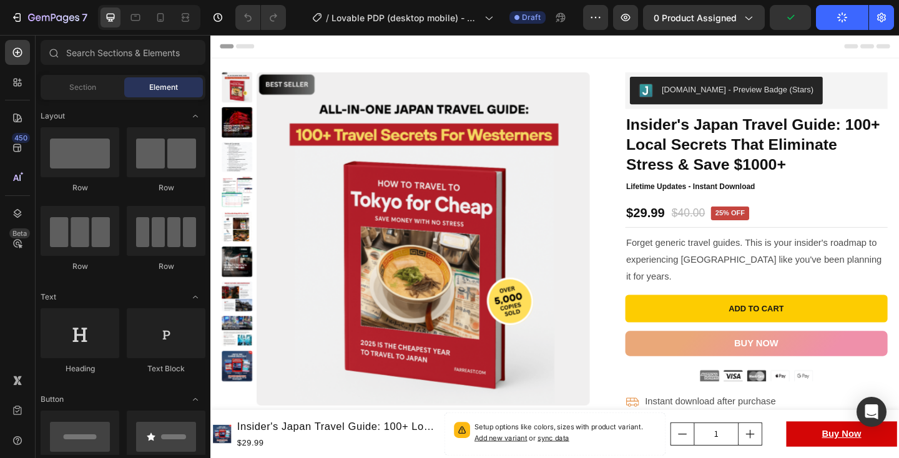
click at [598, 4] on div "7 Version history / Lovable PDP (desktop mobile) - GUIDE V3 Draft Preview 0 pro…" at bounding box center [449, 18] width 899 height 36
click at [598, 14] on icon "button" at bounding box center [596, 17] width 12 height 12
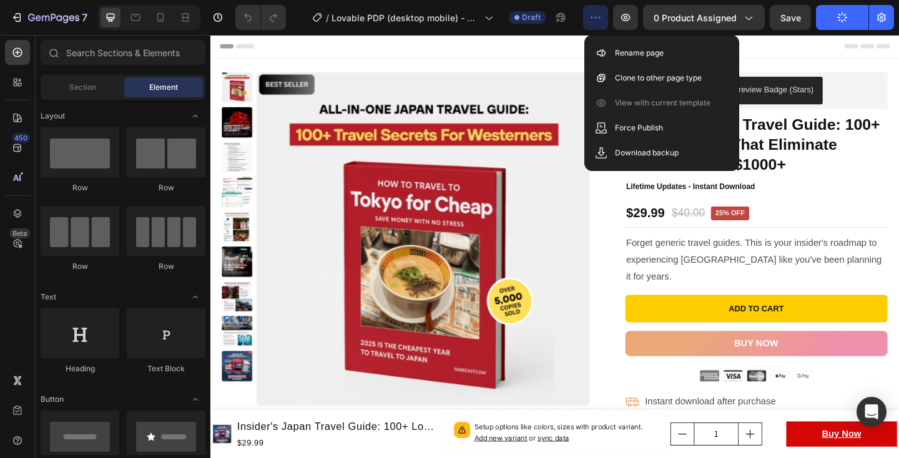
click at [598, 14] on icon "button" at bounding box center [596, 17] width 12 height 12
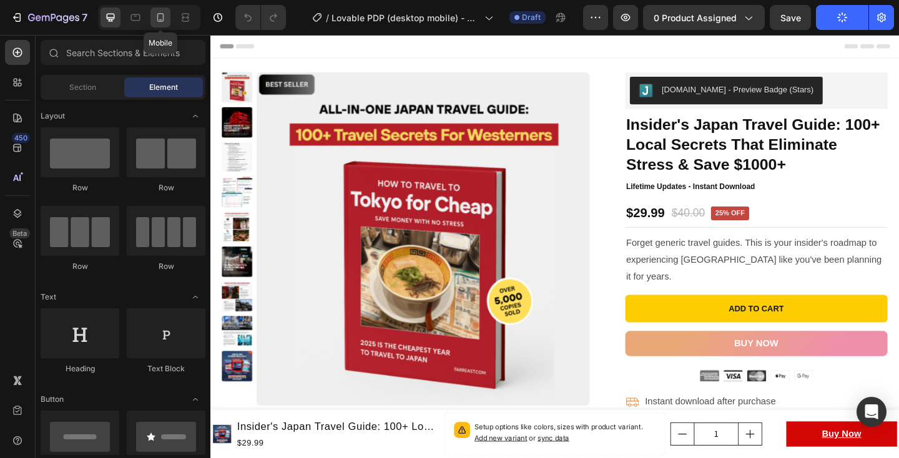
click at [160, 19] on icon at bounding box center [160, 17] width 7 height 9
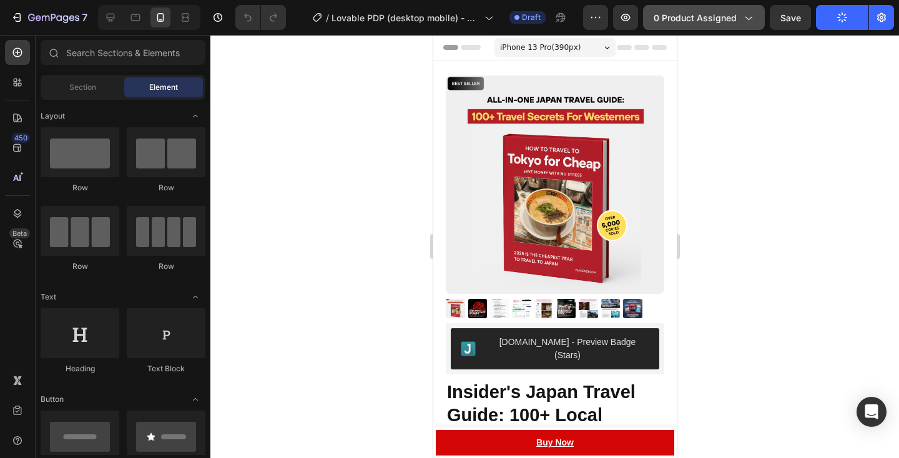
click at [750, 19] on icon "button" at bounding box center [749, 19] width 7 height 4
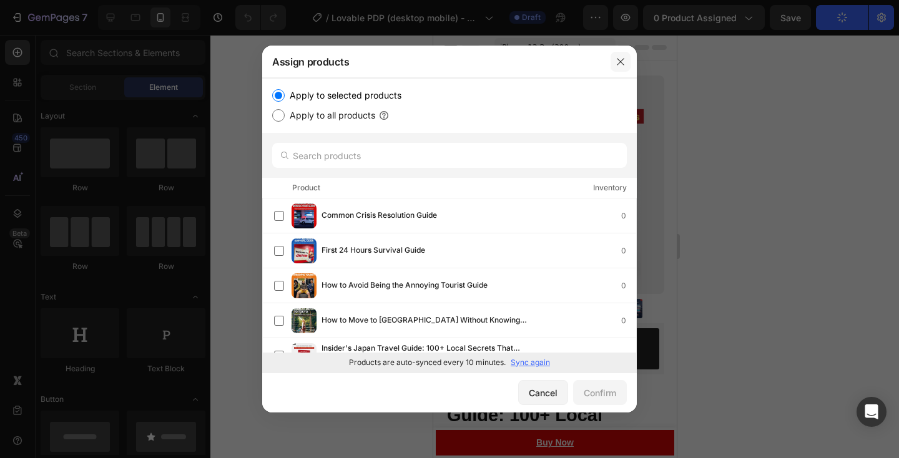
click at [621, 69] on button "button" at bounding box center [621, 62] width 20 height 20
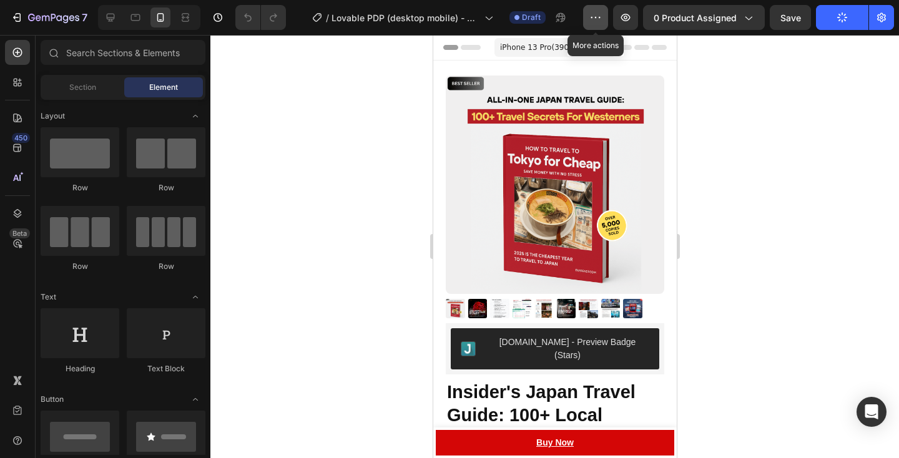
click at [590, 16] on button "button" at bounding box center [595, 17] width 25 height 25
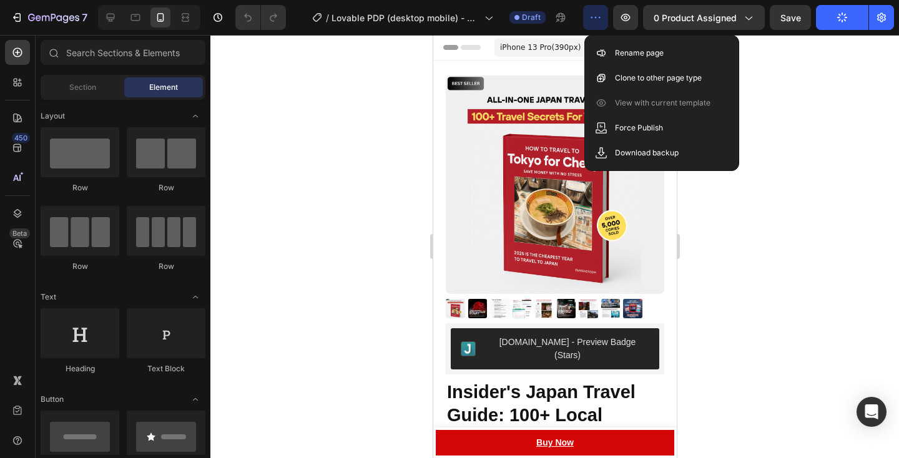
click at [590, 16] on button "button" at bounding box center [595, 17] width 25 height 25
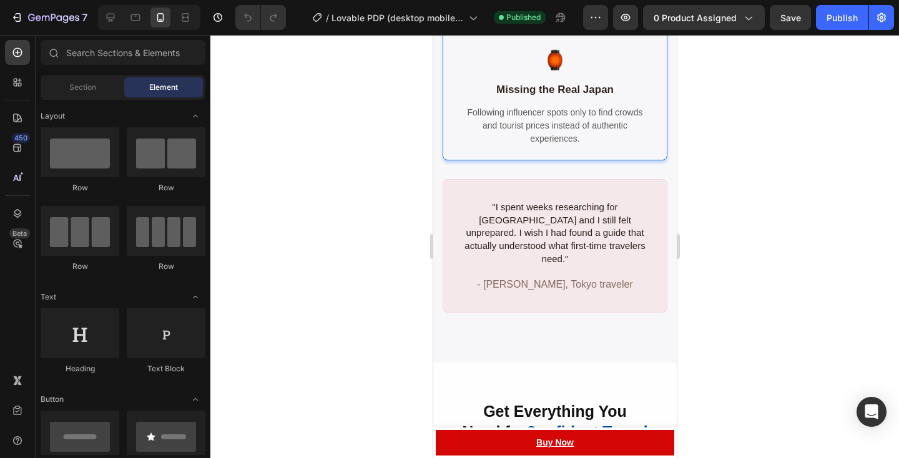
scroll to position [1323, 0]
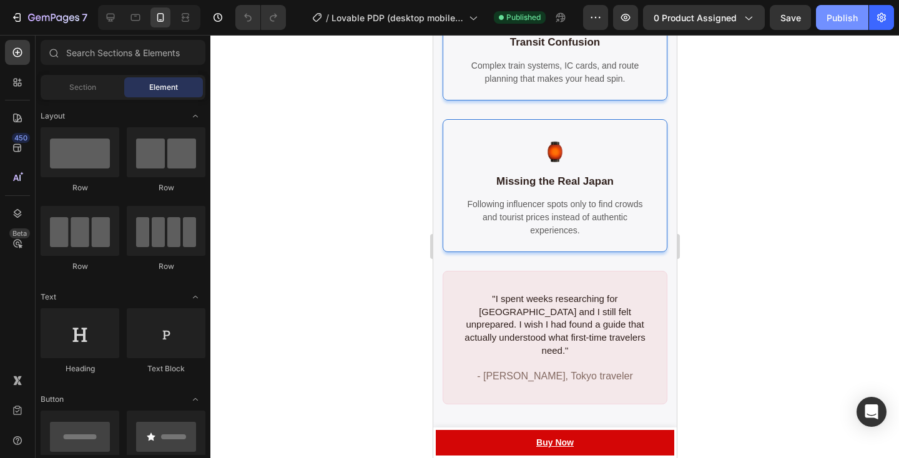
click at [827, 19] on div "Publish" at bounding box center [842, 17] width 31 height 13
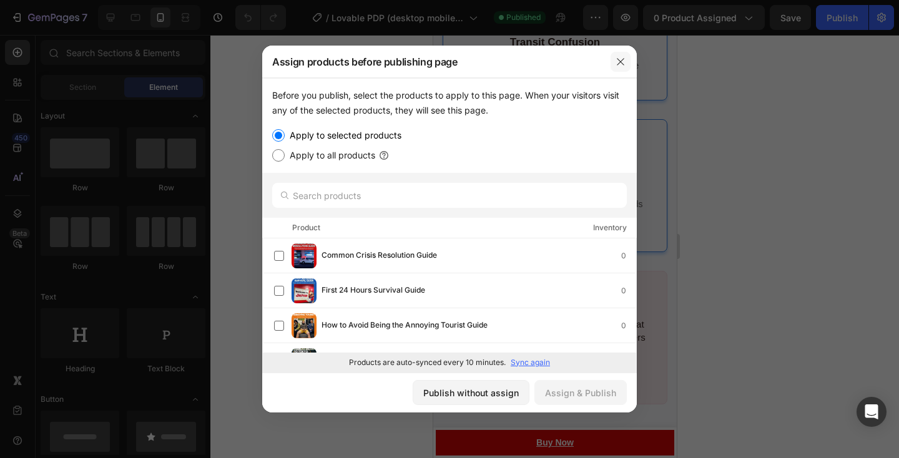
click at [619, 68] on button "button" at bounding box center [621, 62] width 20 height 20
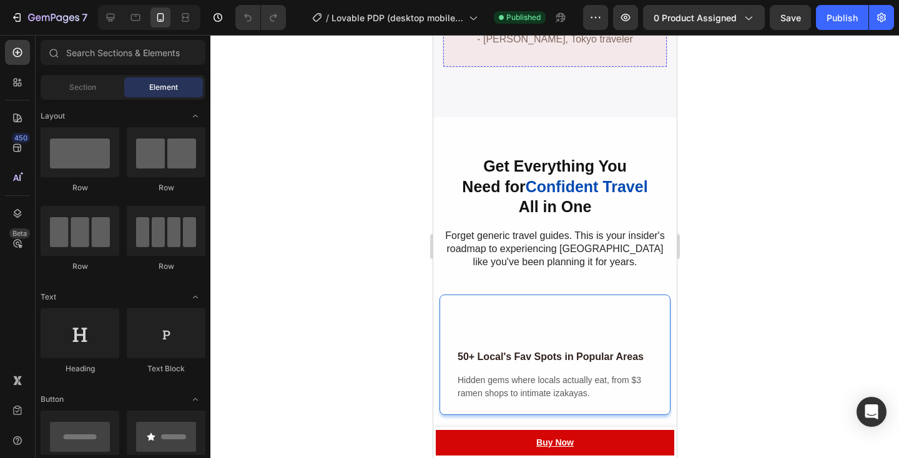
scroll to position [1674, 0]
